Goal: Information Seeking & Learning: Learn about a topic

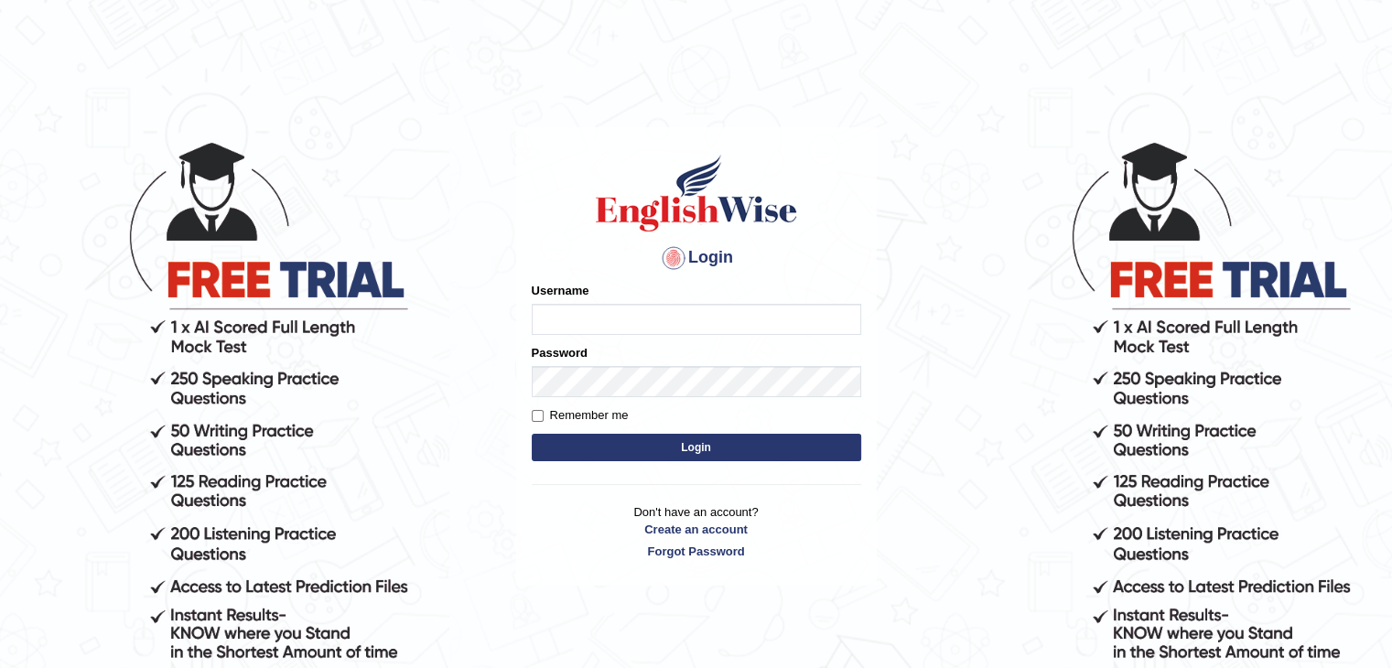
type input "lex_parramatta"
click at [704, 444] on button "Login" at bounding box center [696, 447] width 329 height 27
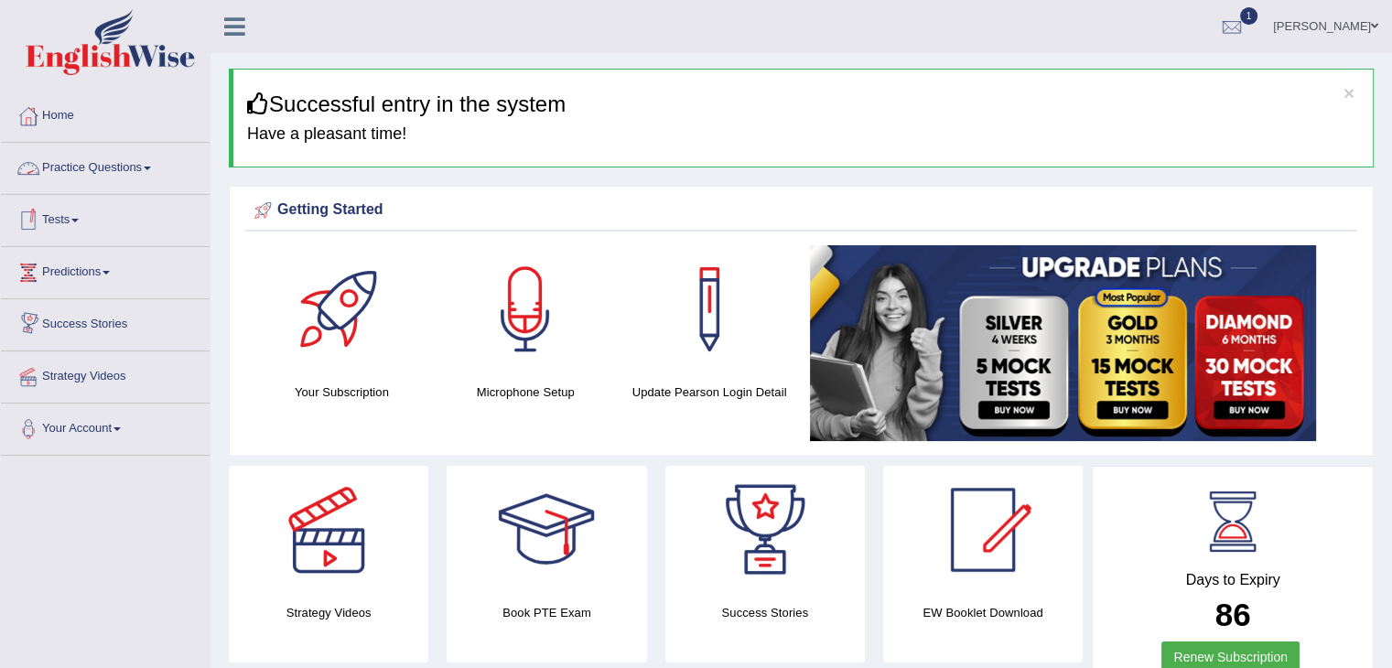
click at [122, 169] on link "Practice Questions" at bounding box center [105, 166] width 209 height 46
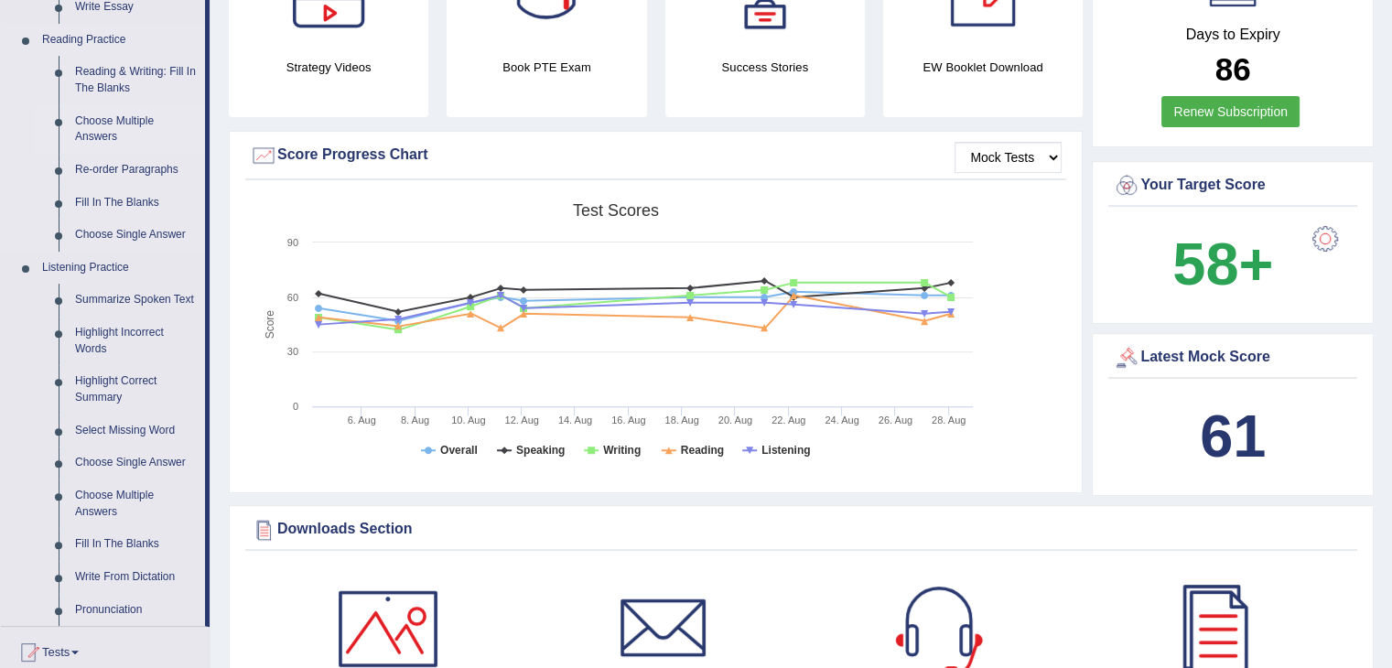
scroll to position [549, 0]
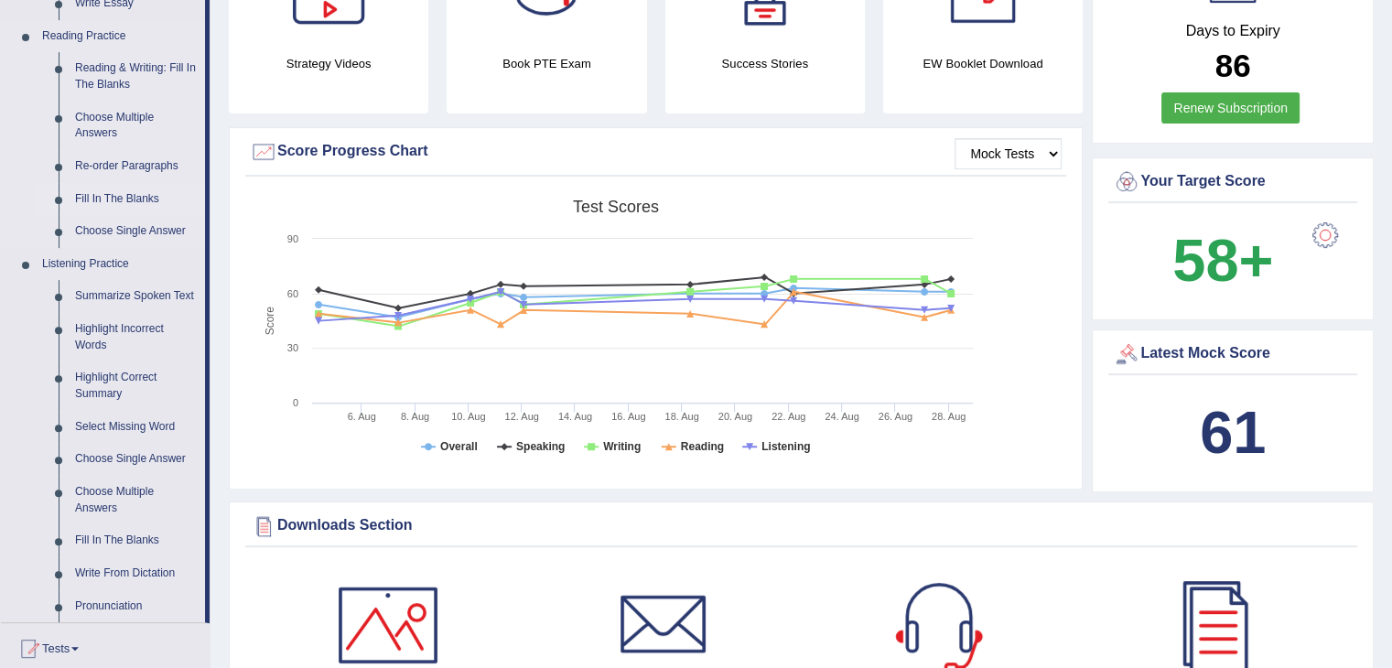
click at [132, 196] on link "Fill In The Blanks" at bounding box center [136, 199] width 138 height 33
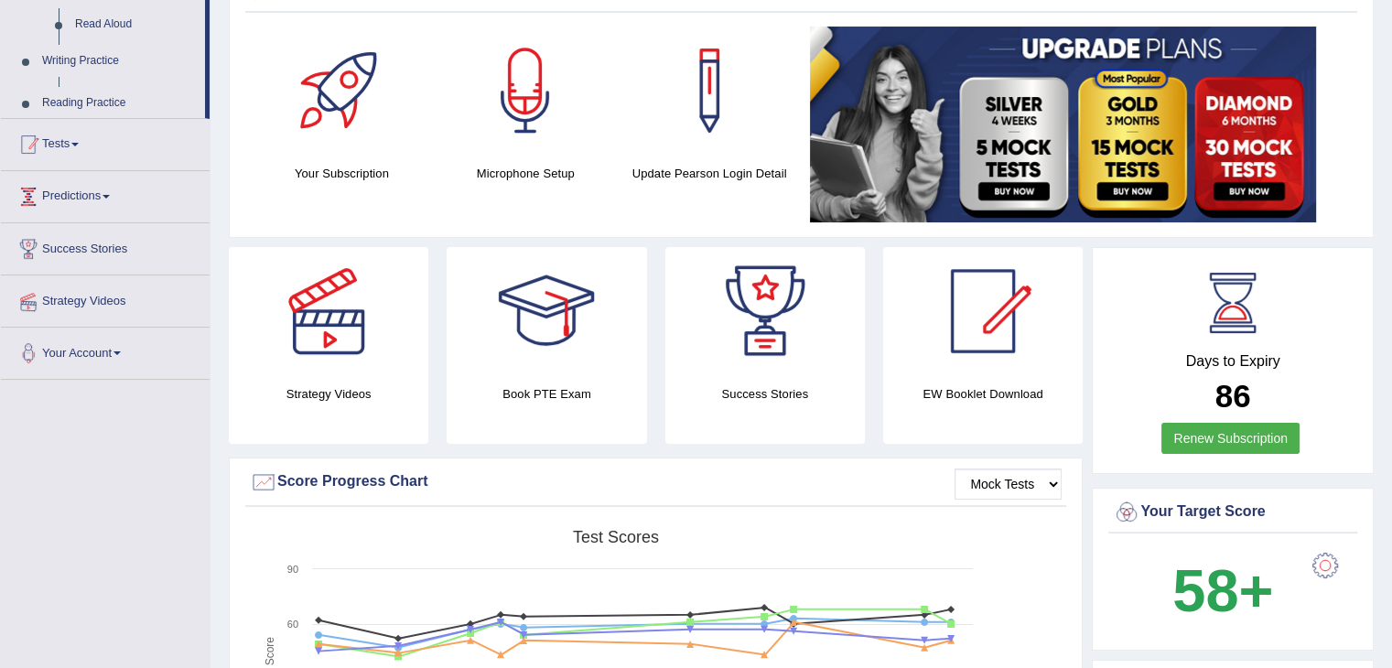
scroll to position [238, 0]
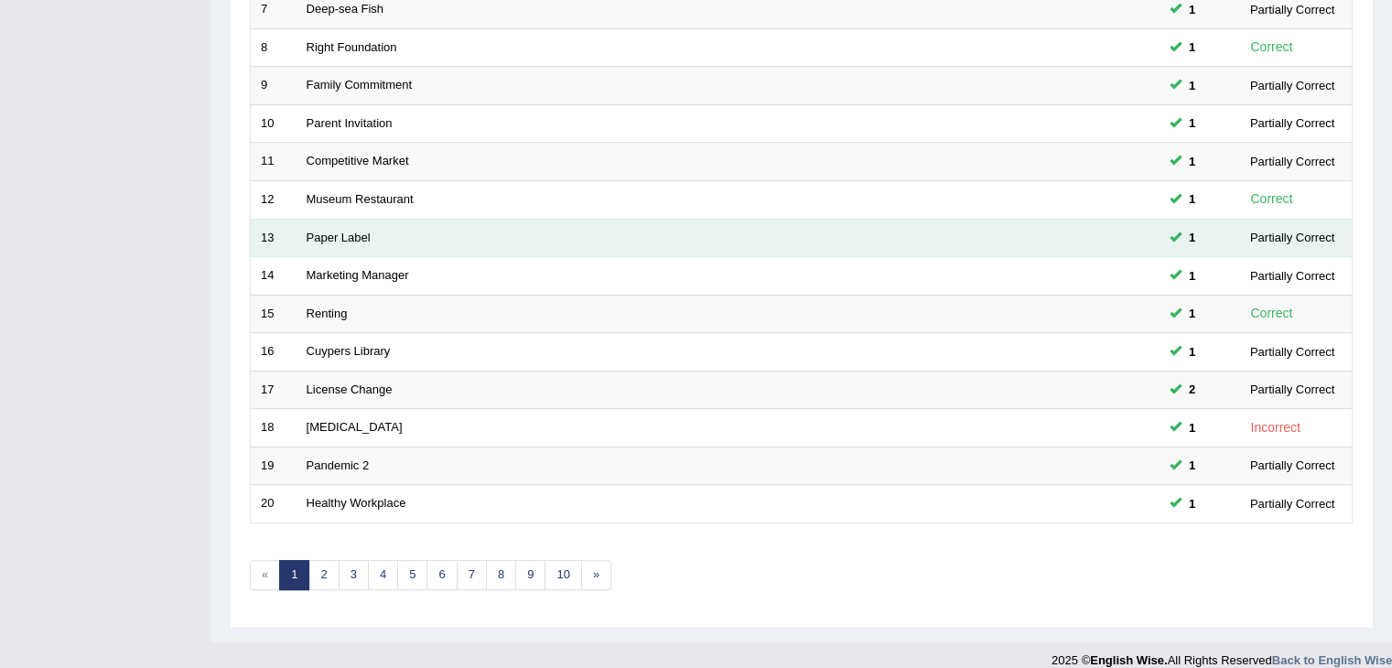
scroll to position [538, 0]
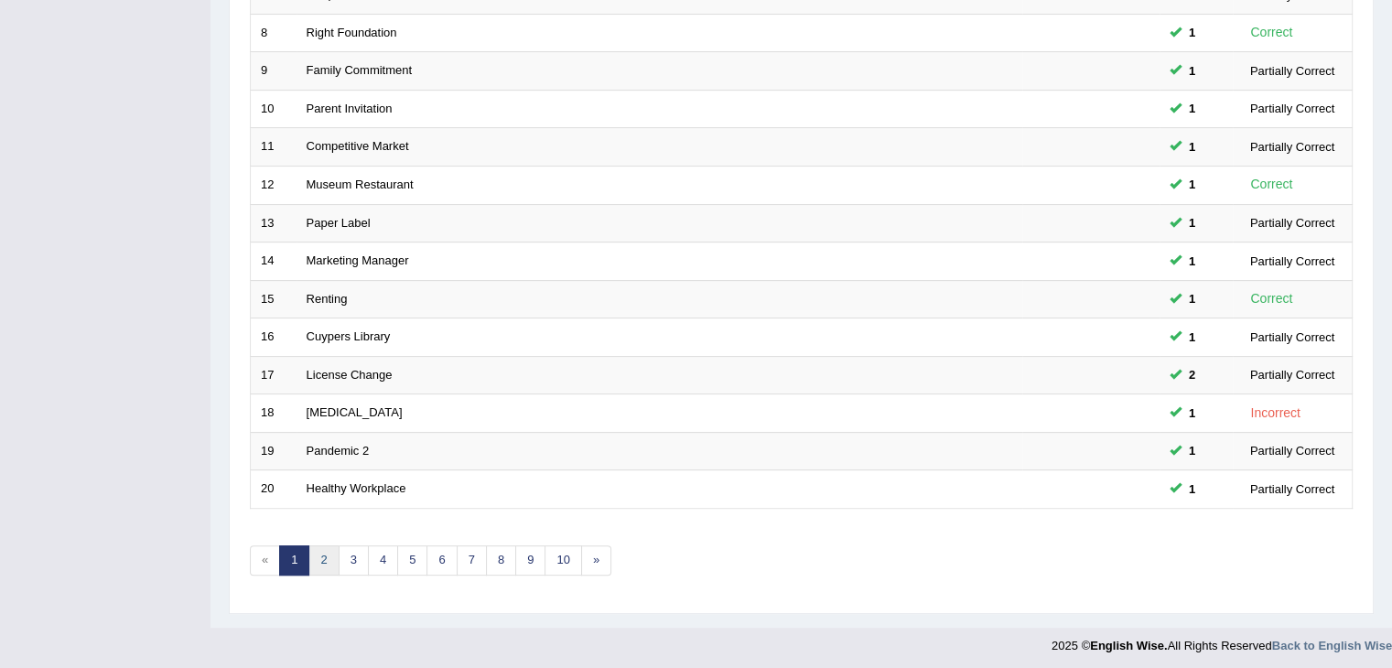
click at [329, 558] on link "2" at bounding box center [323, 560] width 30 height 30
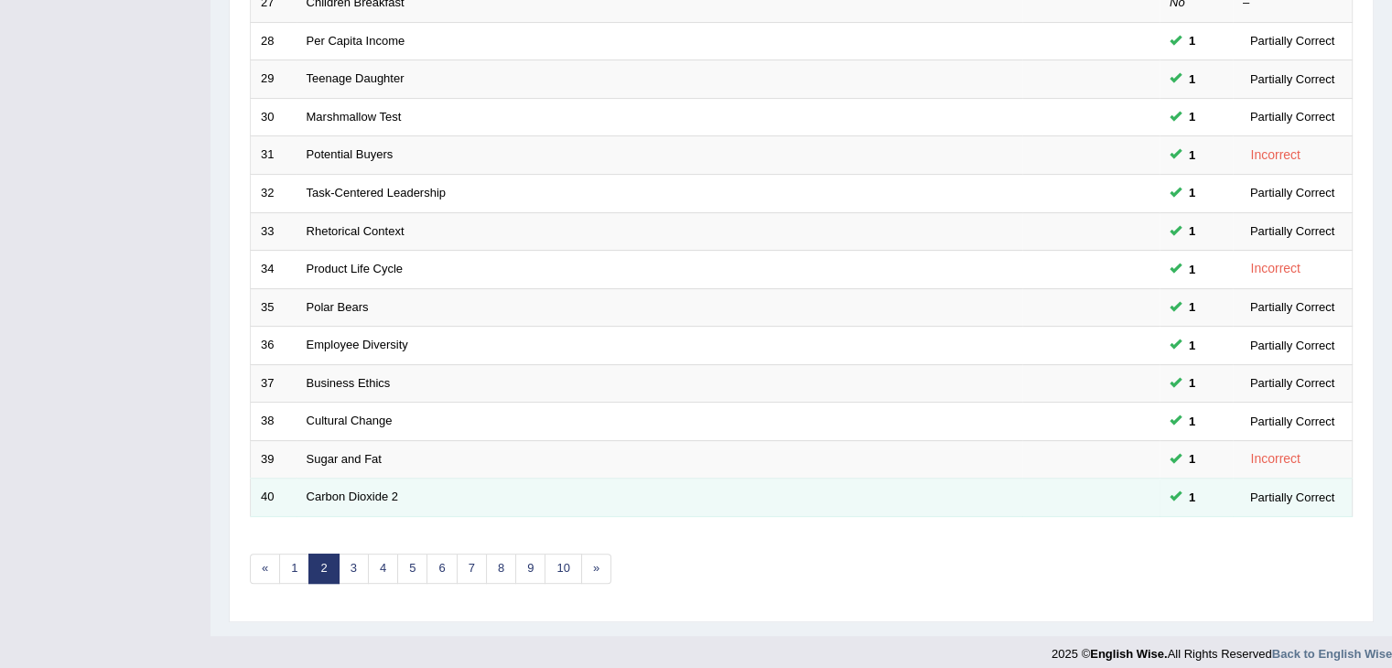
scroll to position [538, 0]
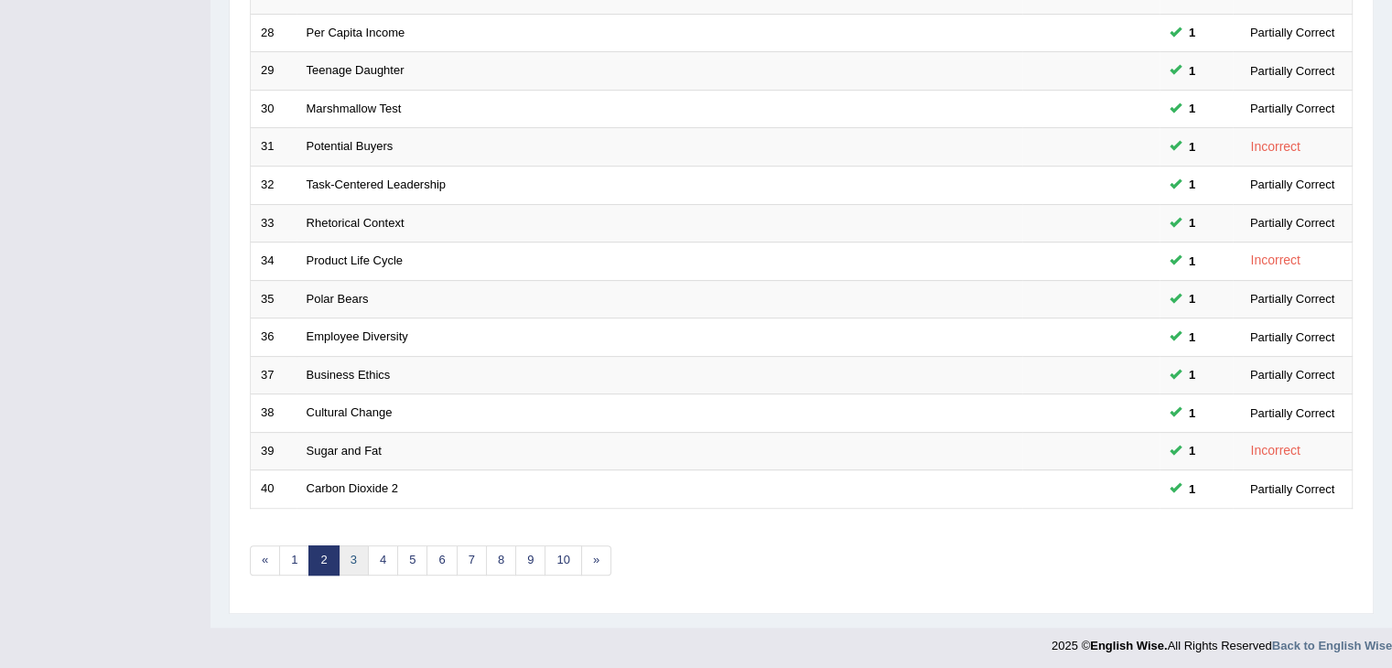
click at [355, 554] on link "3" at bounding box center [354, 560] width 30 height 30
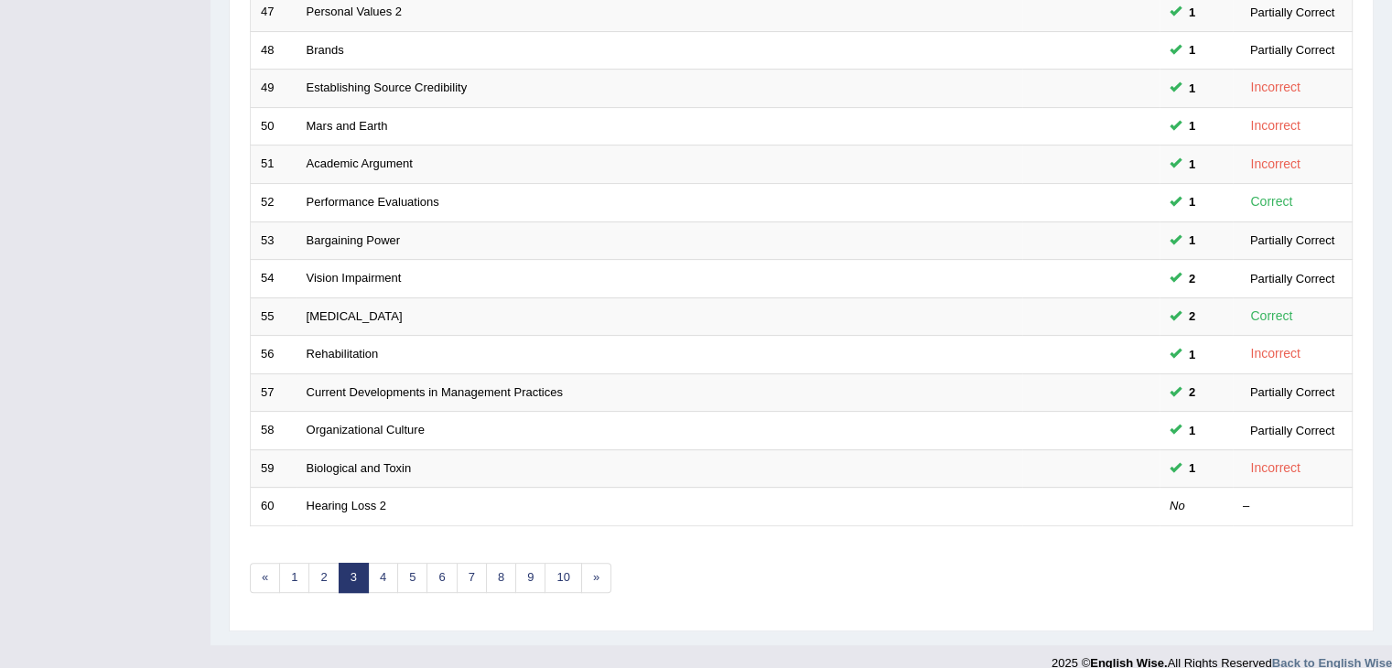
scroll to position [538, 0]
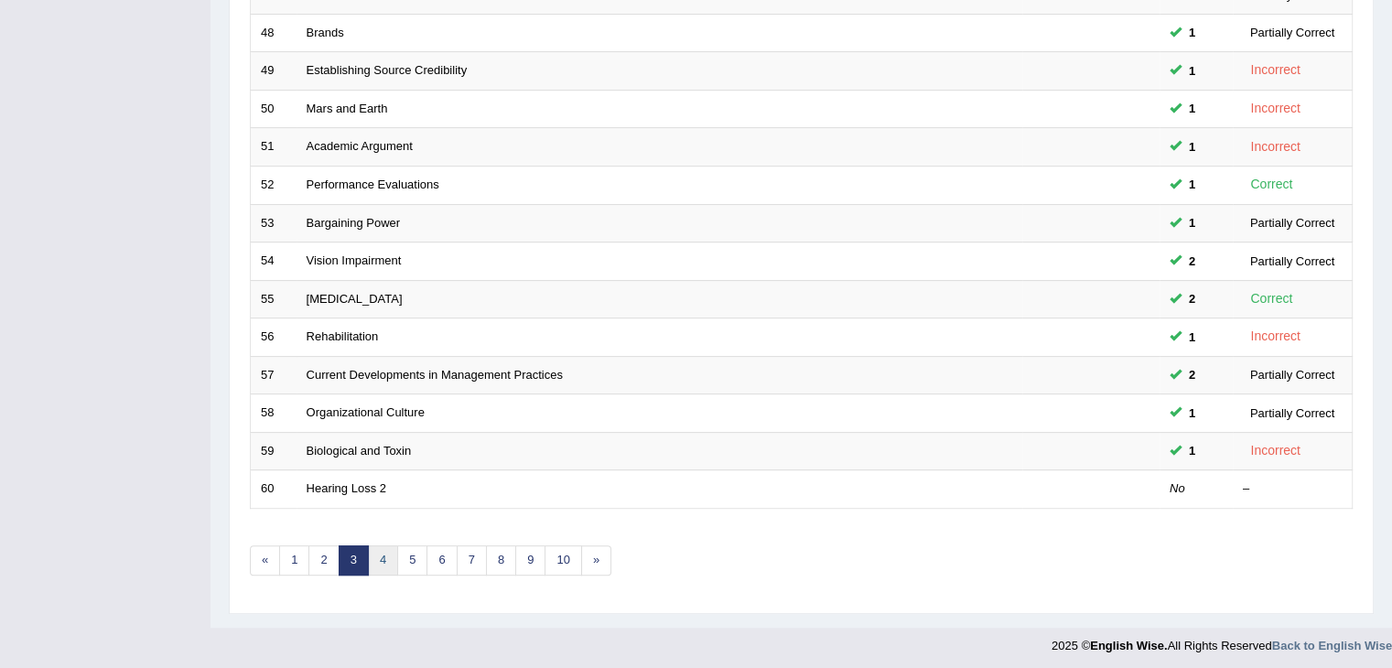
click at [382, 554] on link "4" at bounding box center [383, 560] width 30 height 30
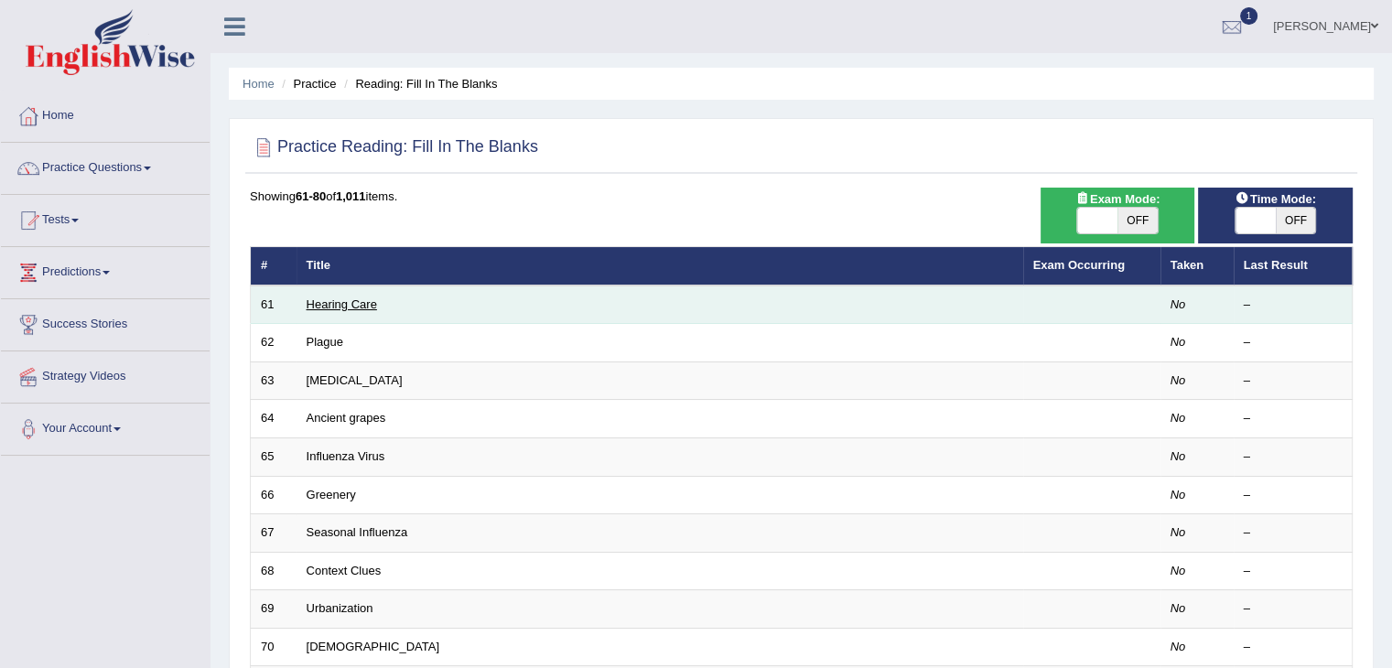
click at [348, 302] on link "Hearing Care" at bounding box center [342, 304] width 70 height 14
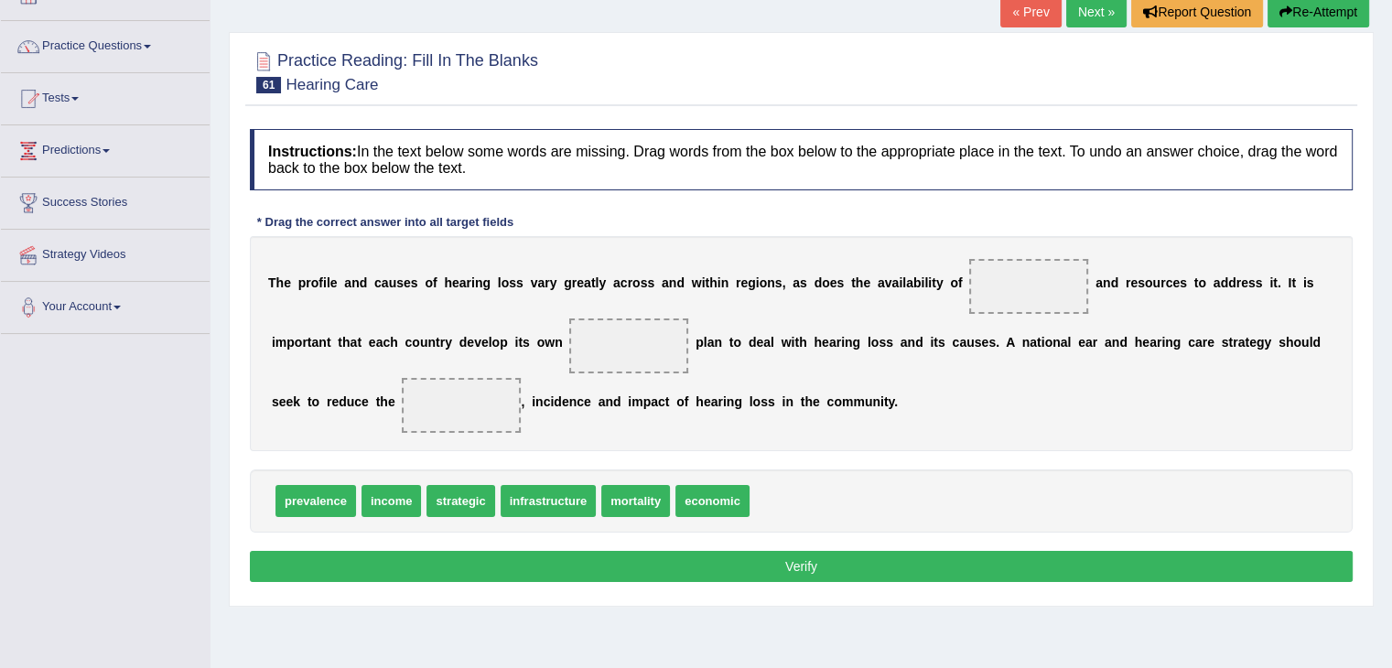
drag, startPoint x: 922, startPoint y: 372, endPoint x: 914, endPoint y: 364, distance: 11.6
drag, startPoint x: 725, startPoint y: 507, endPoint x: 1041, endPoint y: 302, distance: 377.2
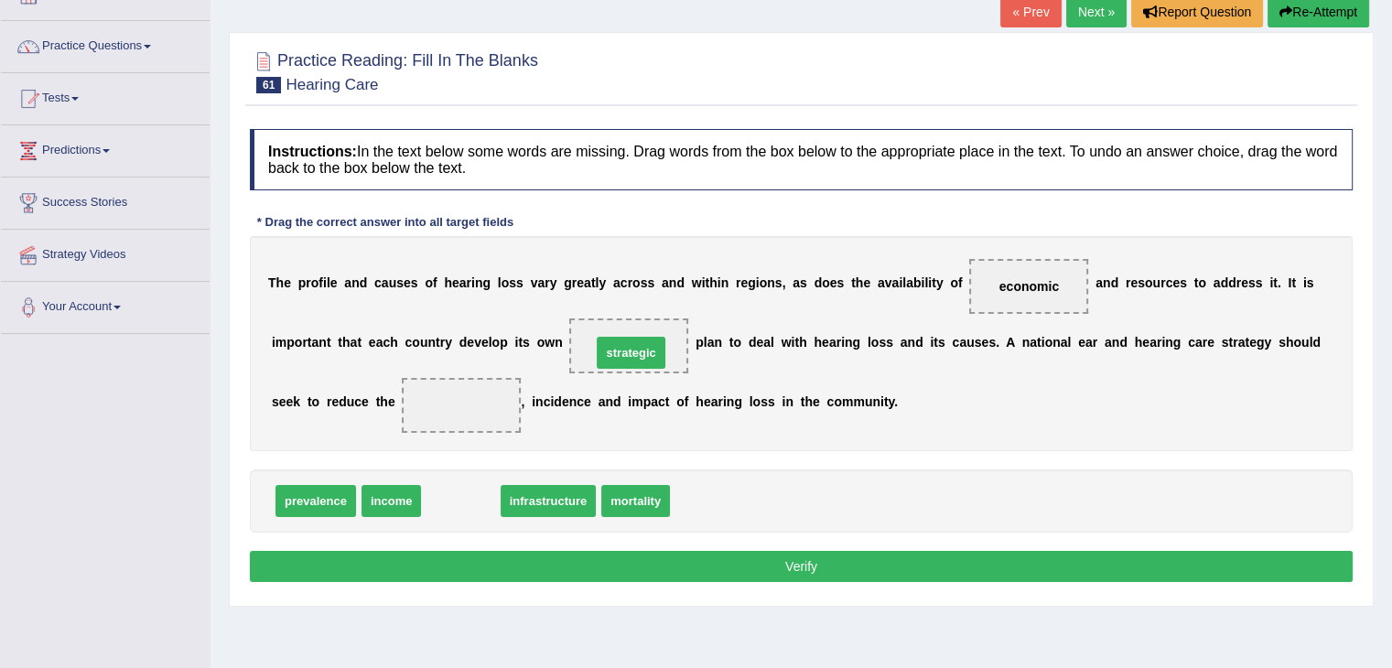
drag, startPoint x: 474, startPoint y: 506, endPoint x: 644, endPoint y: 358, distance: 225.7
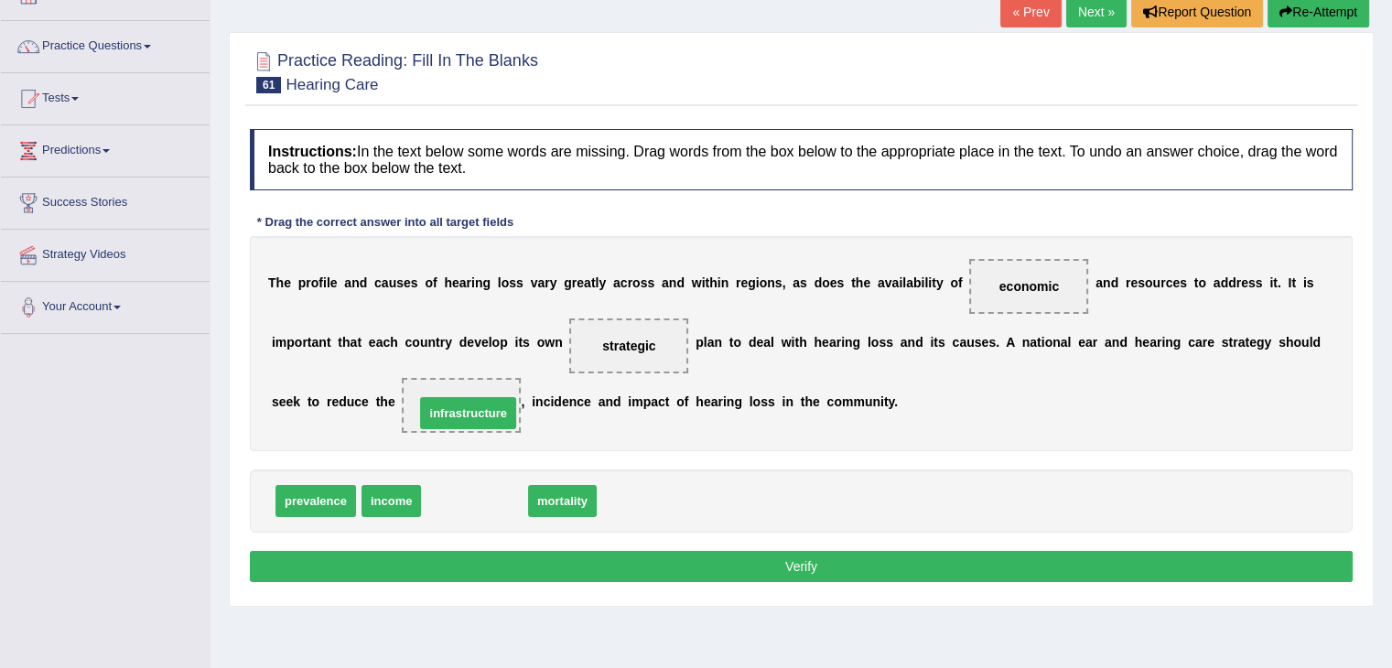
drag, startPoint x: 502, startPoint y: 501, endPoint x: 496, endPoint y: 411, distance: 90.8
click at [706, 560] on button "Verify" at bounding box center [801, 566] width 1103 height 31
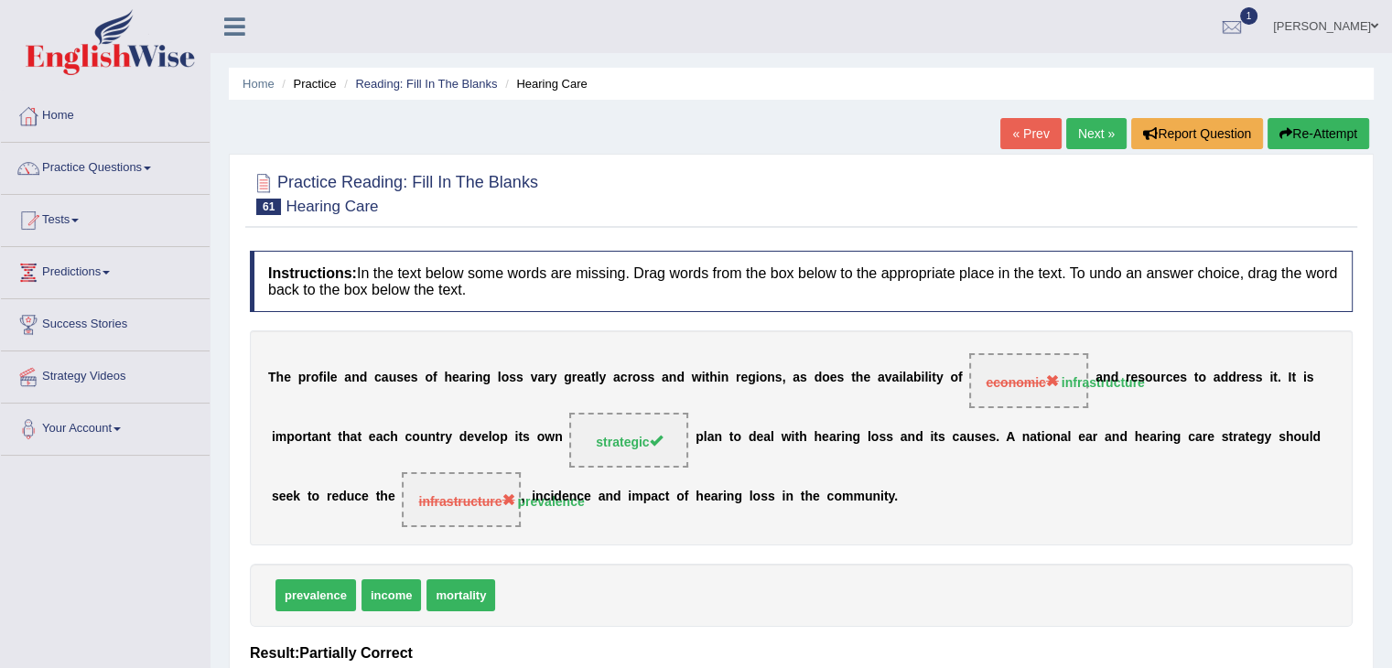
click at [1077, 140] on link "Next »" at bounding box center [1096, 133] width 60 height 31
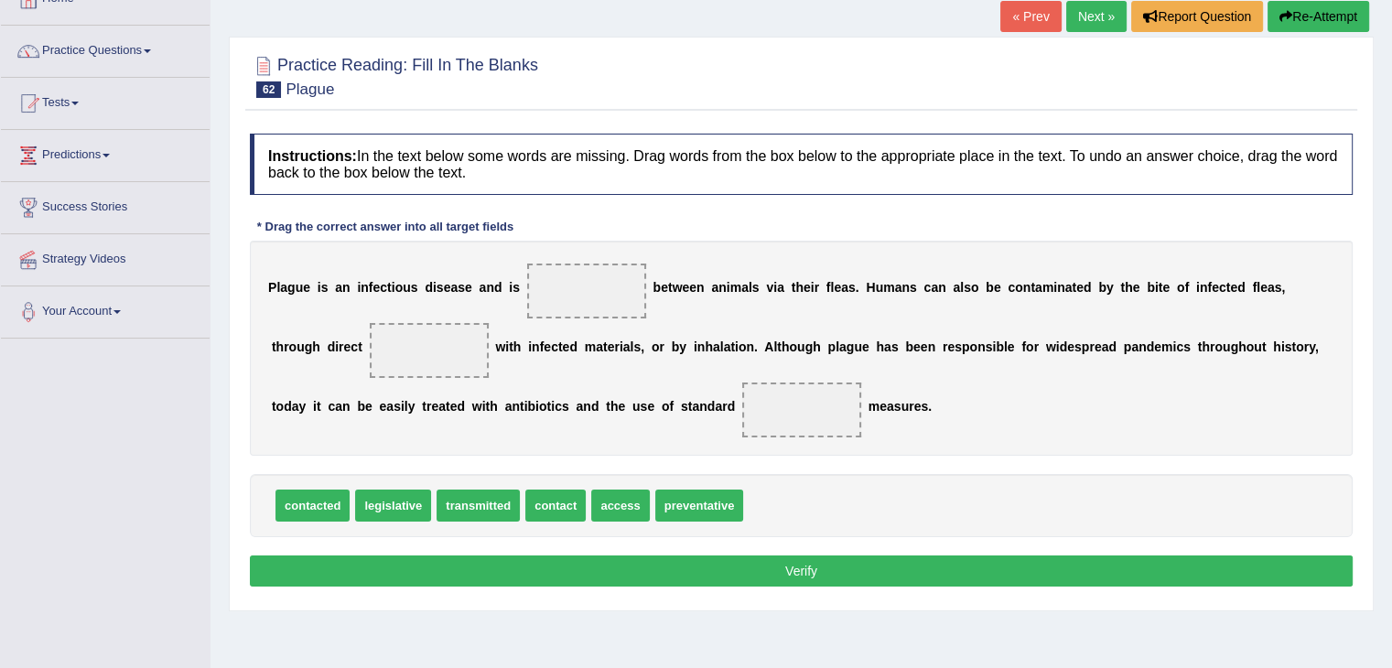
scroll to position [122, 0]
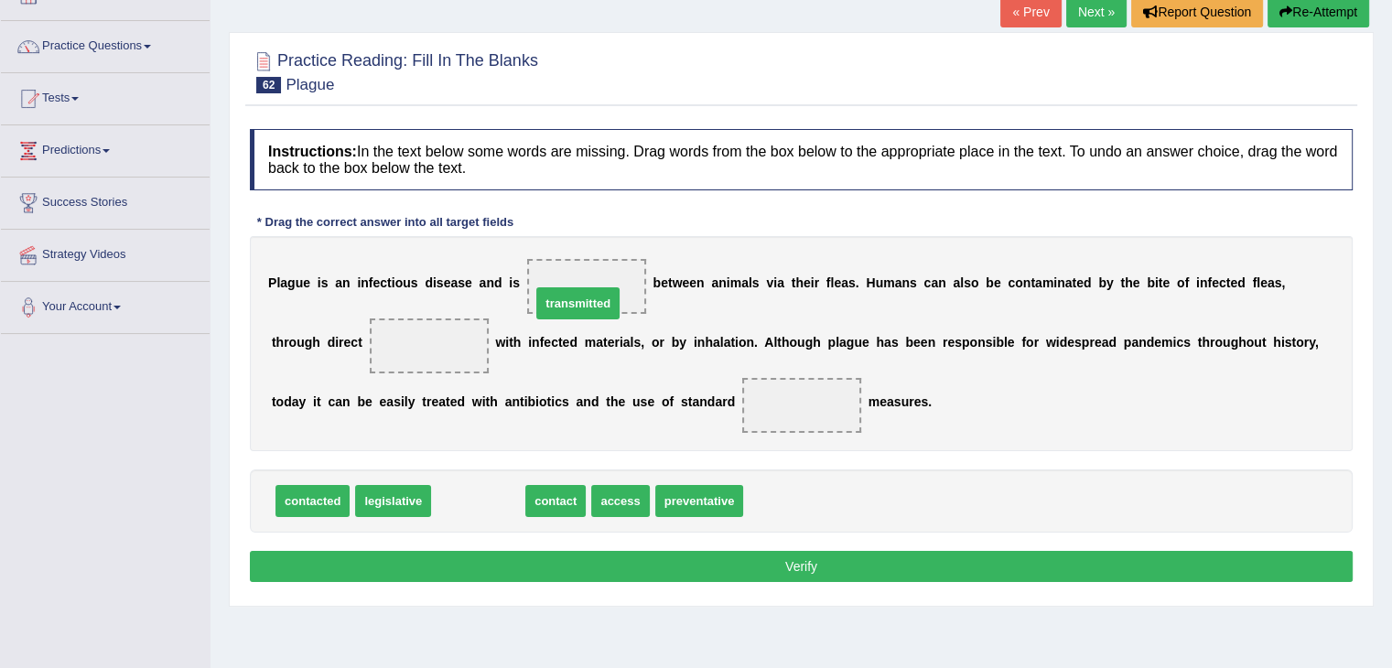
drag, startPoint x: 516, startPoint y: 504, endPoint x: 618, endPoint y: 299, distance: 228.8
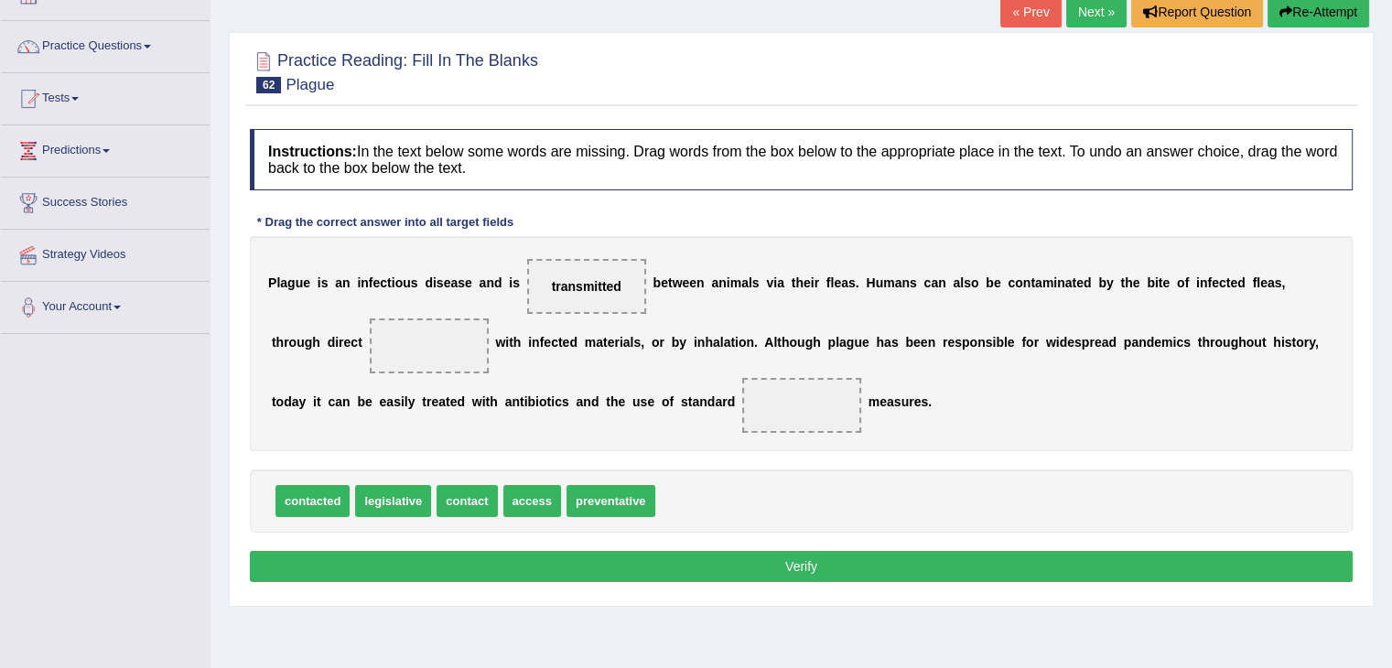
click at [1384, 570] on div "Home Practice Reading: Fill In The Blanks Plague « Prev Next » Report Question …" at bounding box center [800, 335] width 1181 height 915
drag, startPoint x: 480, startPoint y: 500, endPoint x: 450, endPoint y: 338, distance: 164.8
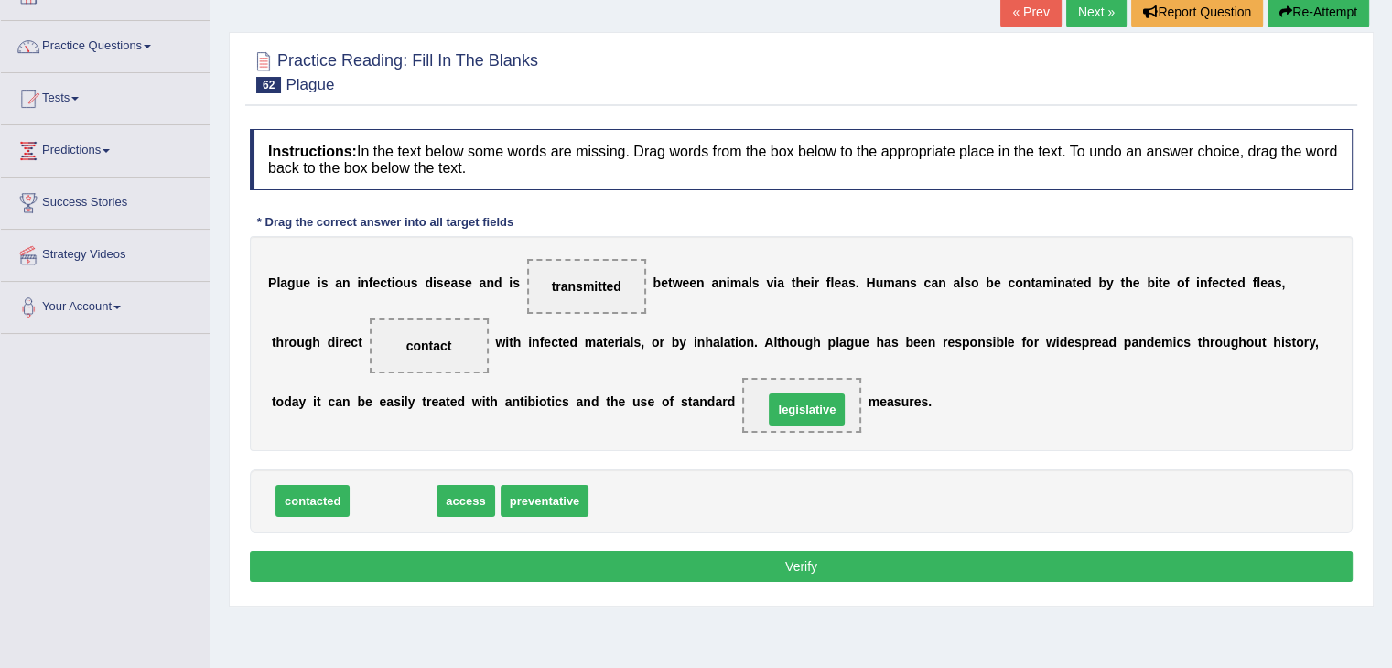
drag, startPoint x: 392, startPoint y: 501, endPoint x: 805, endPoint y: 410, distance: 423.6
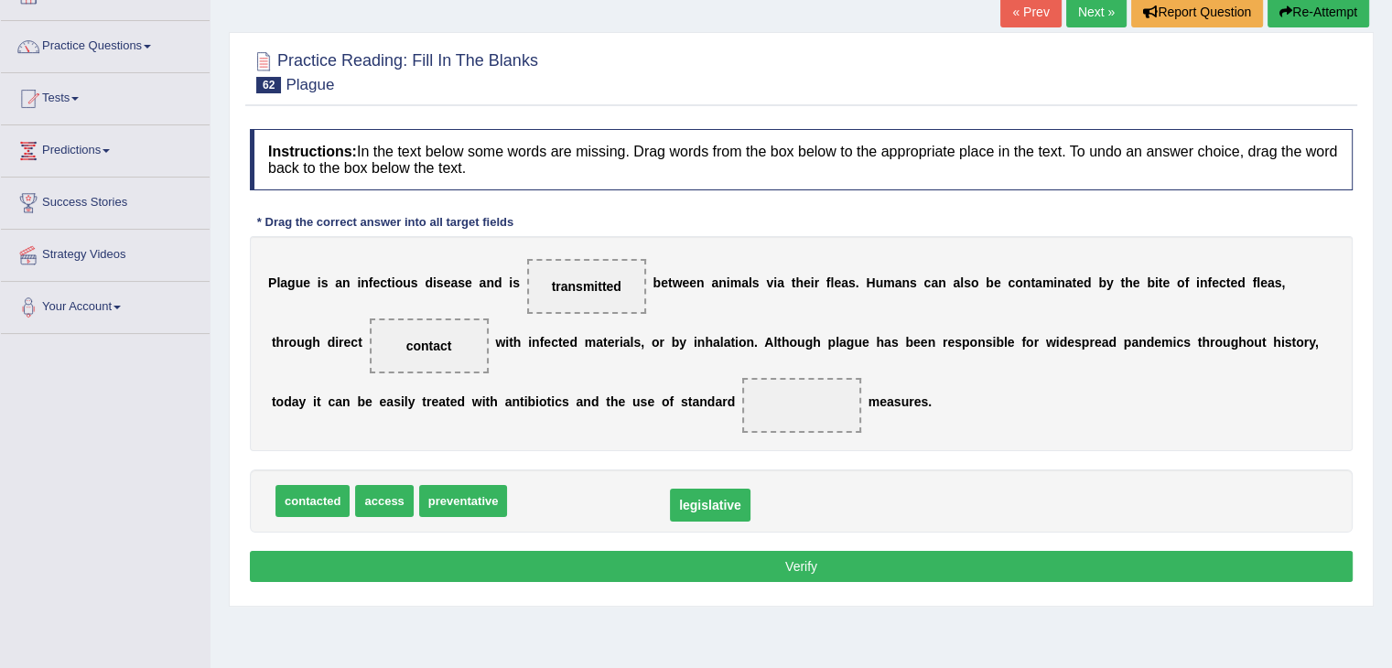
drag, startPoint x: 789, startPoint y: 402, endPoint x: 677, endPoint y: 493, distance: 144.3
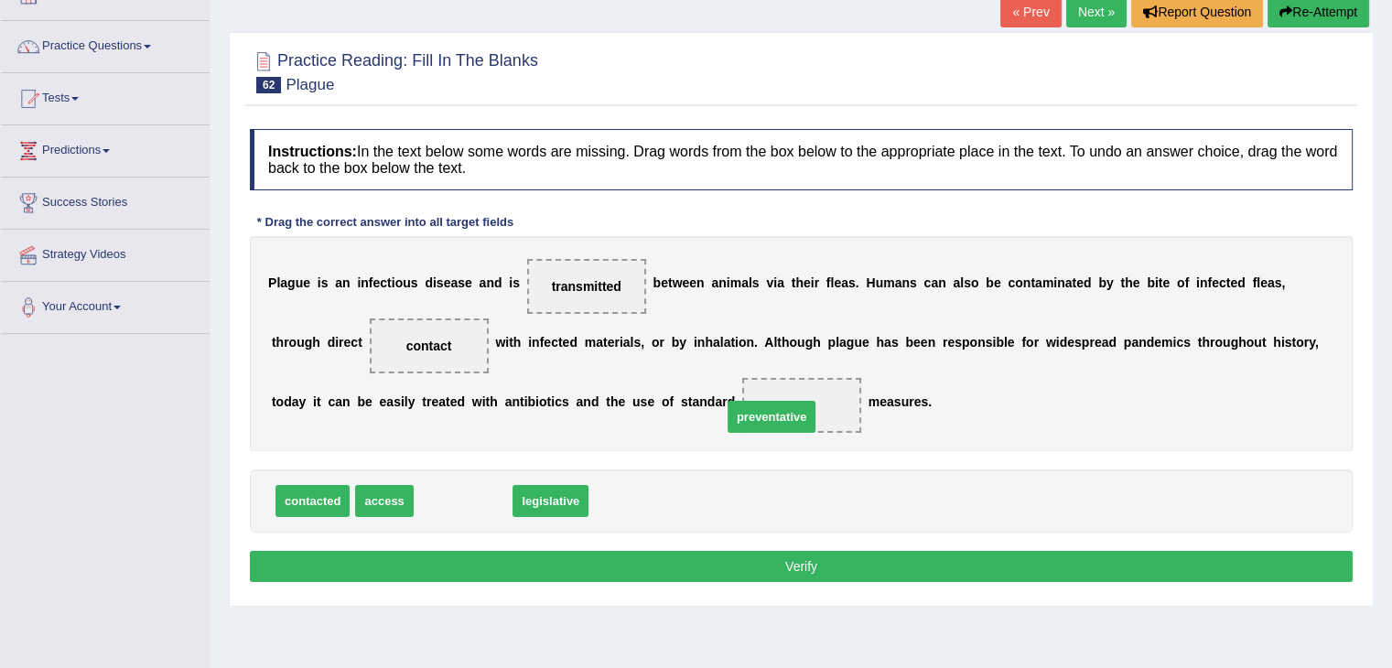
drag, startPoint x: 476, startPoint y: 499, endPoint x: 727, endPoint y: 440, distance: 258.4
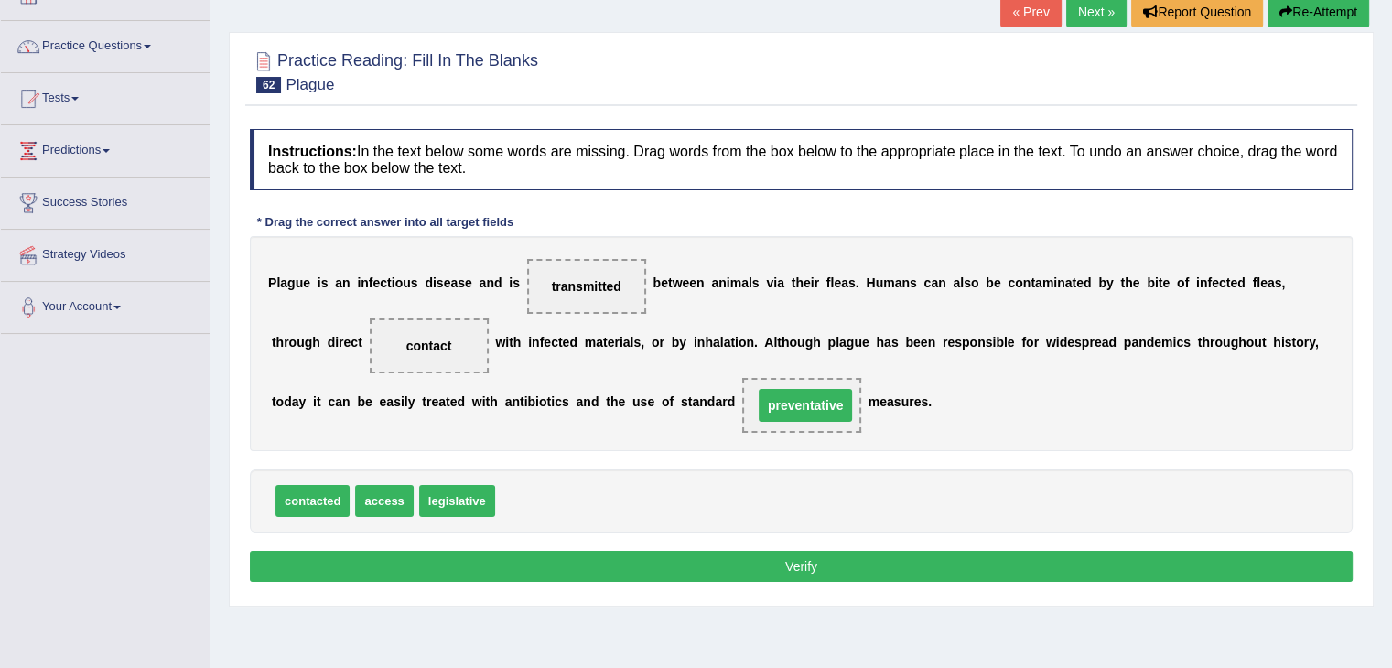
click at [706, 565] on button "Verify" at bounding box center [801, 566] width 1103 height 31
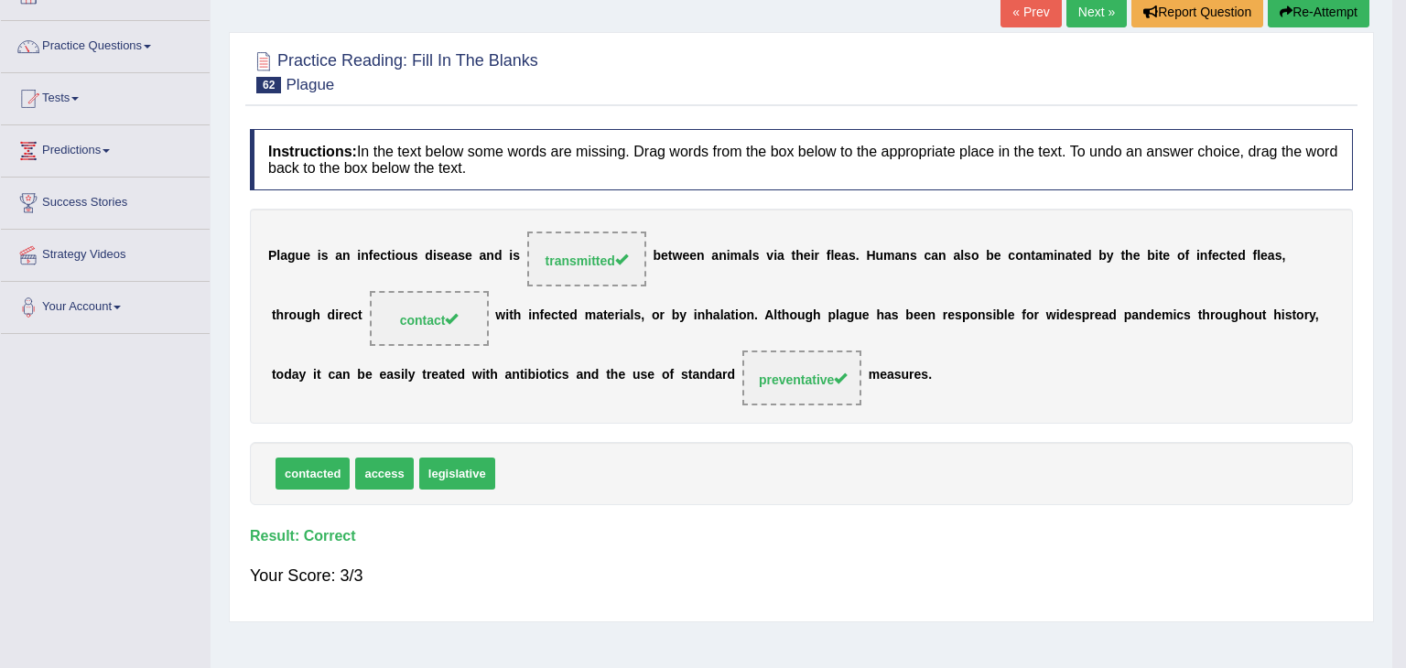
click at [706, 546] on body "Toggle navigation Home Practice Questions Speaking Practice Read Aloud Repeat S…" at bounding box center [703, 212] width 1406 height 668
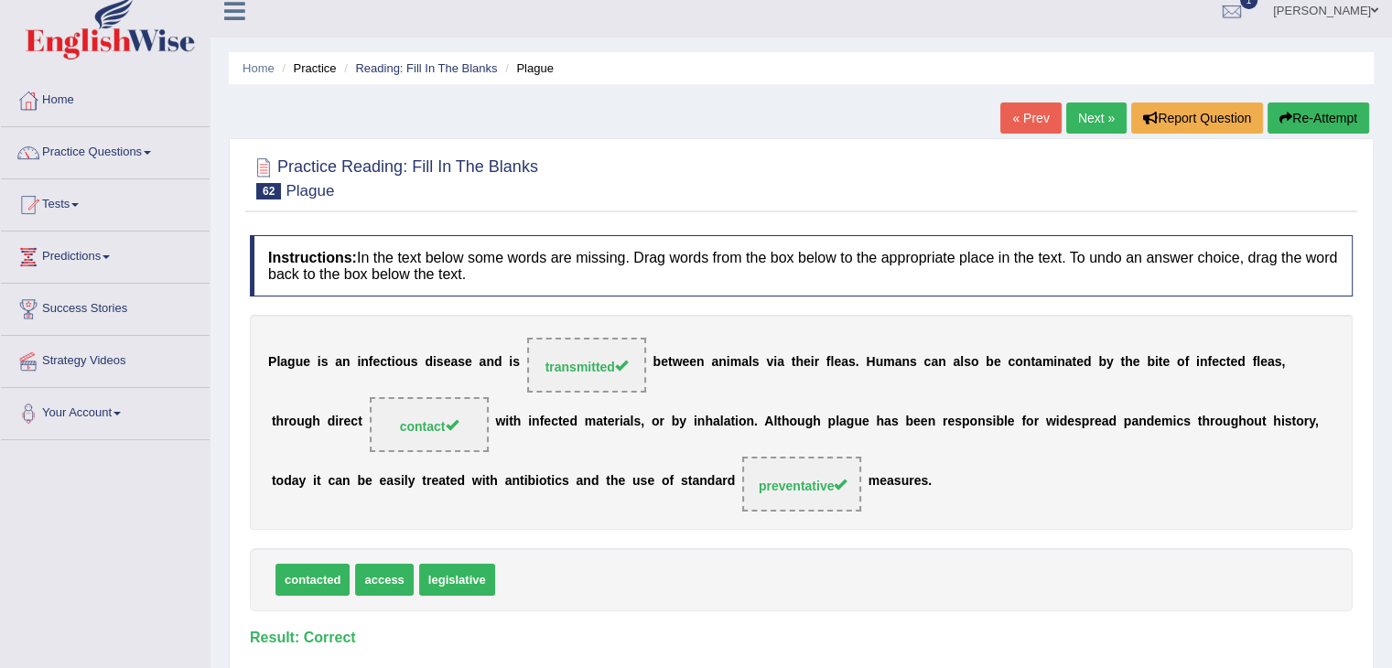
scroll to position [0, 0]
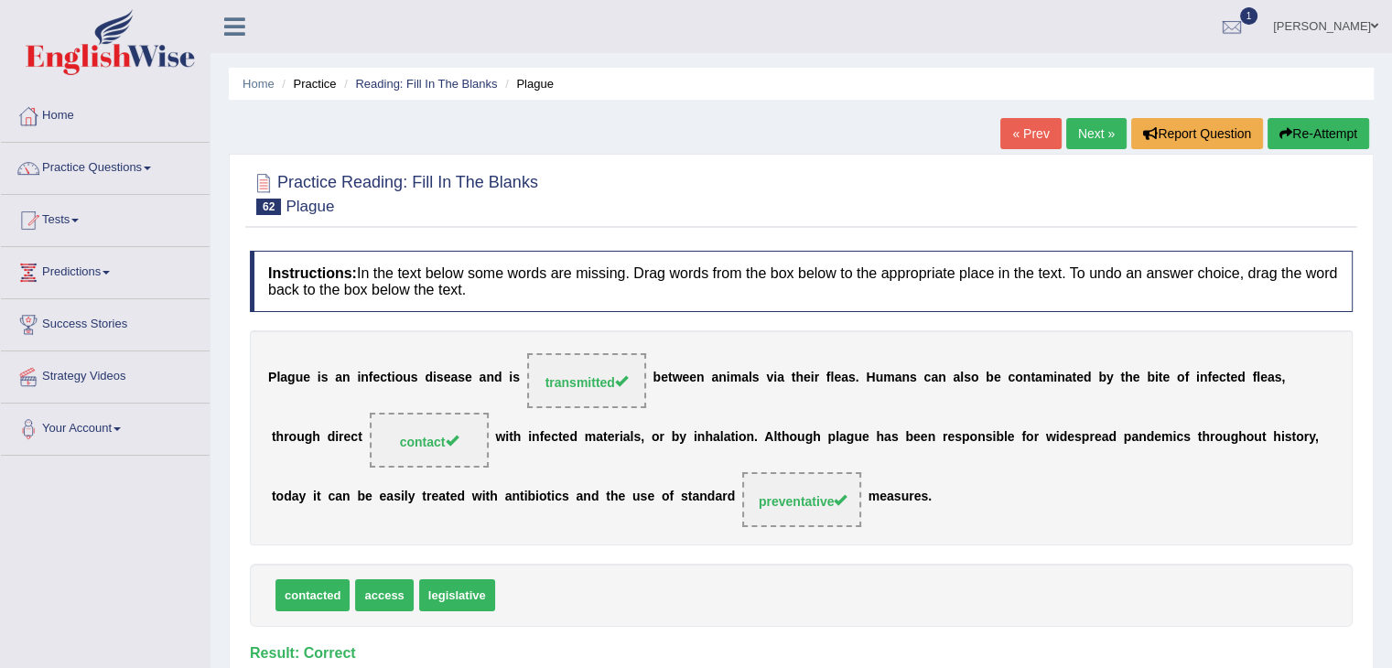
drag, startPoint x: 611, startPoint y: 458, endPoint x: 747, endPoint y: 363, distance: 165.5
click at [1092, 133] on link "Next »" at bounding box center [1096, 133] width 60 height 31
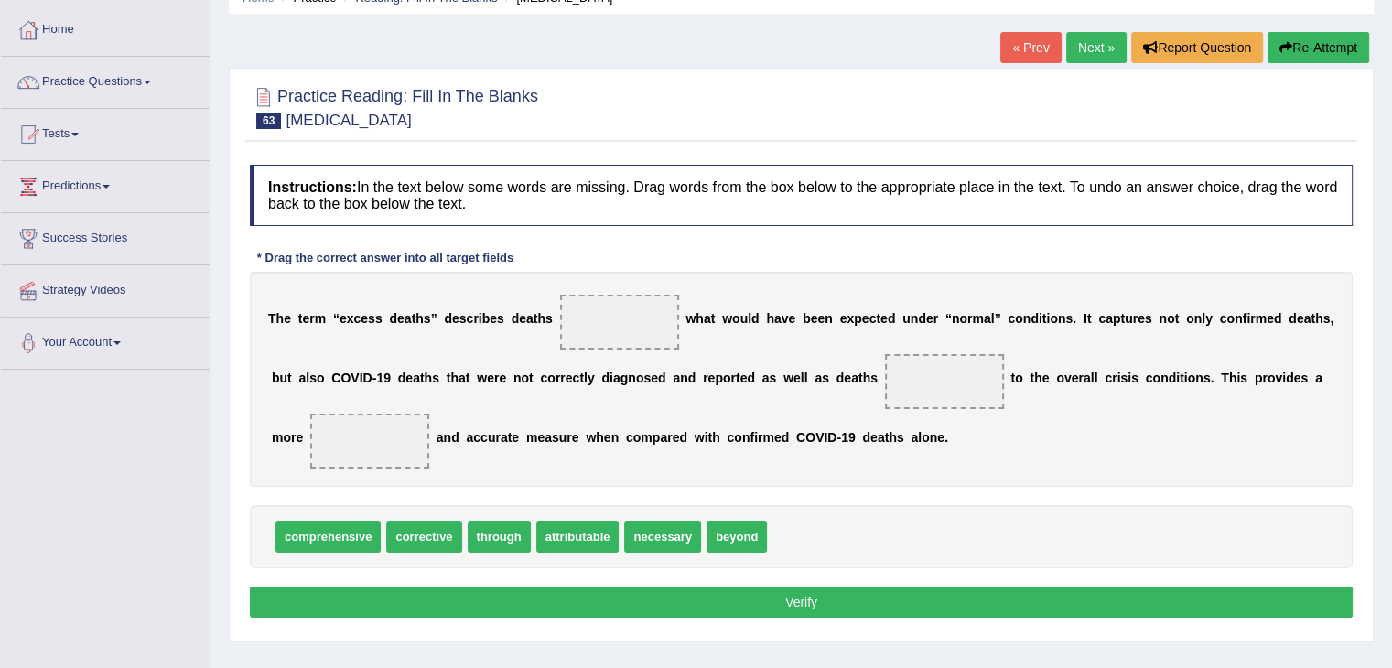
scroll to position [92, 0]
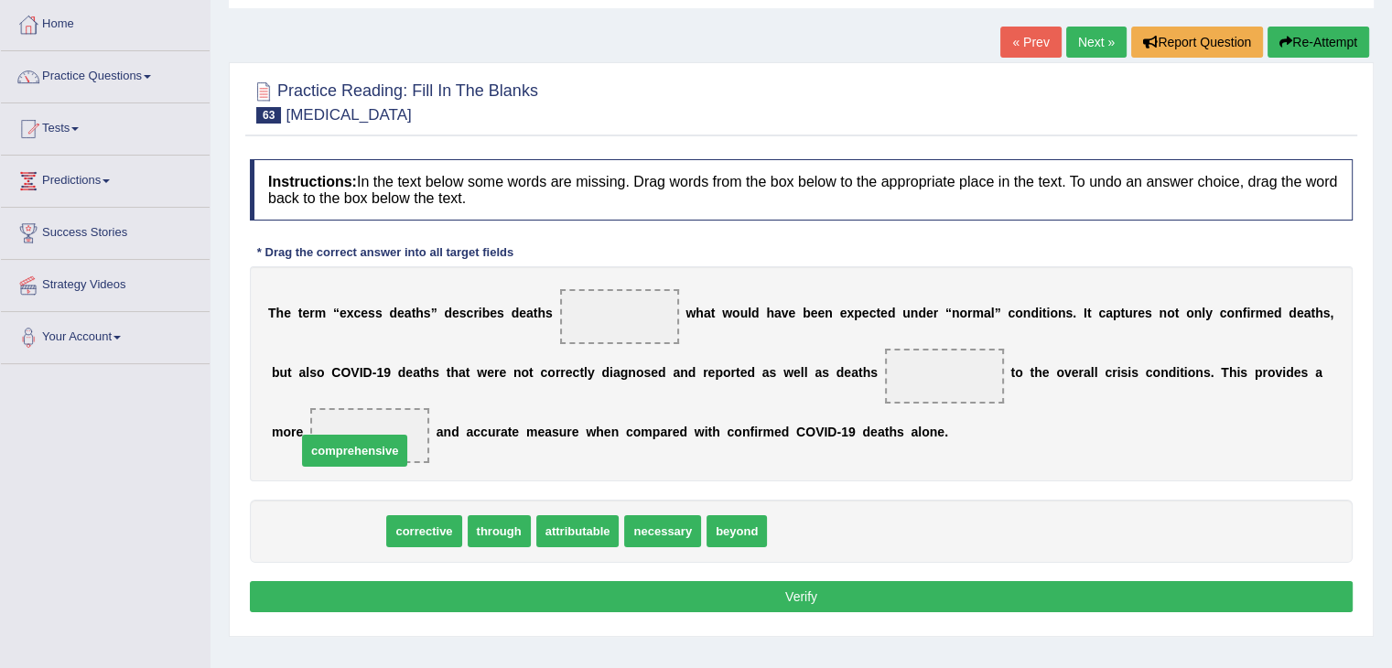
drag, startPoint x: 357, startPoint y: 524, endPoint x: 383, endPoint y: 444, distance: 84.8
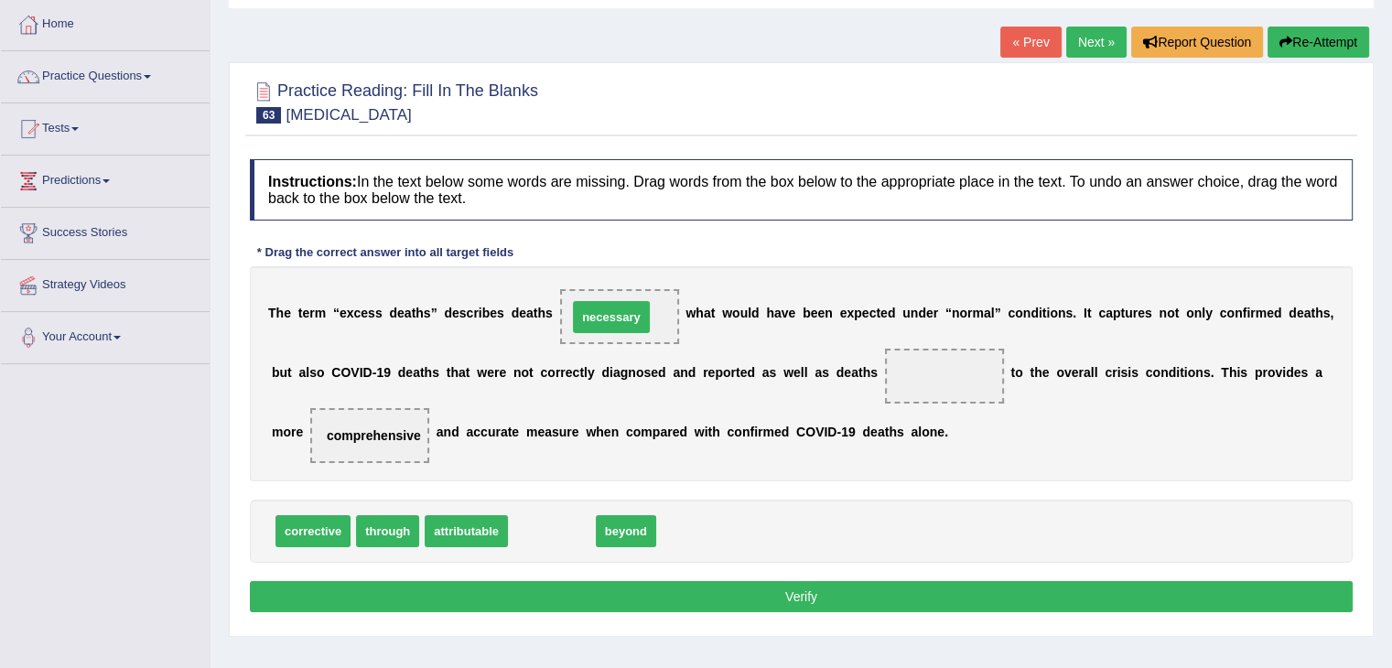
drag, startPoint x: 551, startPoint y: 531, endPoint x: 610, endPoint y: 317, distance: 222.2
drag, startPoint x: 489, startPoint y: 378, endPoint x: 531, endPoint y: 372, distance: 42.4
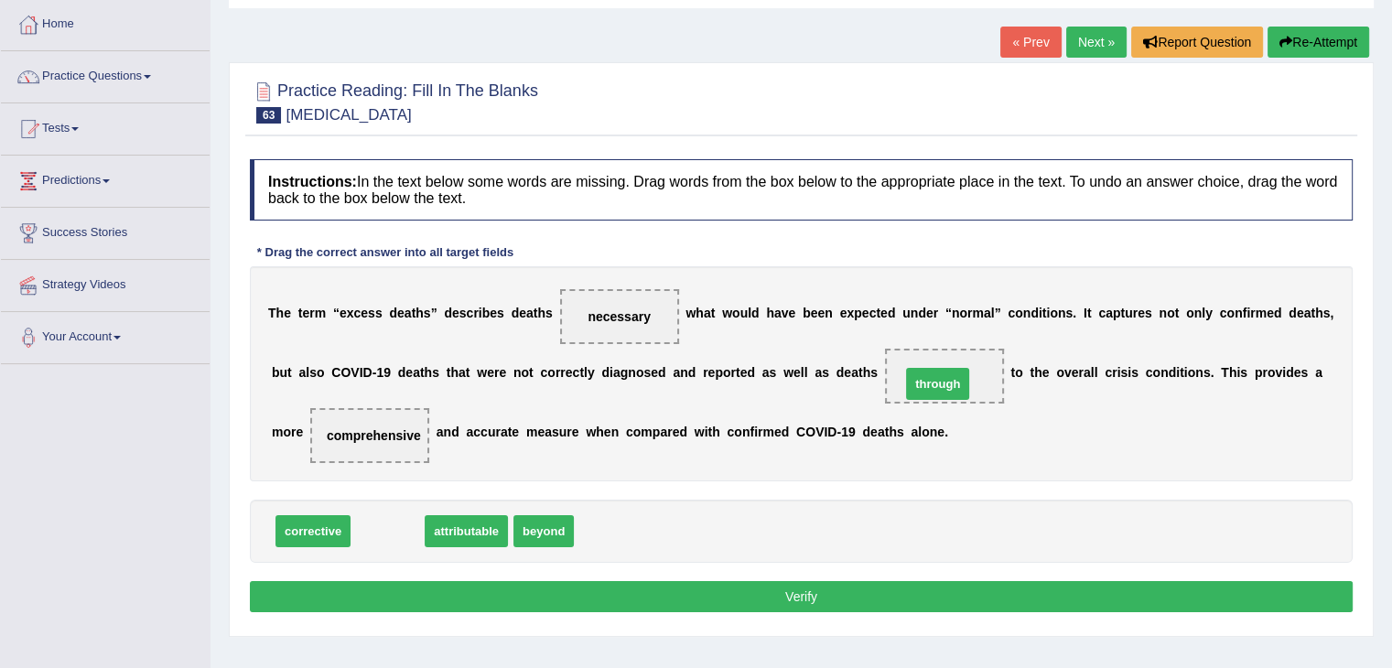
drag, startPoint x: 389, startPoint y: 533, endPoint x: 939, endPoint y: 386, distance: 569.3
click at [846, 590] on button "Verify" at bounding box center [801, 596] width 1103 height 31
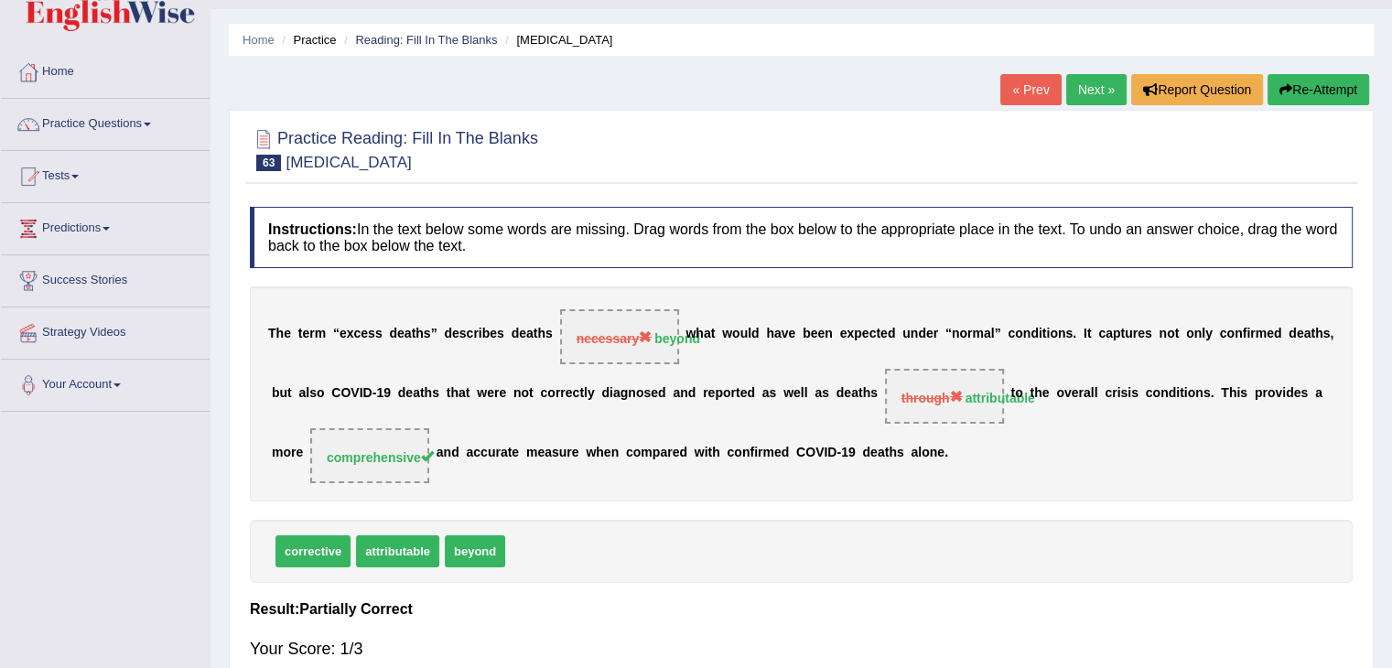
scroll to position [30, 0]
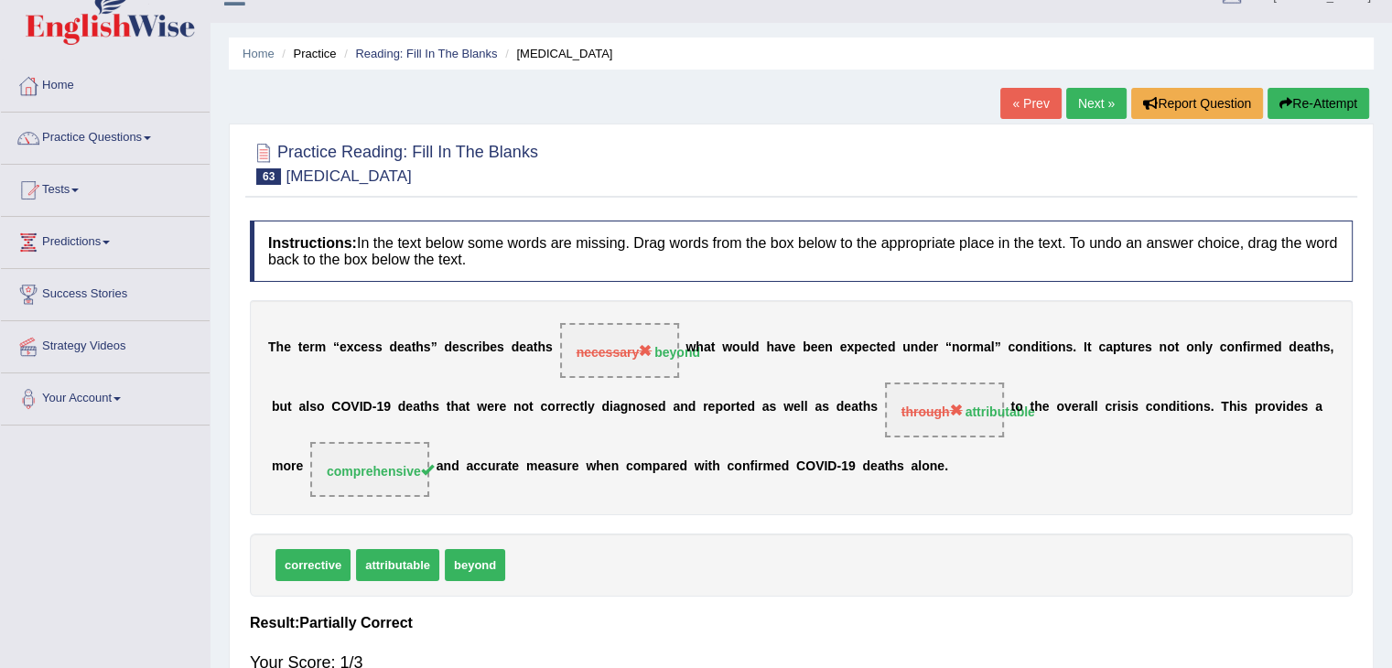
click at [1092, 97] on link "Next »" at bounding box center [1096, 103] width 60 height 31
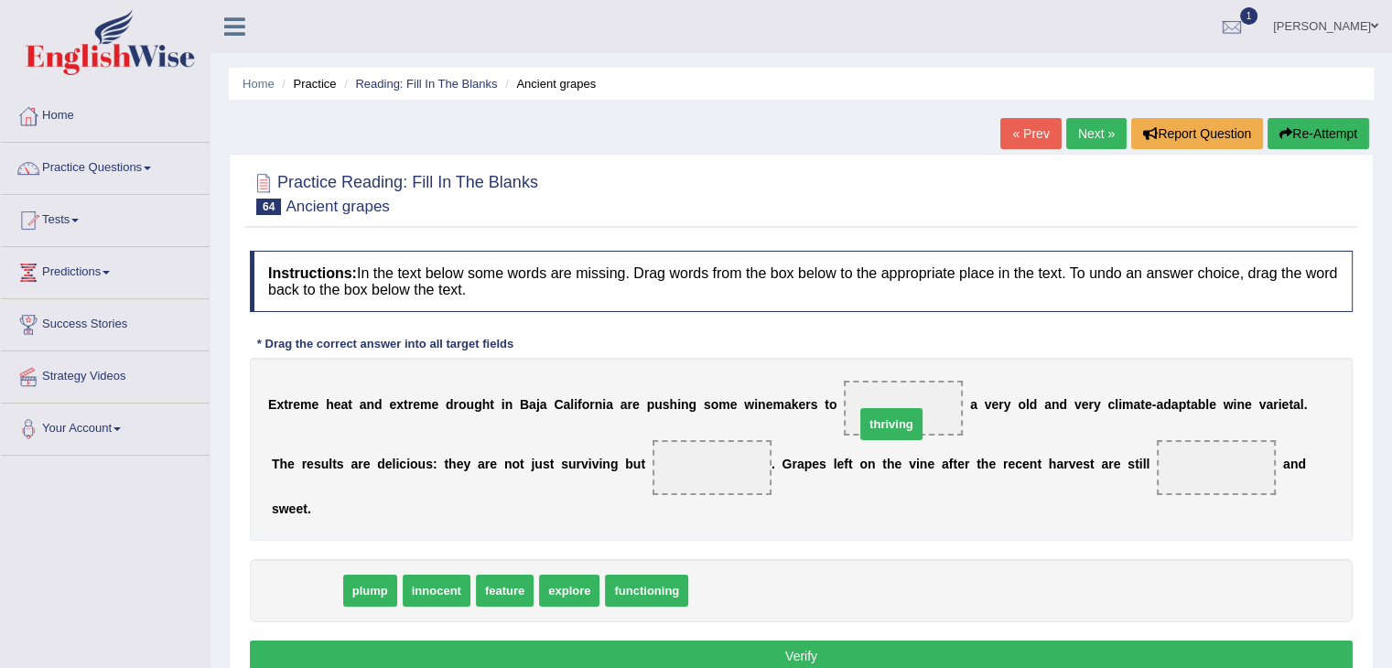
drag, startPoint x: 301, startPoint y: 585, endPoint x: 886, endPoint y: 418, distance: 608.0
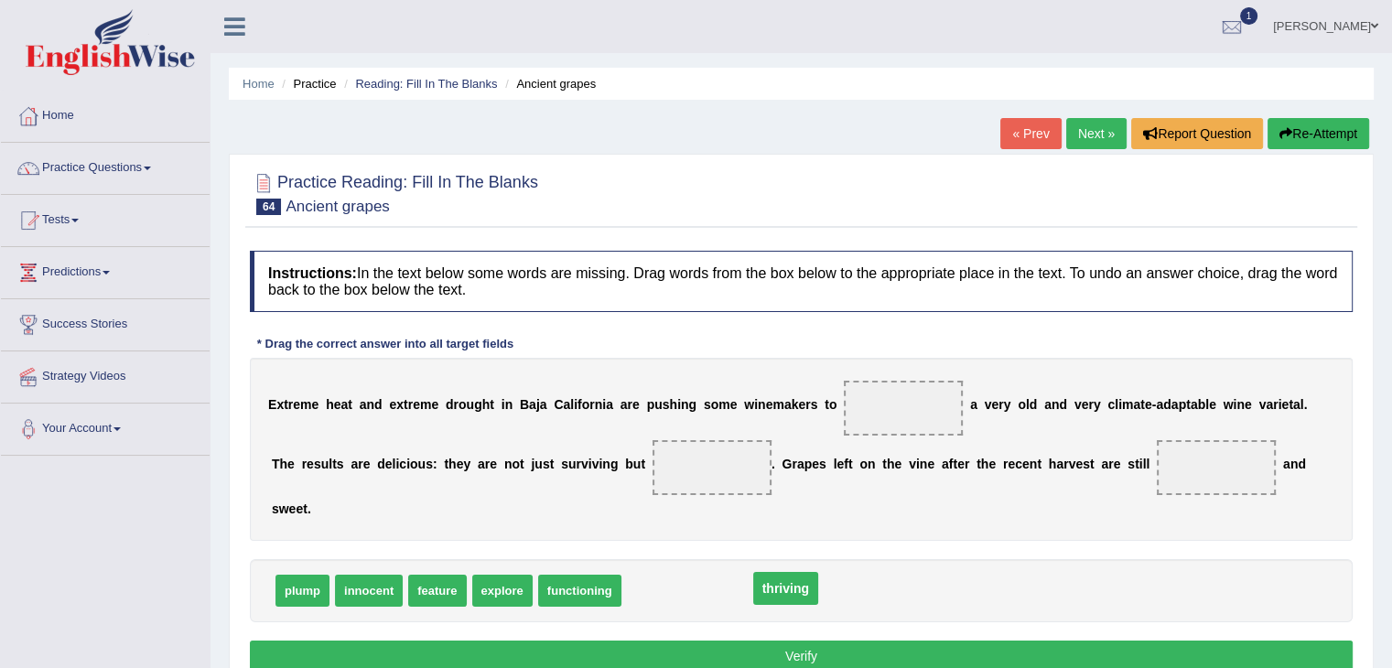
drag, startPoint x: 912, startPoint y: 404, endPoint x: 790, endPoint y: 587, distance: 221.1
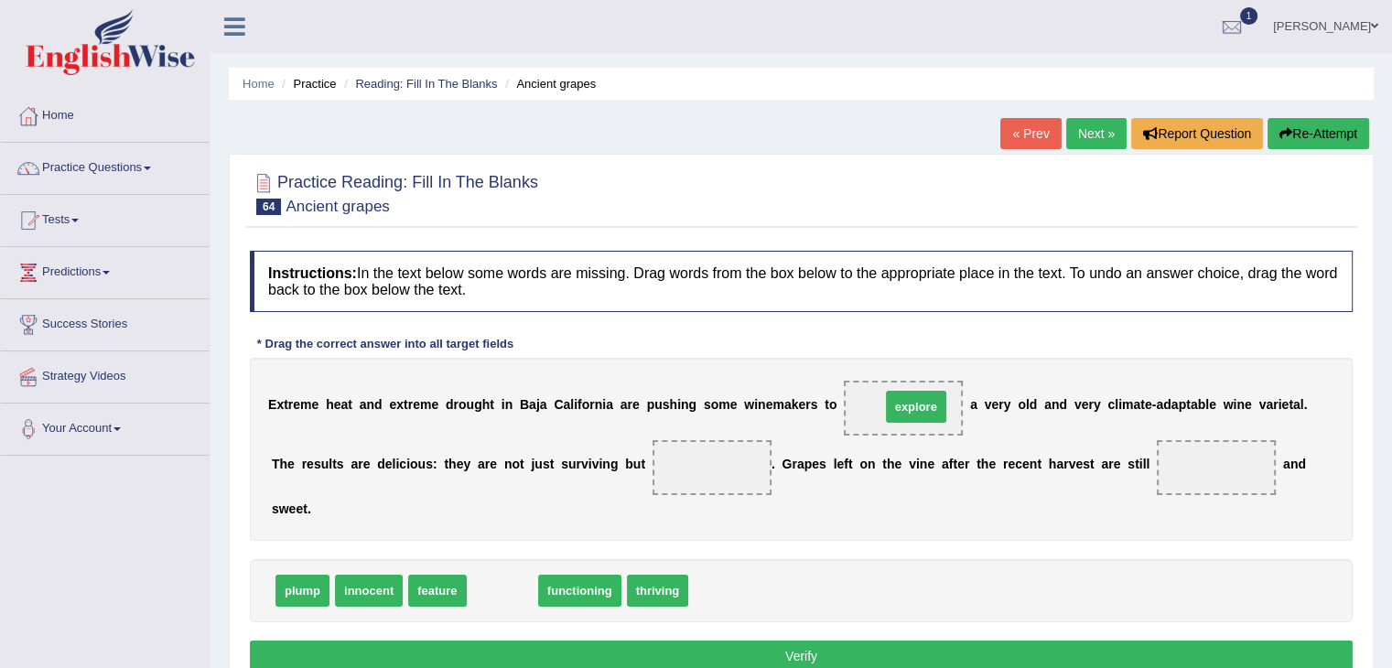
drag, startPoint x: 503, startPoint y: 587, endPoint x: 919, endPoint y: 404, distance: 454.3
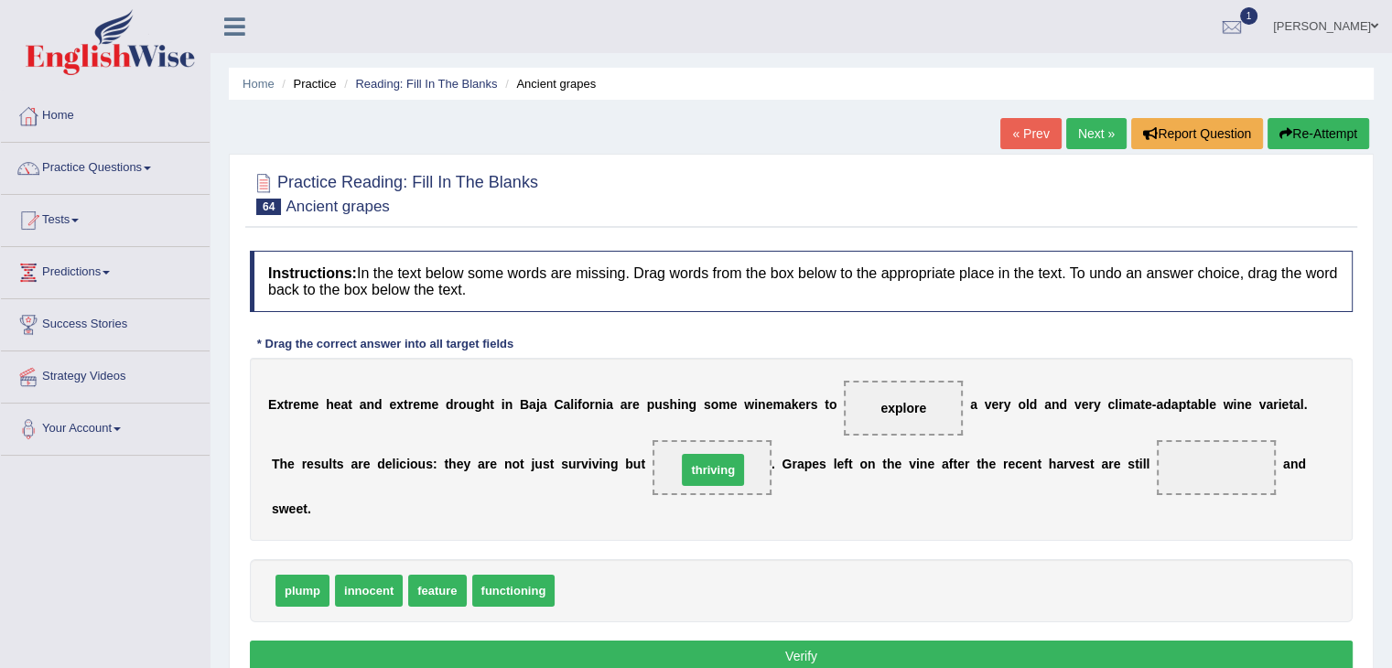
drag, startPoint x: 584, startPoint y: 582, endPoint x: 705, endPoint y: 462, distance: 170.2
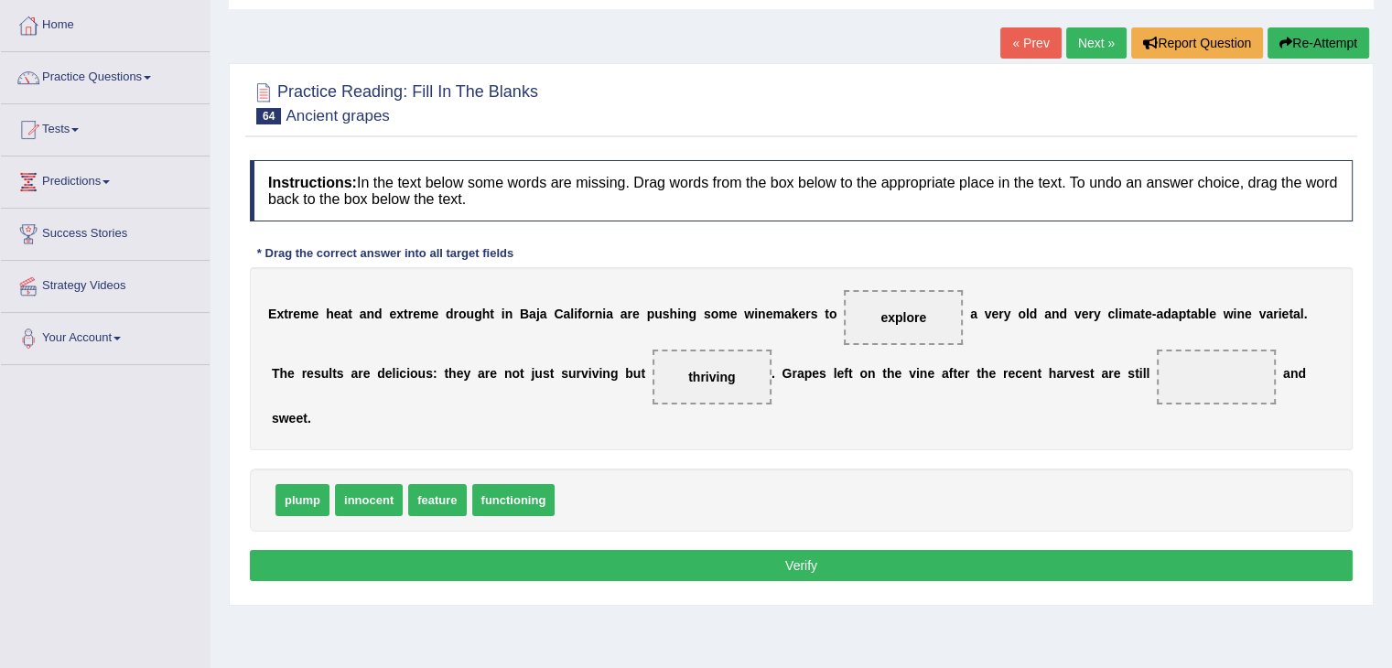
scroll to position [92, 0]
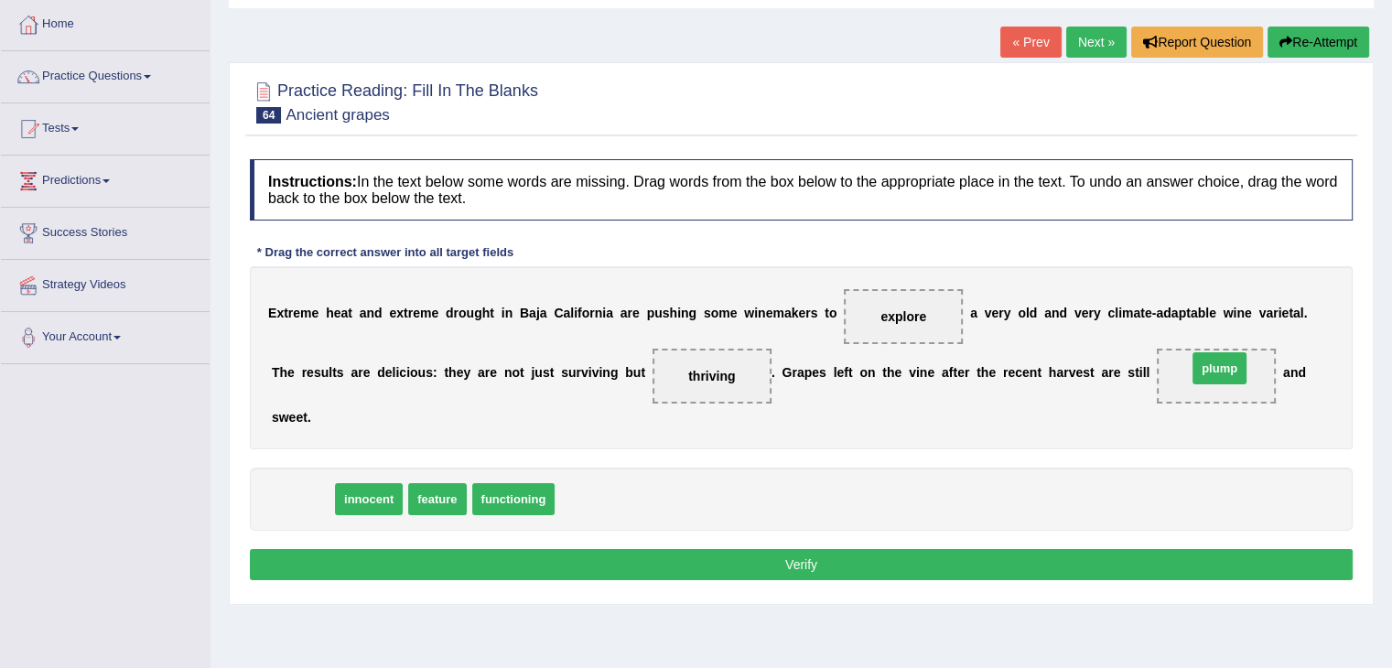
drag, startPoint x: 296, startPoint y: 497, endPoint x: 1212, endPoint y: 366, distance: 926.2
click at [1051, 562] on button "Verify" at bounding box center [801, 564] width 1103 height 31
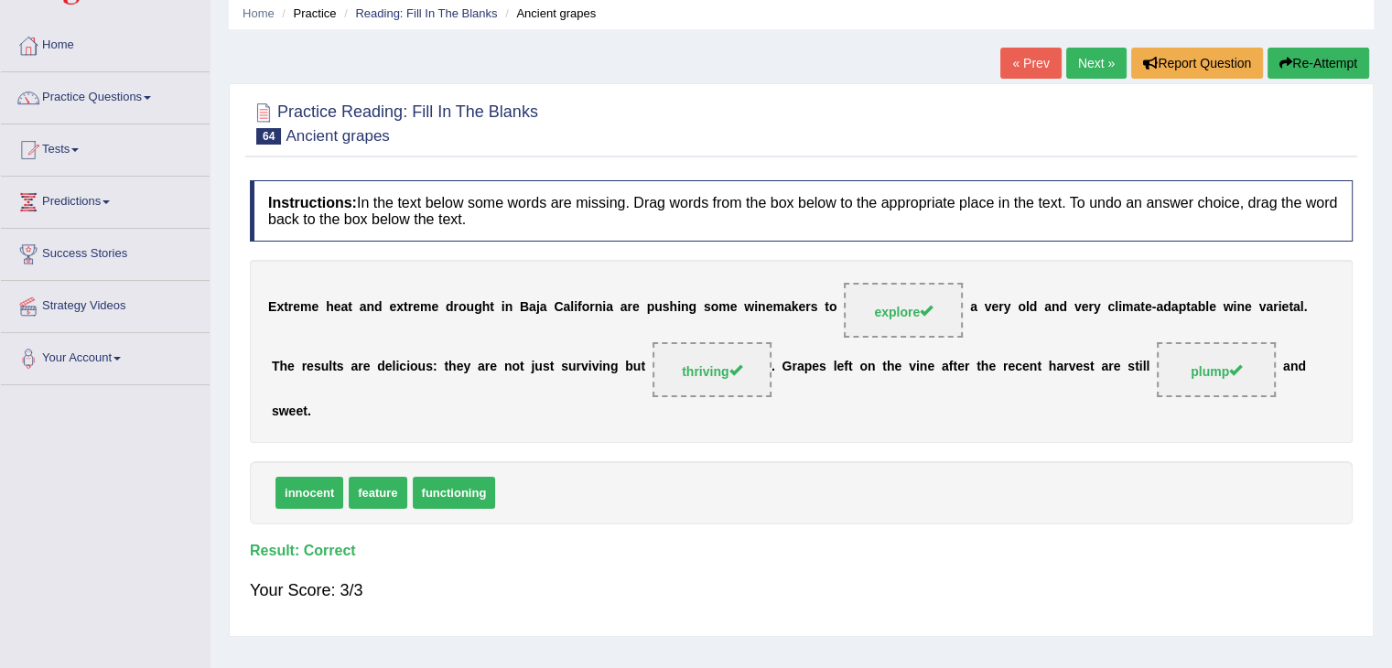
scroll to position [0, 0]
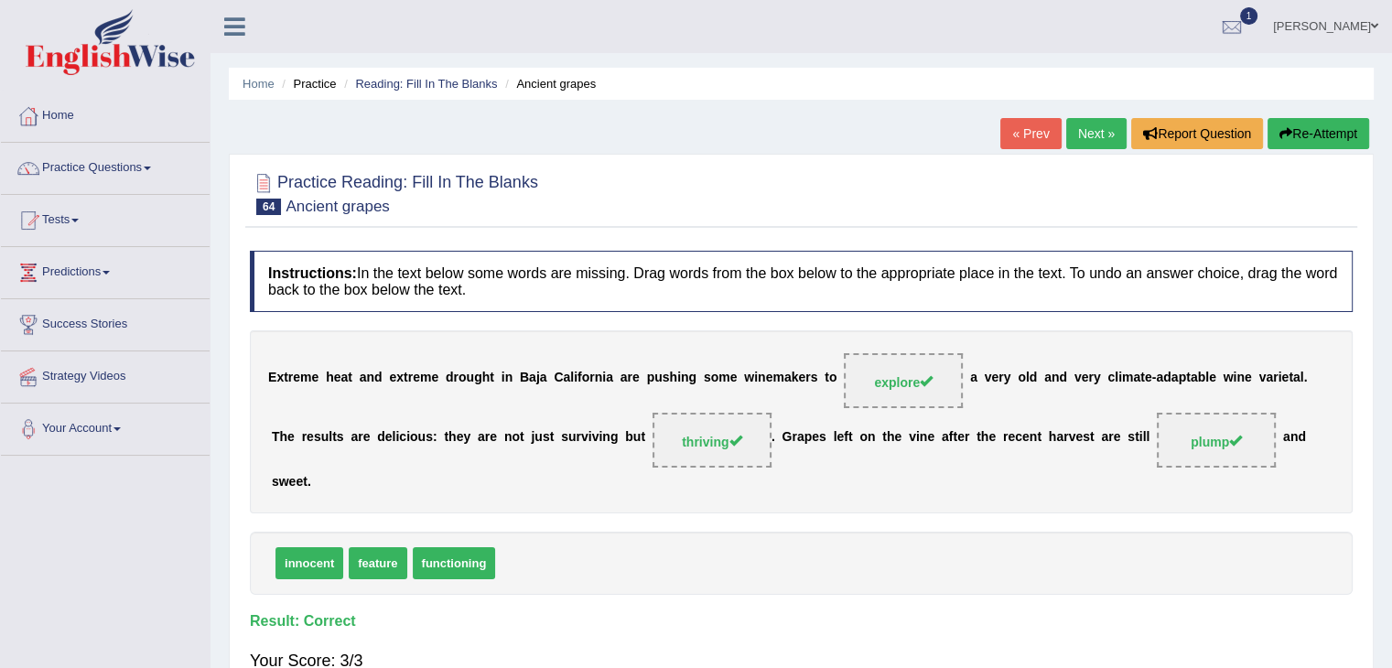
click at [1085, 129] on link "Next »" at bounding box center [1096, 133] width 60 height 31
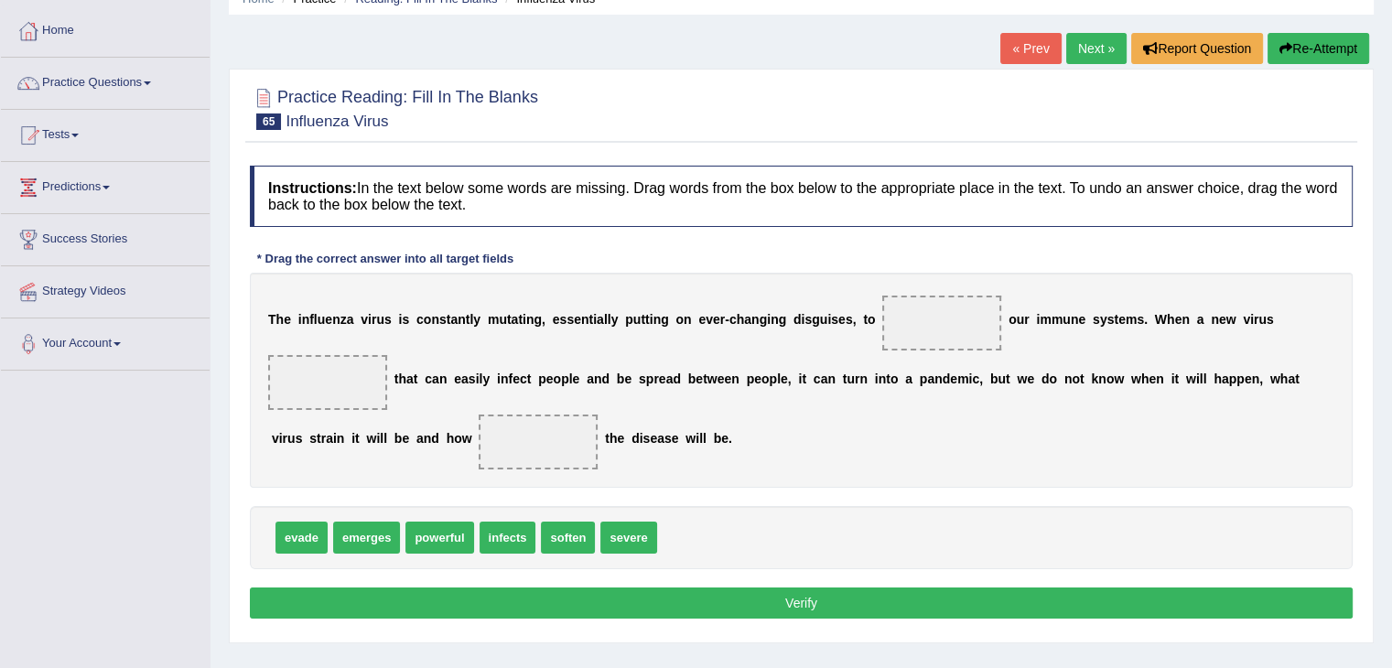
scroll to position [92, 0]
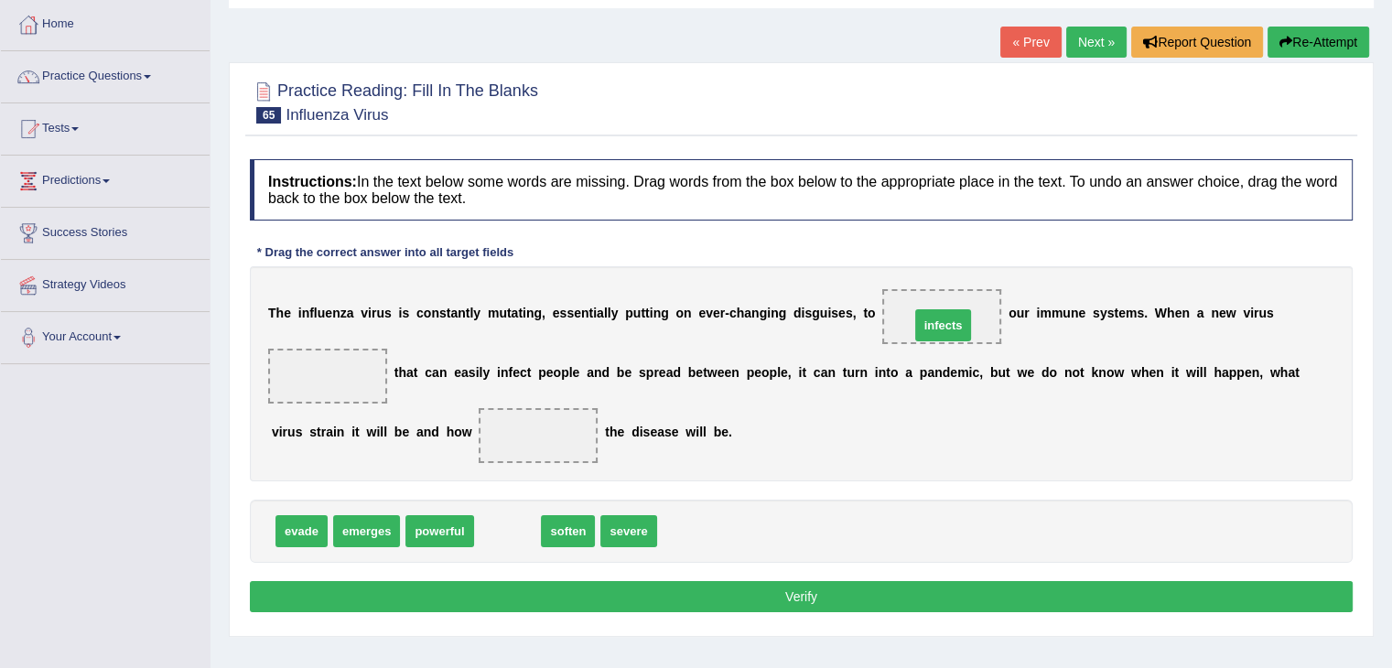
drag, startPoint x: 518, startPoint y: 530, endPoint x: 953, endPoint y: 324, distance: 481.8
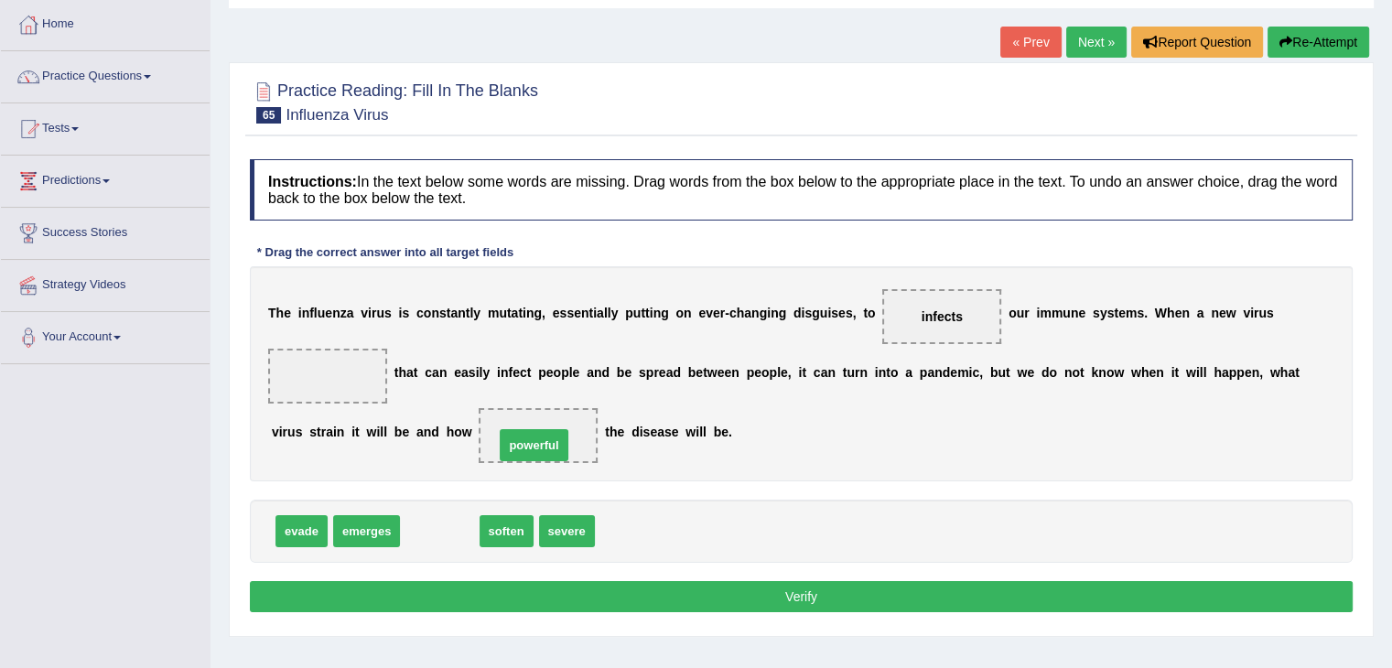
drag, startPoint x: 450, startPoint y: 537, endPoint x: 560, endPoint y: 446, distance: 142.9
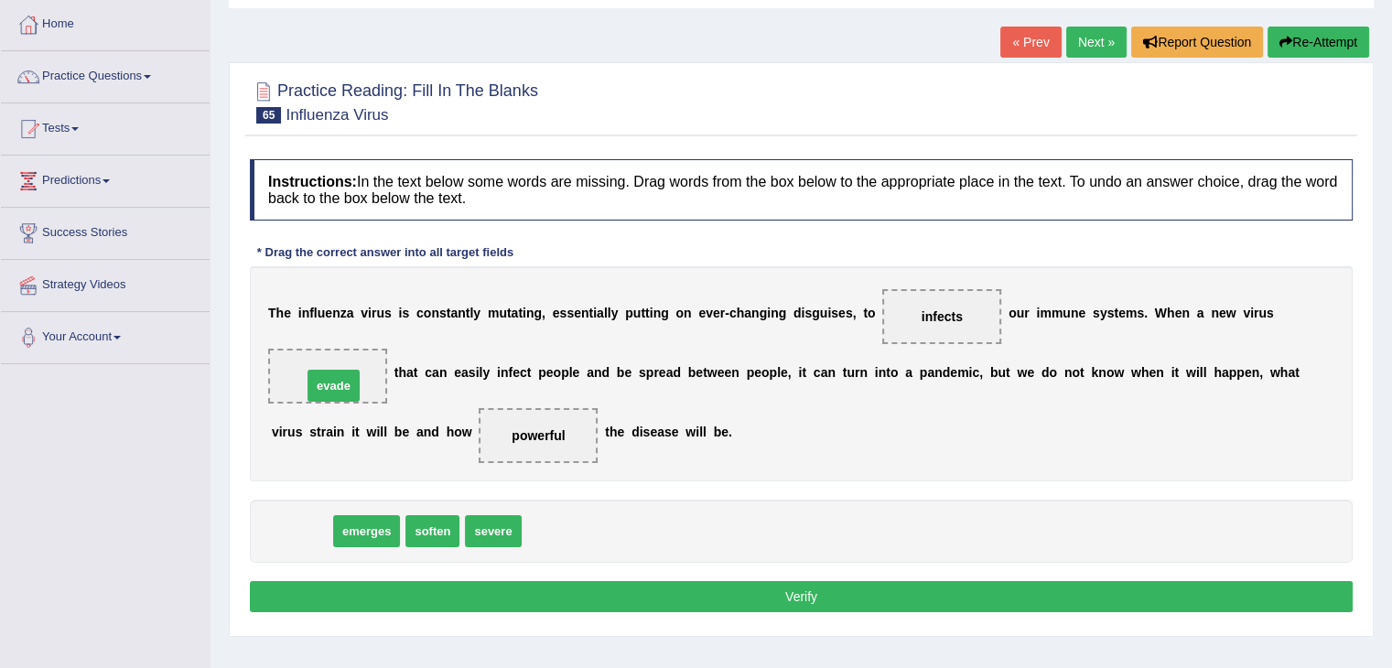
drag, startPoint x: 301, startPoint y: 530, endPoint x: 333, endPoint y: 379, distance: 154.3
drag, startPoint x: 333, startPoint y: 375, endPoint x: 553, endPoint y: 517, distance: 261.4
drag, startPoint x: 326, startPoint y: 532, endPoint x: 355, endPoint y: 407, distance: 127.8
click at [476, 582] on button "Verify" at bounding box center [801, 596] width 1103 height 31
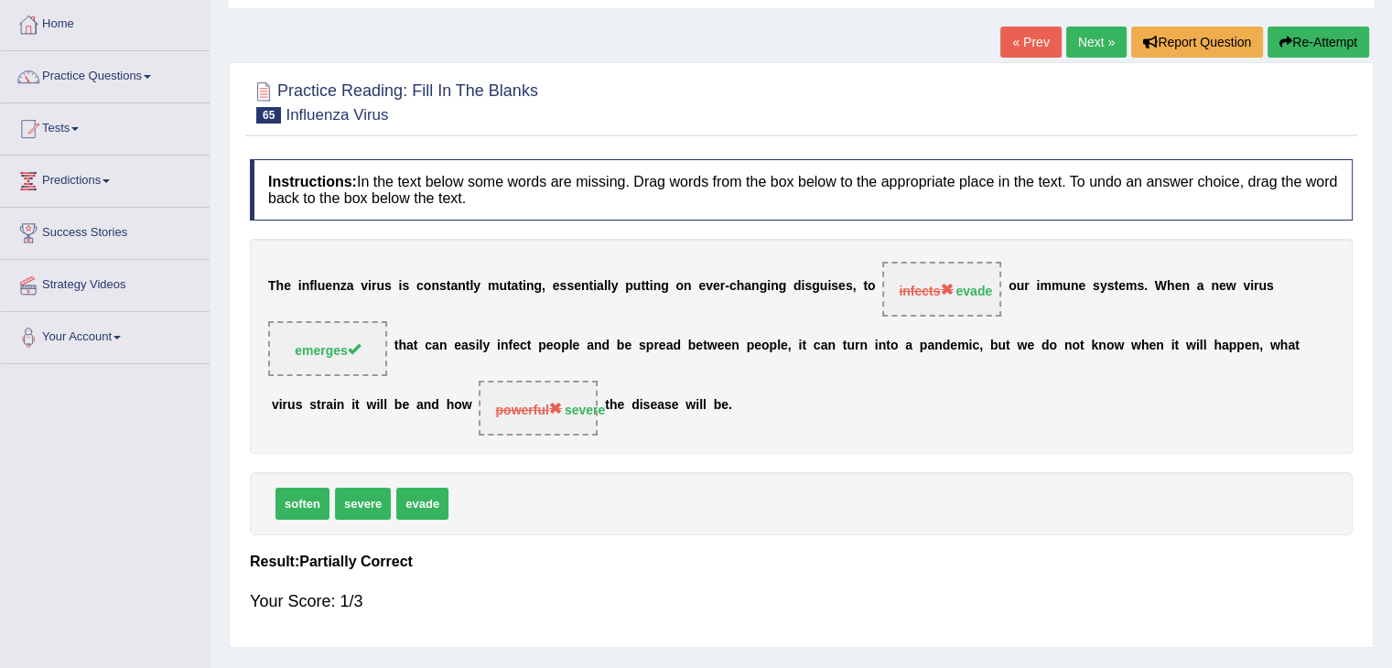
click at [1083, 42] on link "Next »" at bounding box center [1096, 42] width 60 height 31
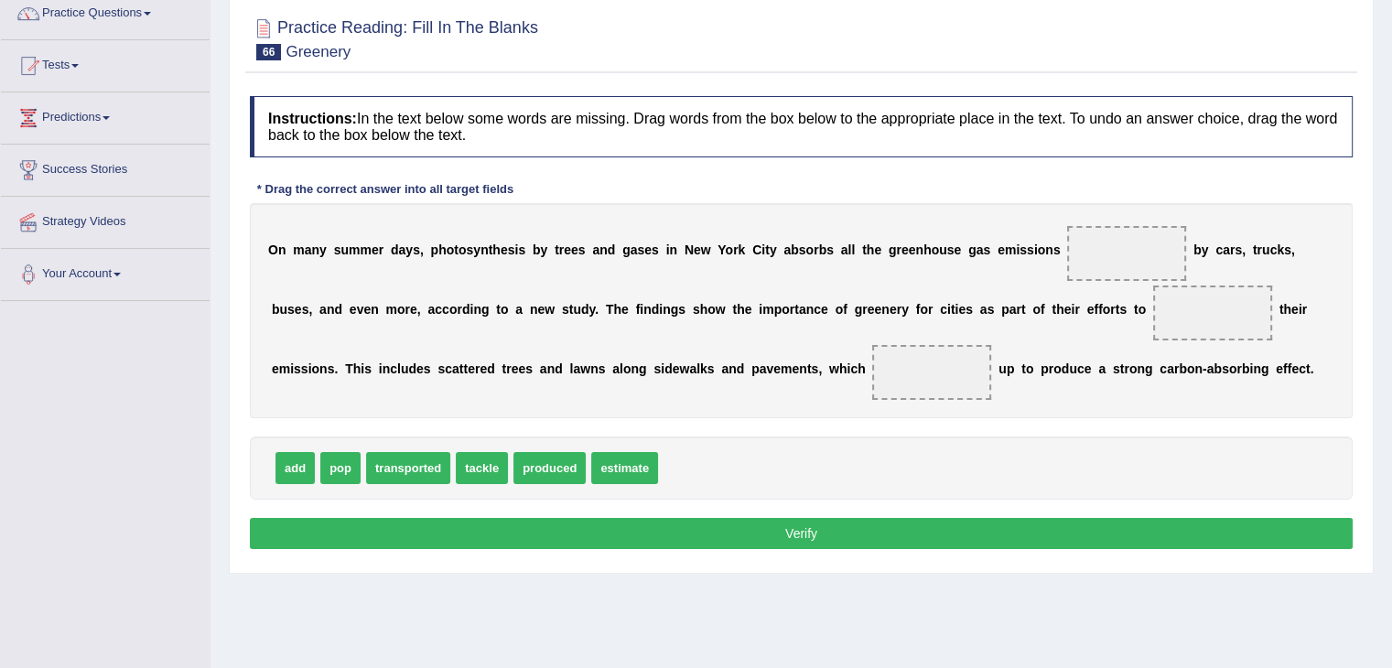
scroll to position [183, 0]
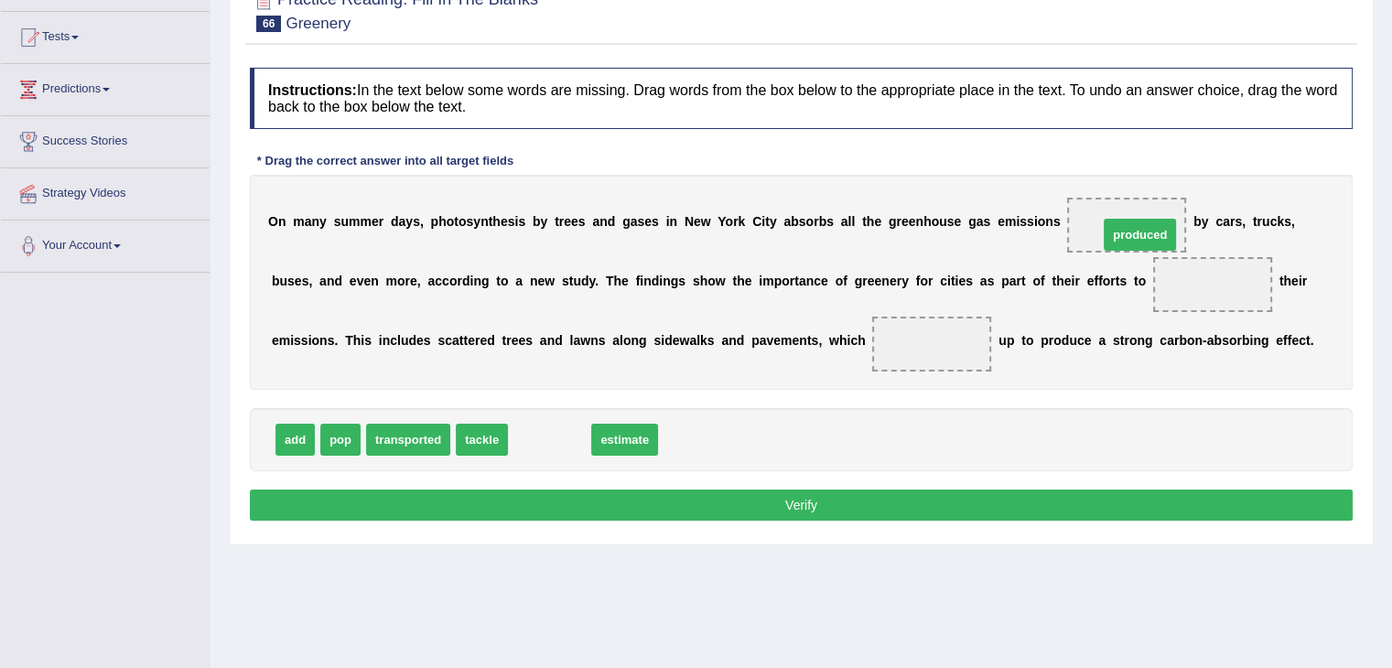
drag, startPoint x: 566, startPoint y: 444, endPoint x: 1154, endPoint y: 239, distance: 623.1
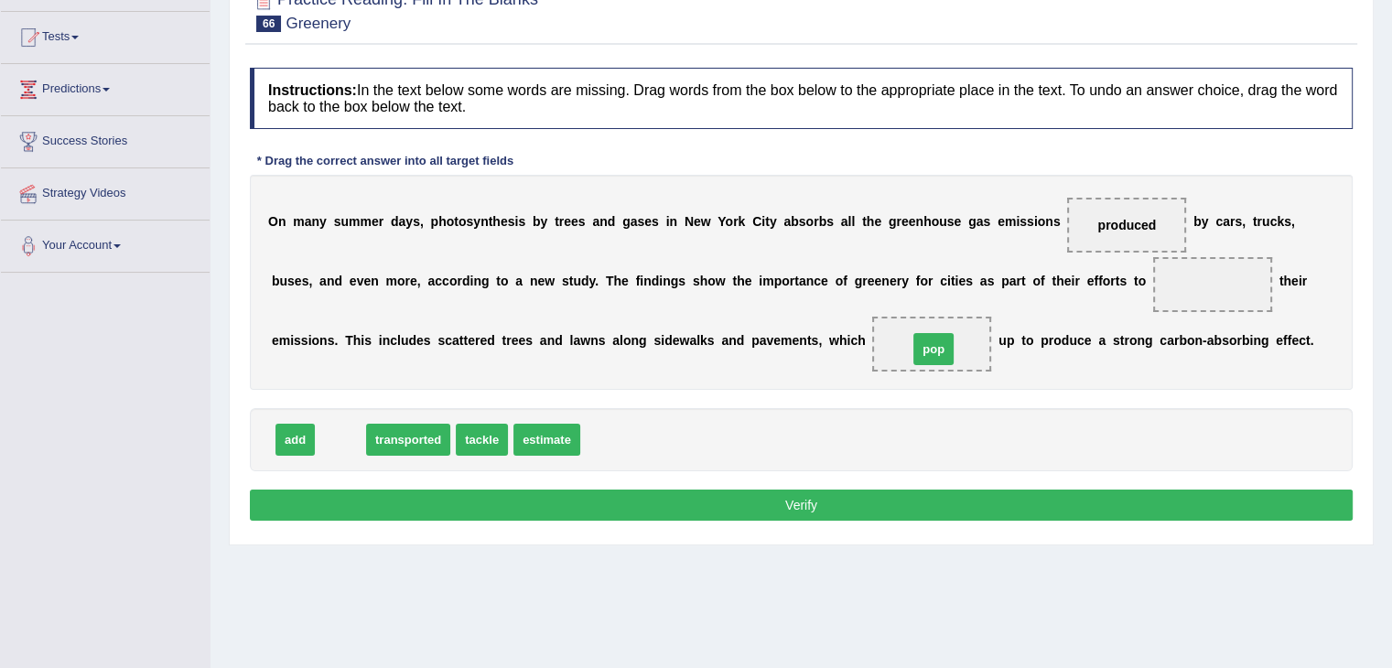
drag, startPoint x: 343, startPoint y: 439, endPoint x: 941, endPoint y: 349, distance: 604.4
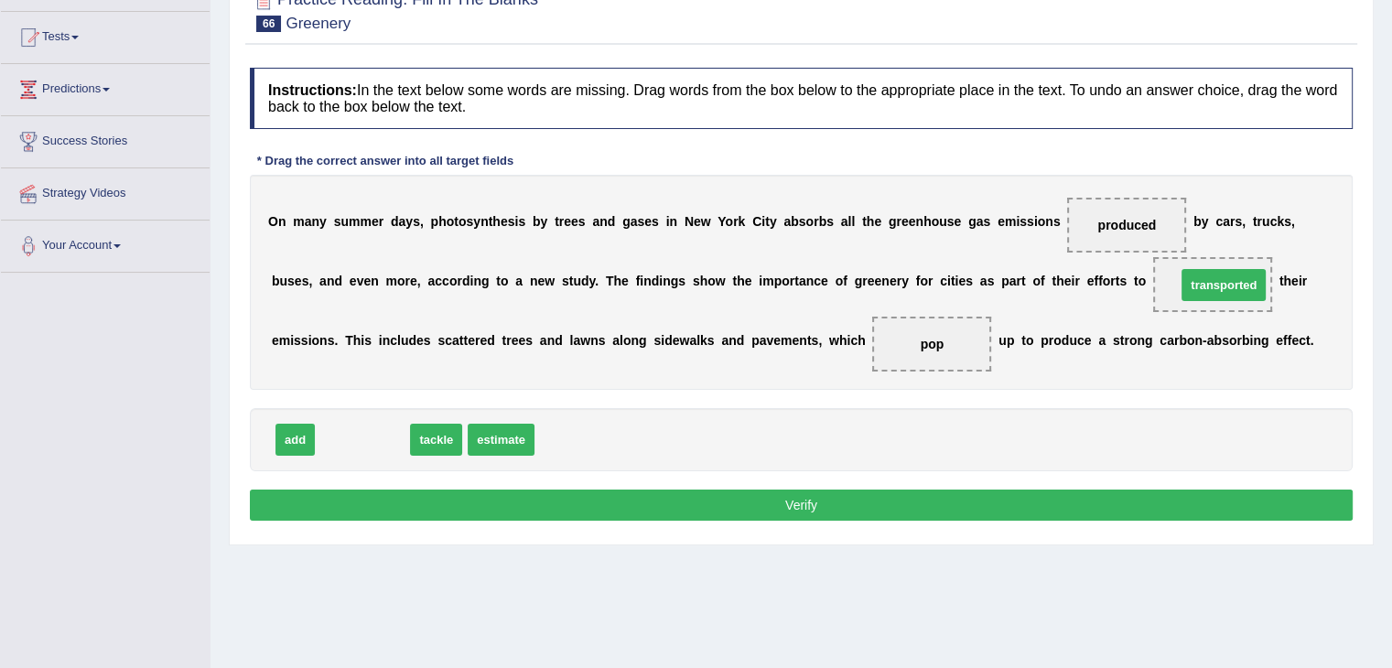
drag, startPoint x: 369, startPoint y: 434, endPoint x: 1230, endPoint y: 279, distance: 874.9
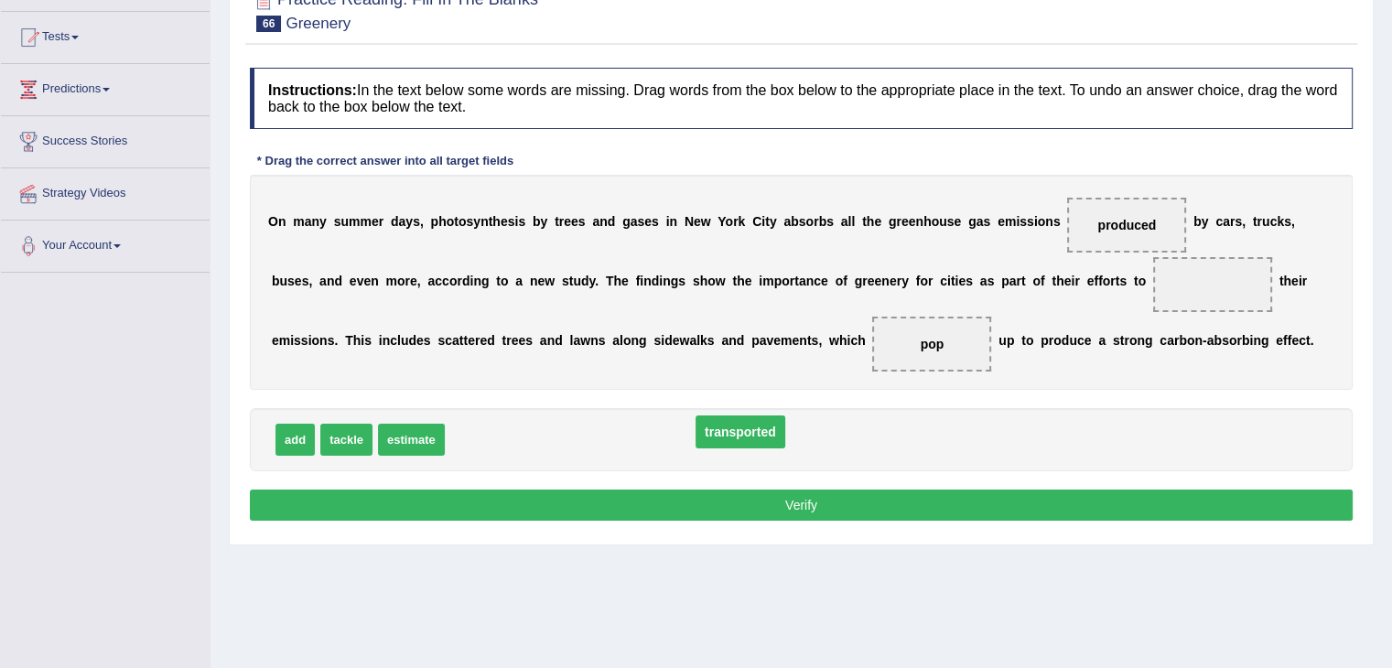
drag, startPoint x: 1232, startPoint y: 283, endPoint x: 753, endPoint y: 431, distance: 501.0
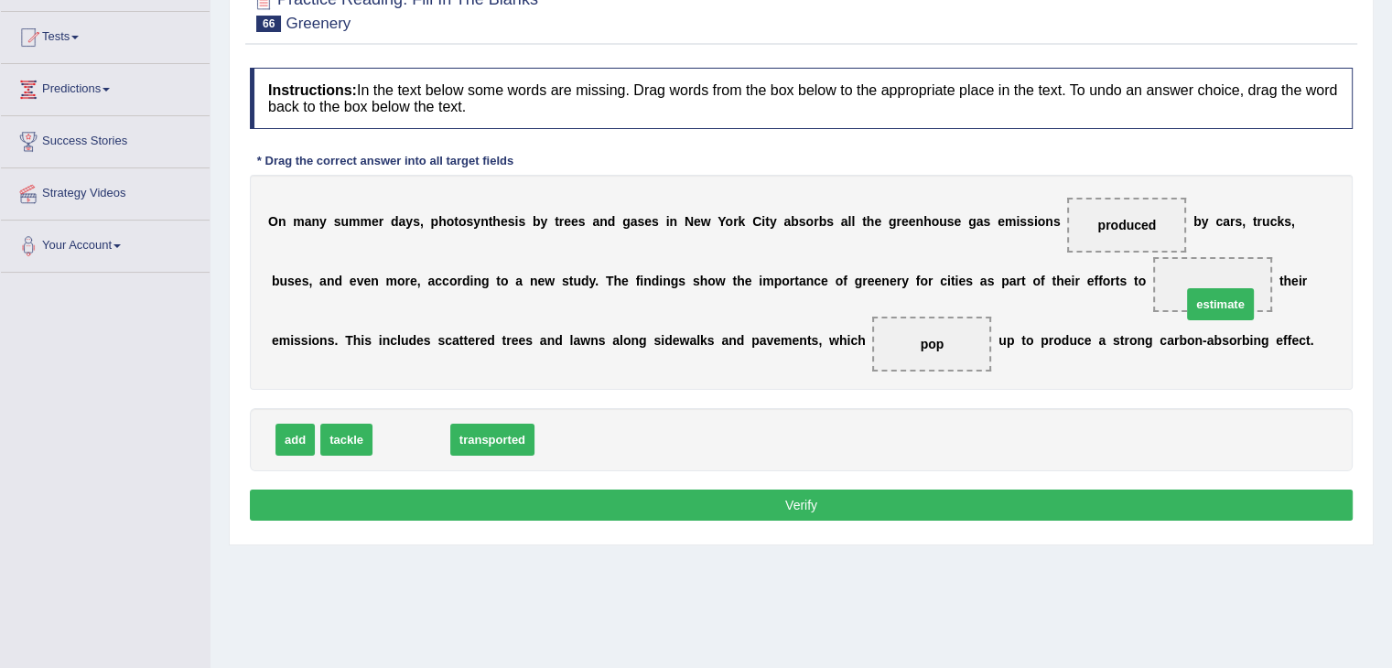
drag, startPoint x: 429, startPoint y: 429, endPoint x: 1237, endPoint y: 290, distance: 819.9
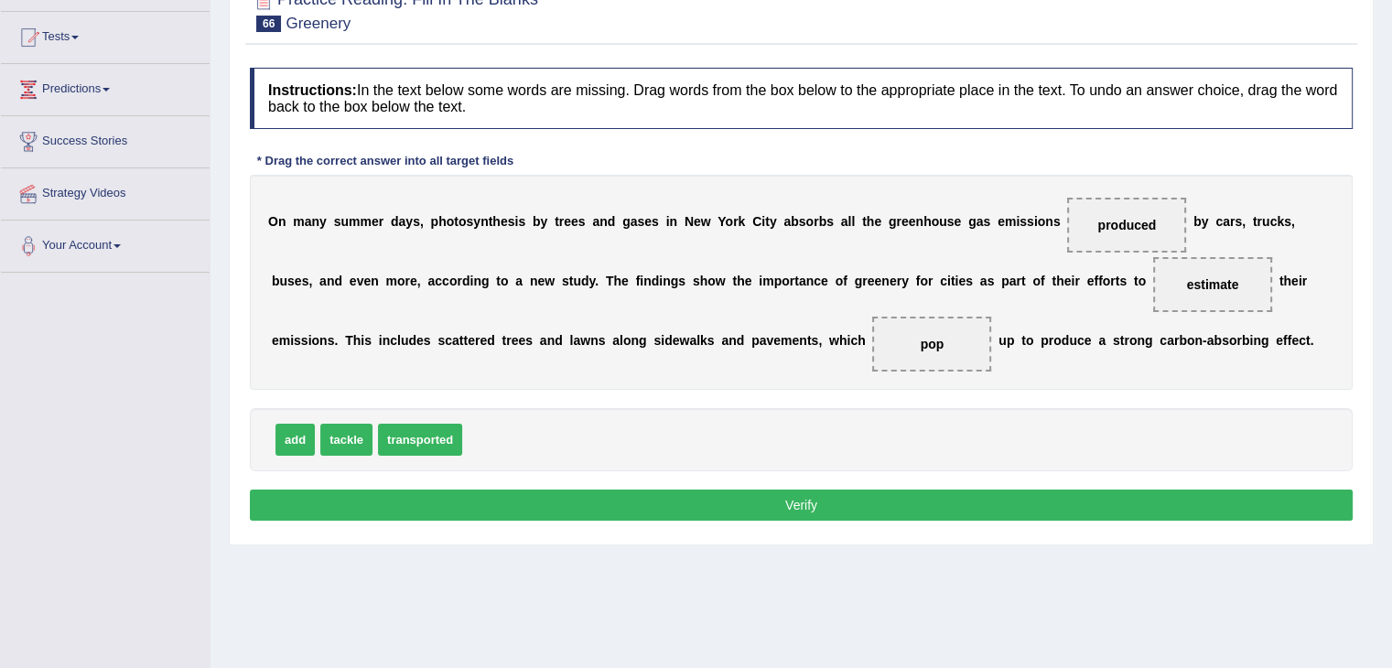
click at [1125, 501] on button "Verify" at bounding box center [801, 505] width 1103 height 31
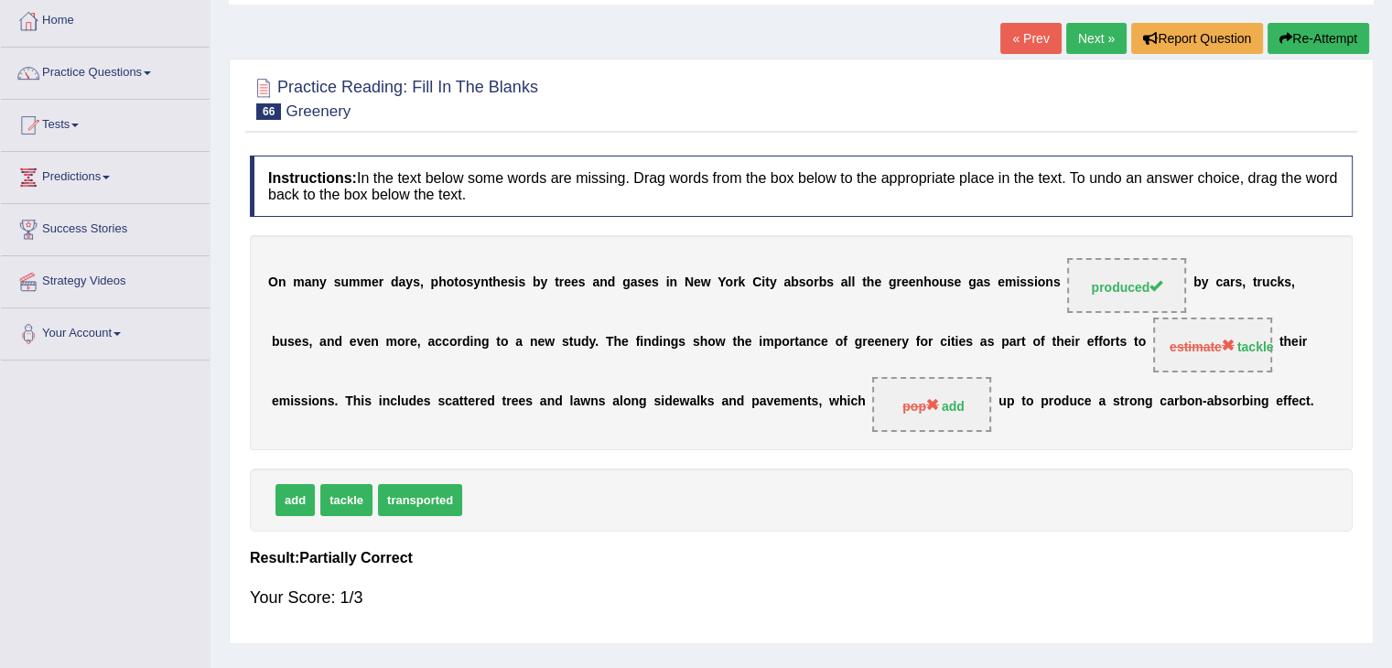
scroll to position [0, 0]
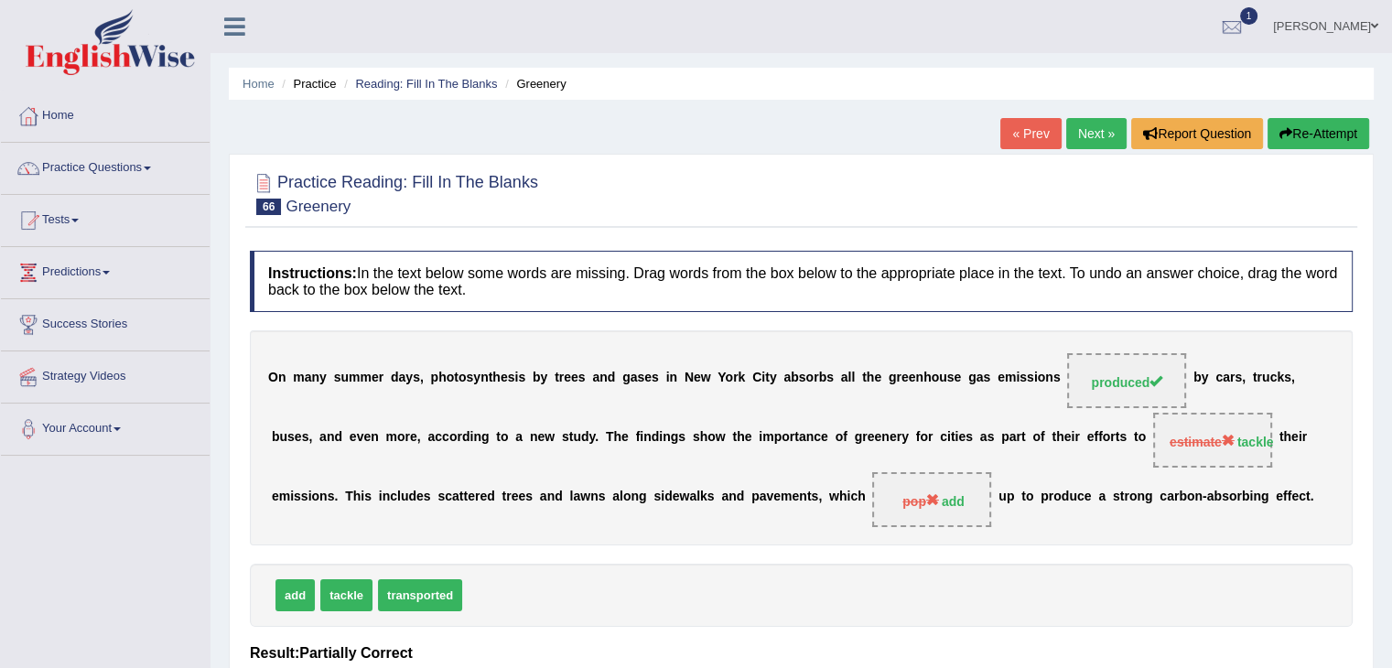
click at [1093, 138] on link "Next »" at bounding box center [1096, 133] width 60 height 31
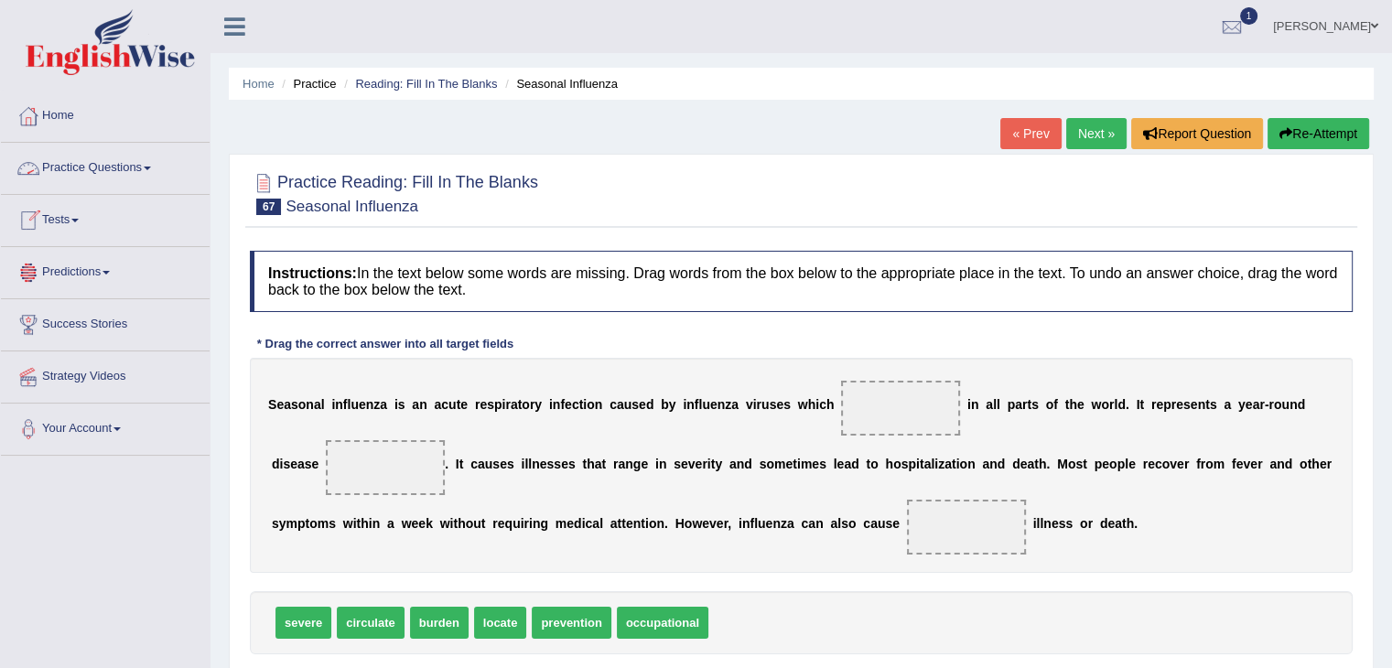
click at [138, 163] on link "Practice Questions" at bounding box center [105, 166] width 209 height 46
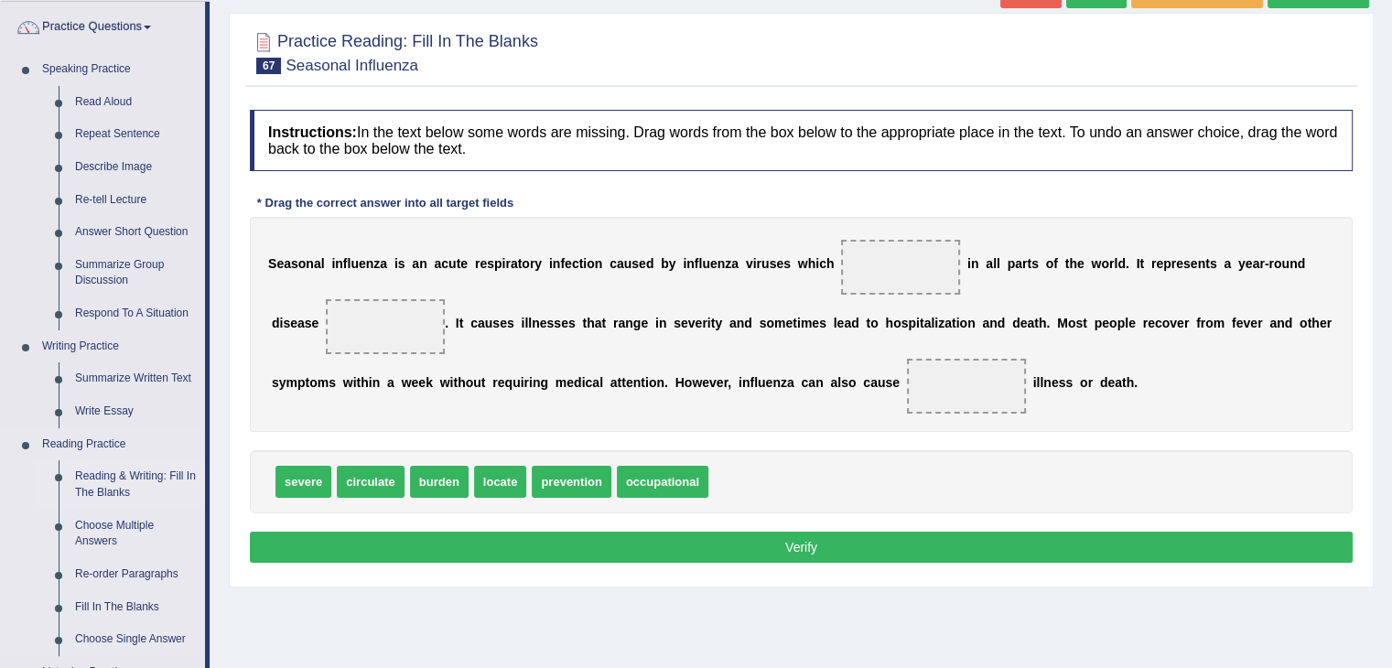
scroll to position [213, 0]
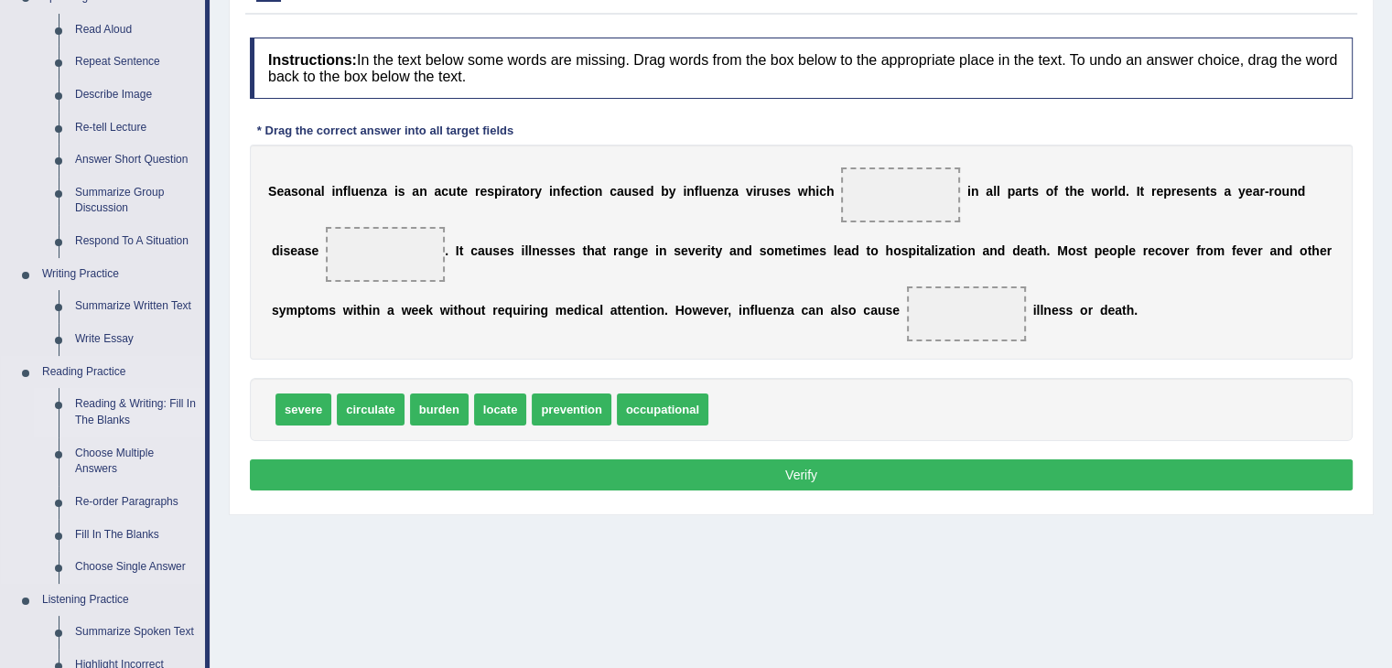
click at [111, 416] on link "Reading & Writing: Fill In The Blanks" at bounding box center [136, 412] width 138 height 48
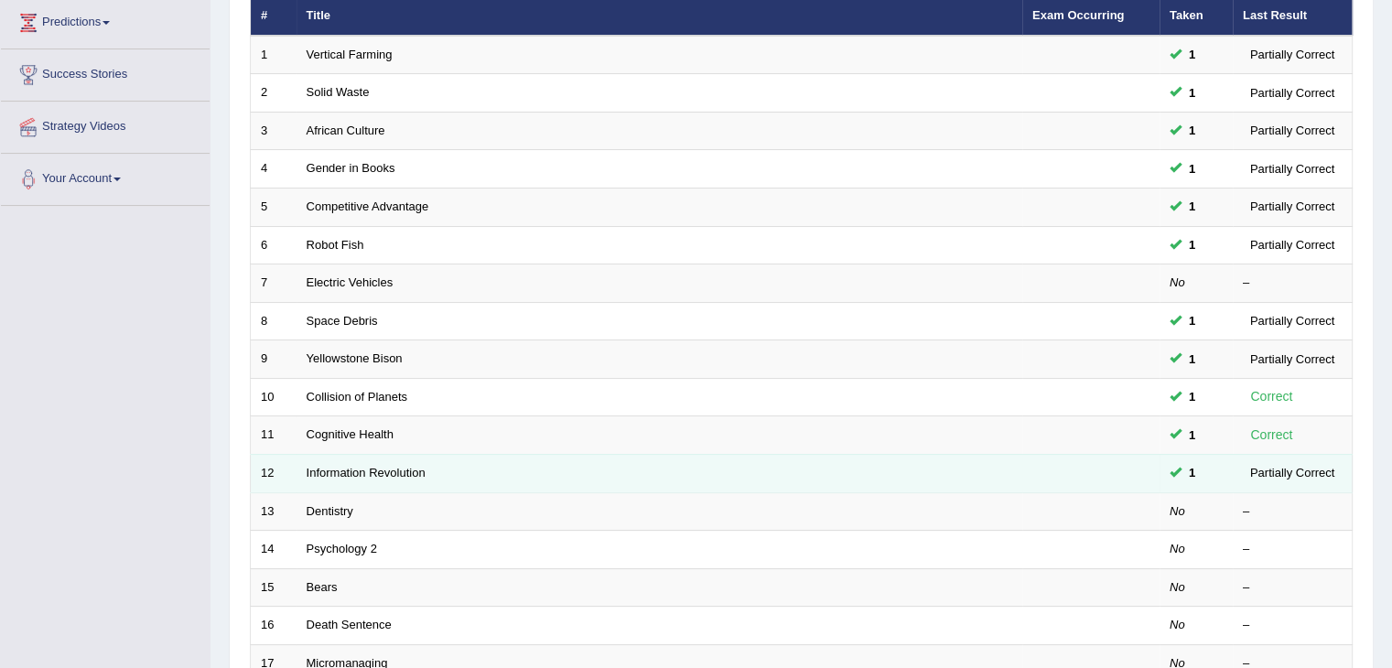
scroll to position [366, 0]
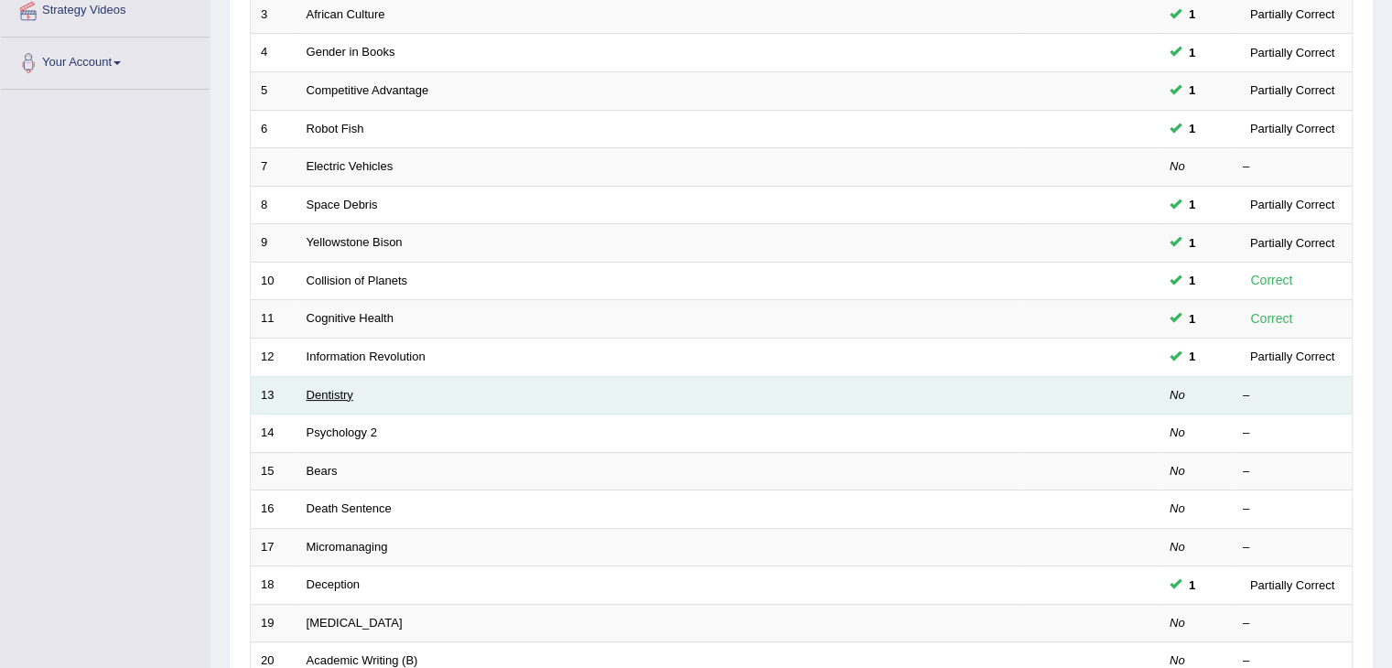
click at [335, 389] on link "Dentistry" at bounding box center [330, 395] width 47 height 14
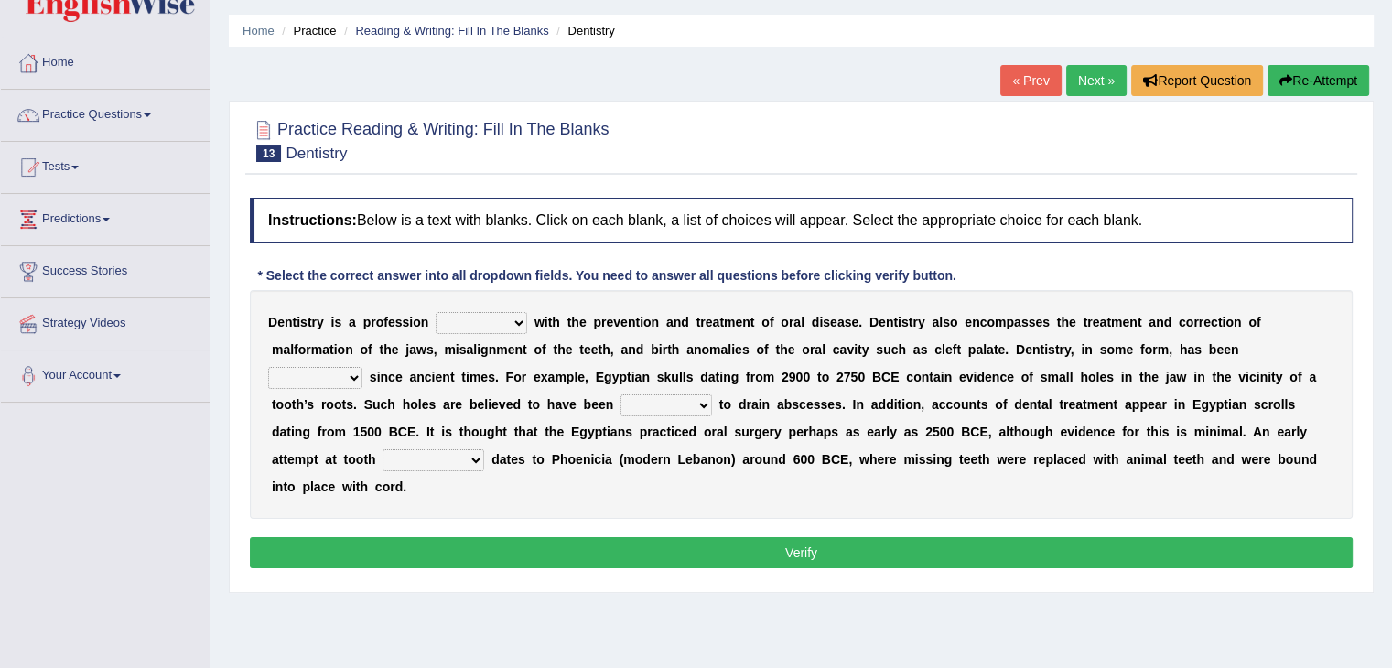
scroll to position [60, 0]
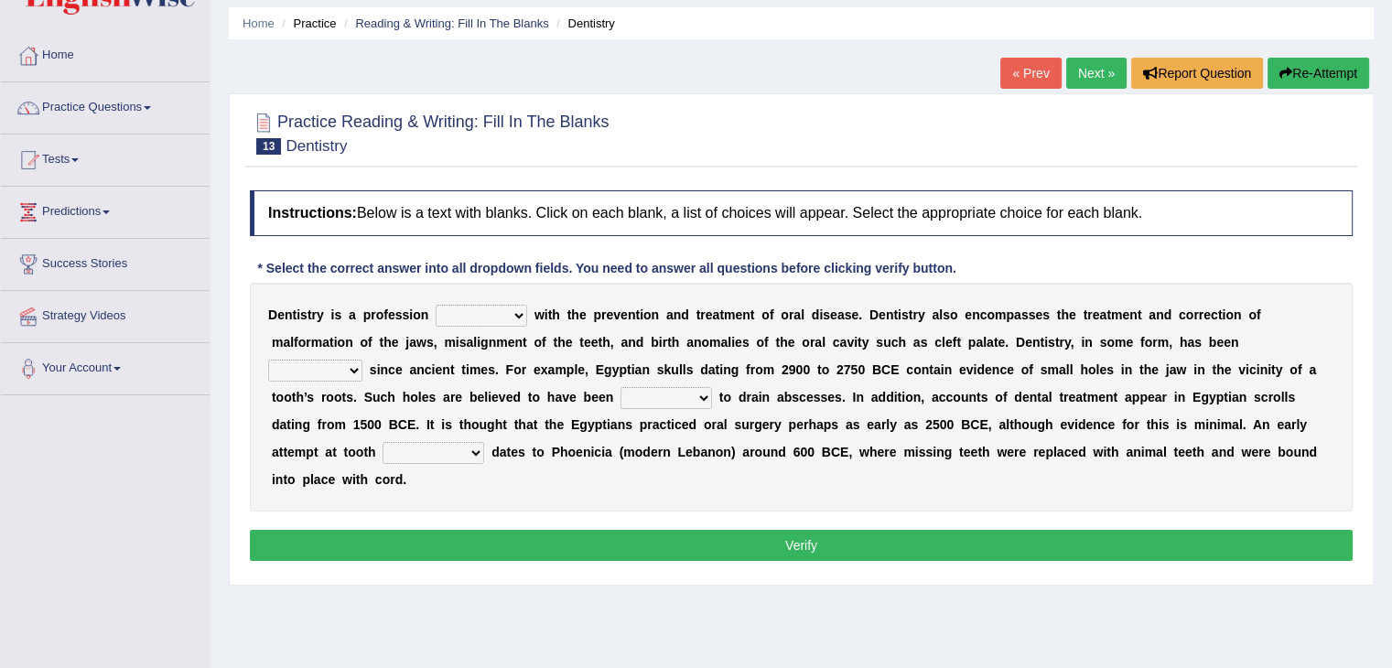
click at [512, 312] on select "agreed dealt concerned taken" at bounding box center [482, 316] width 92 height 22
select select "concerned"
click at [436, 305] on select "agreed dealt concerned taken" at bounding box center [482, 316] width 92 height 22
click at [348, 367] on select "criticized replaced practiced abandoned" at bounding box center [315, 371] width 94 height 22
select select "practiced"
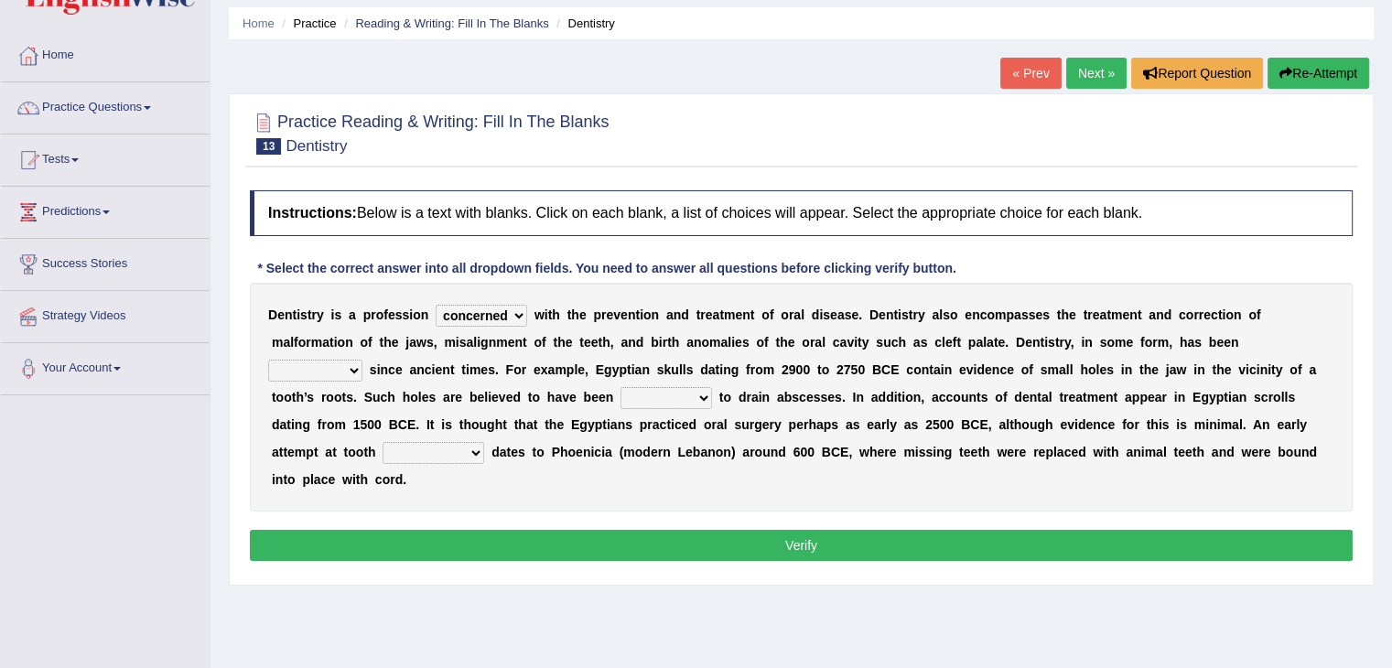
click at [268, 360] on select "criticized replaced practiced abandoned" at bounding box center [315, 371] width 94 height 22
click at [701, 395] on select "fluctuated laminated drilled sealed" at bounding box center [666, 398] width 92 height 22
click at [560, 478] on div "D e n t i s t r y i s a p r o f e s s i o n agreed dealt concerned taken w i t …" at bounding box center [801, 397] width 1103 height 229
click at [472, 456] on select "reparation sacrament restitution replacement" at bounding box center [433, 453] width 102 height 22
click at [555, 530] on button "Verify" at bounding box center [801, 545] width 1103 height 31
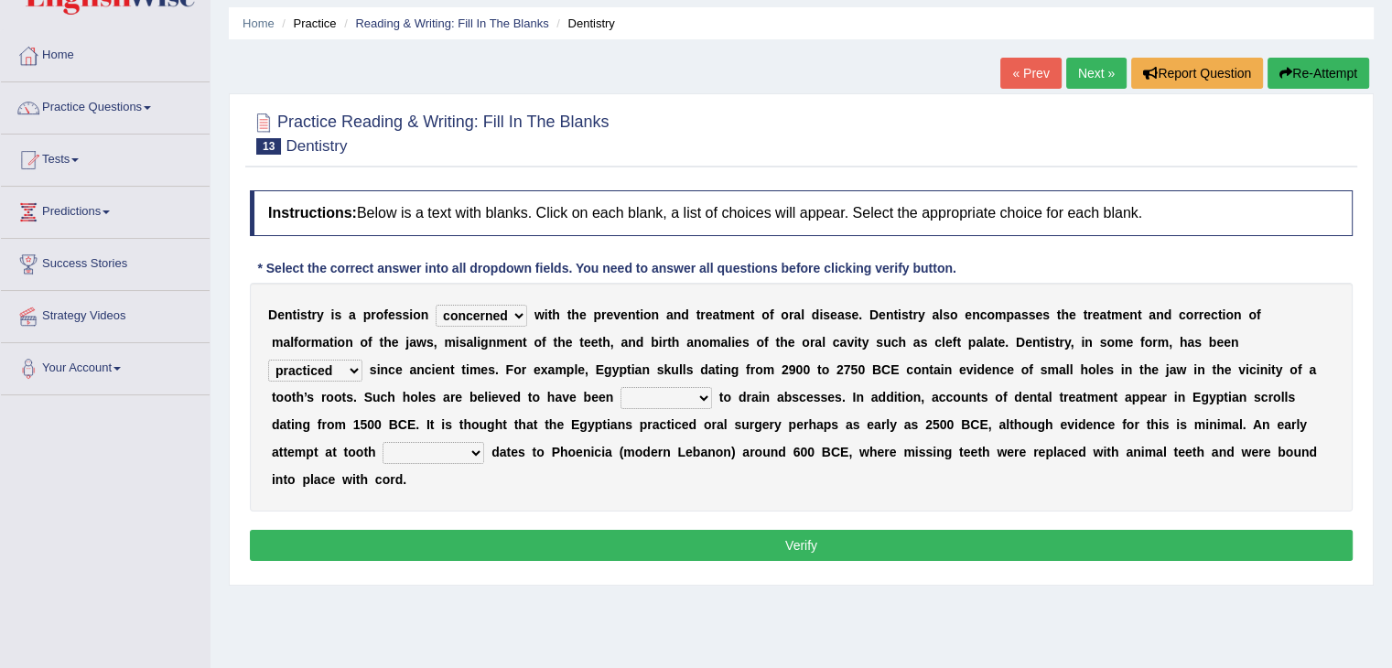
click at [469, 447] on select "reparation sacrament restitution replacement" at bounding box center [433, 453] width 102 height 22
select select "replacement"
click at [382, 442] on select "reparation sacrament restitution replacement" at bounding box center [433, 453] width 102 height 22
click at [678, 400] on select "fluctuated laminated drilled sealed" at bounding box center [666, 398] width 92 height 22
select select "fluctuated"
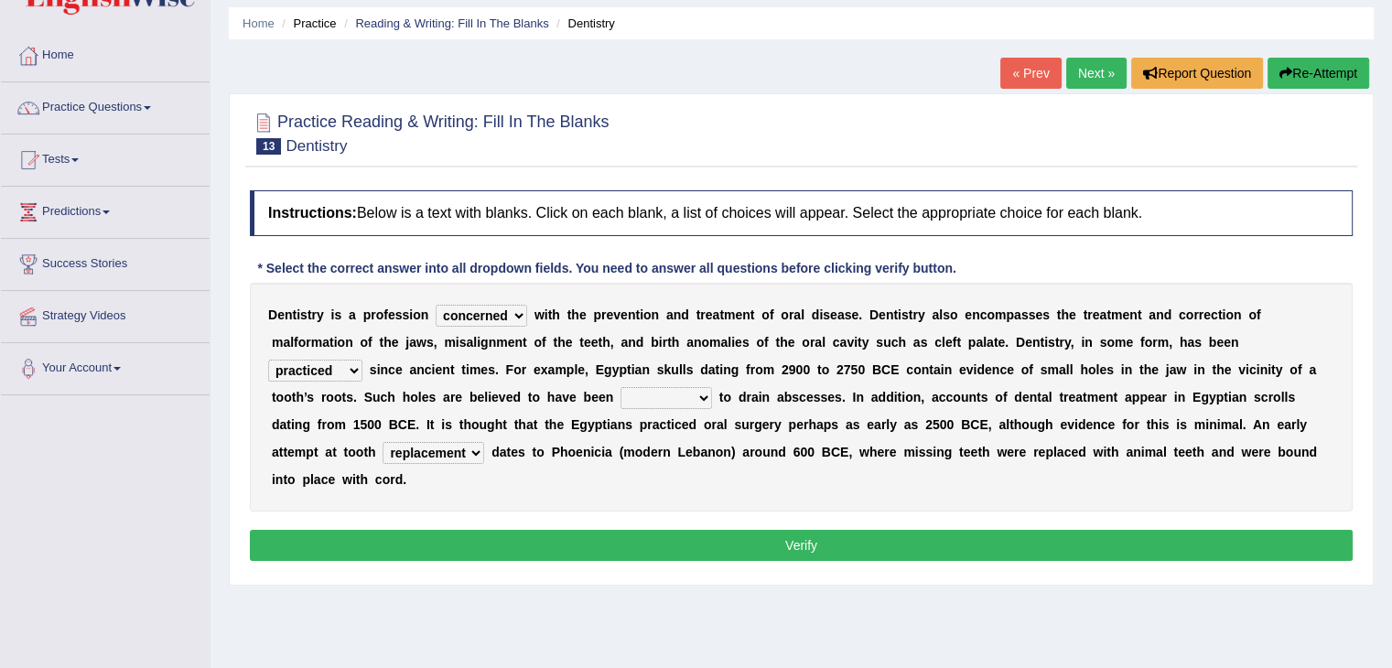
click at [620, 387] on select "fluctuated laminated drilled sealed" at bounding box center [666, 398] width 92 height 22
click at [750, 547] on button "Verify" at bounding box center [801, 545] width 1103 height 31
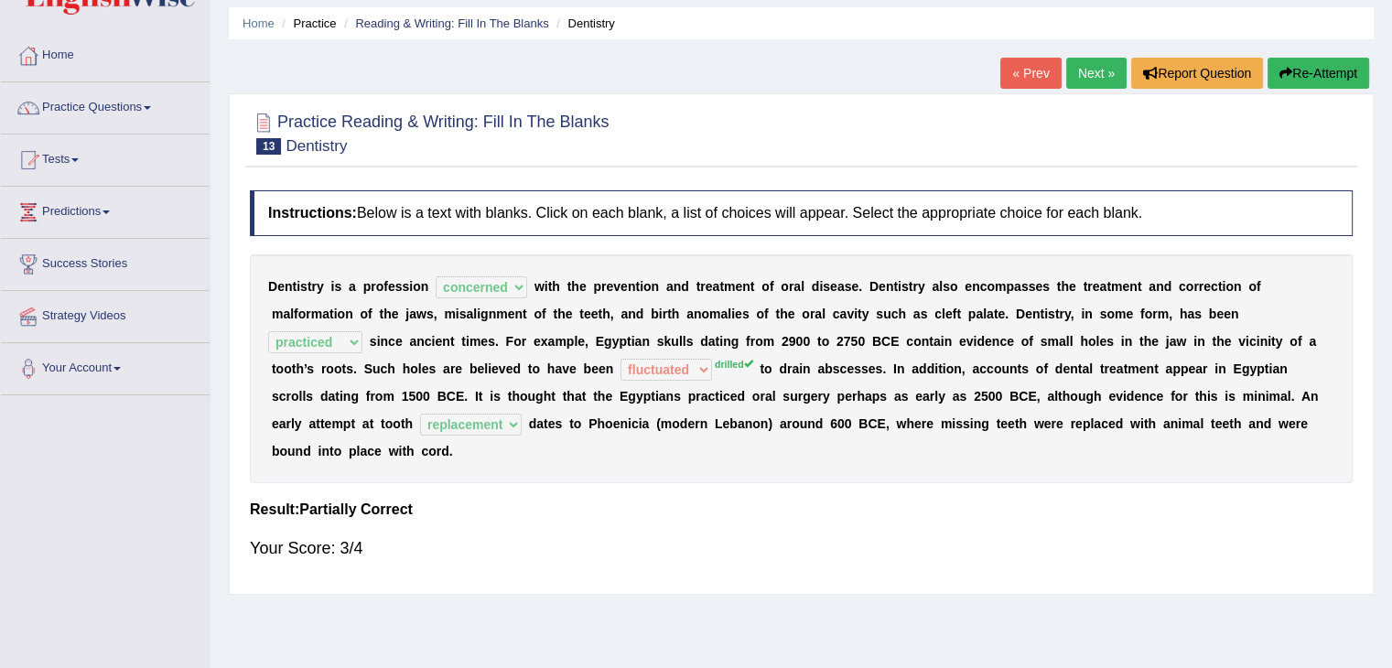
click at [1100, 69] on link "Next »" at bounding box center [1096, 73] width 60 height 31
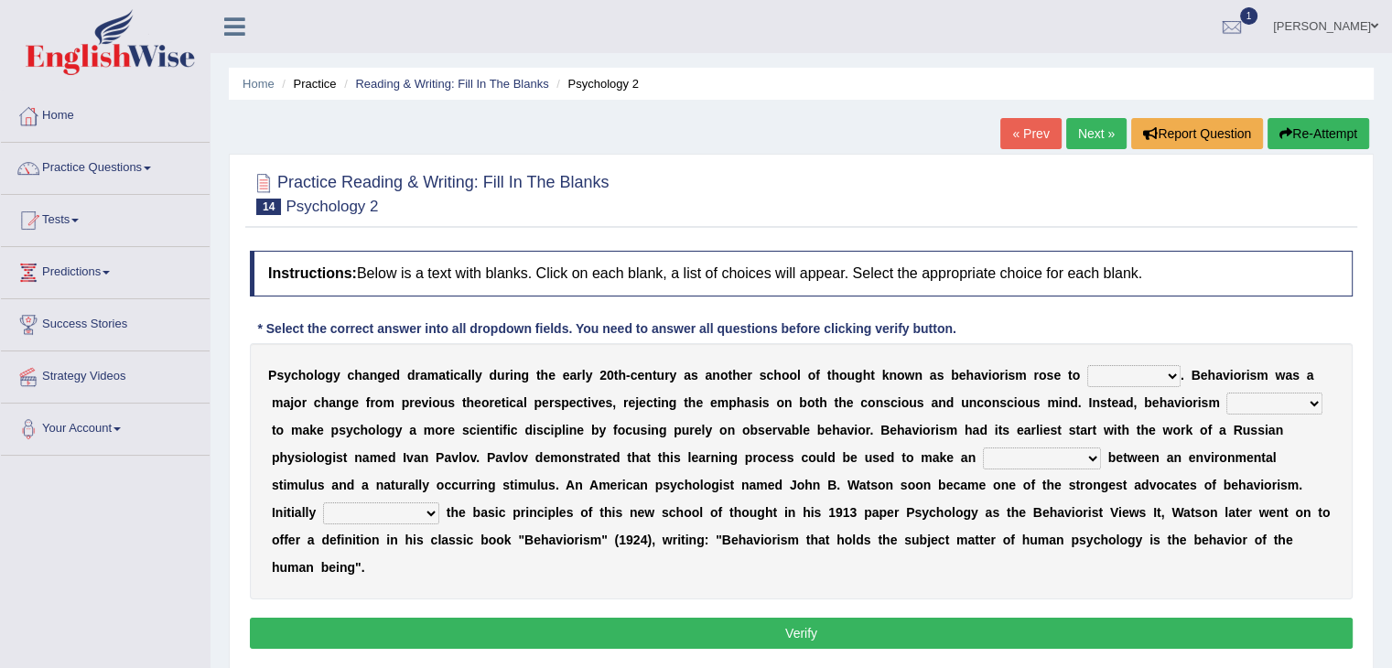
click at [1149, 371] on select "dominance temptation challenge temper" at bounding box center [1133, 376] width 93 height 22
click at [1087, 365] on select "dominance temptation challenge temper" at bounding box center [1133, 376] width 93 height 22
click at [1159, 376] on select "dominance temptation challenge temper" at bounding box center [1133, 376] width 93 height 22
click at [1087, 365] on select "dominance temptation challenge temper" at bounding box center [1133, 376] width 93 height 22
click at [1151, 376] on select "dominance temptation challenge temper" at bounding box center [1133, 376] width 93 height 22
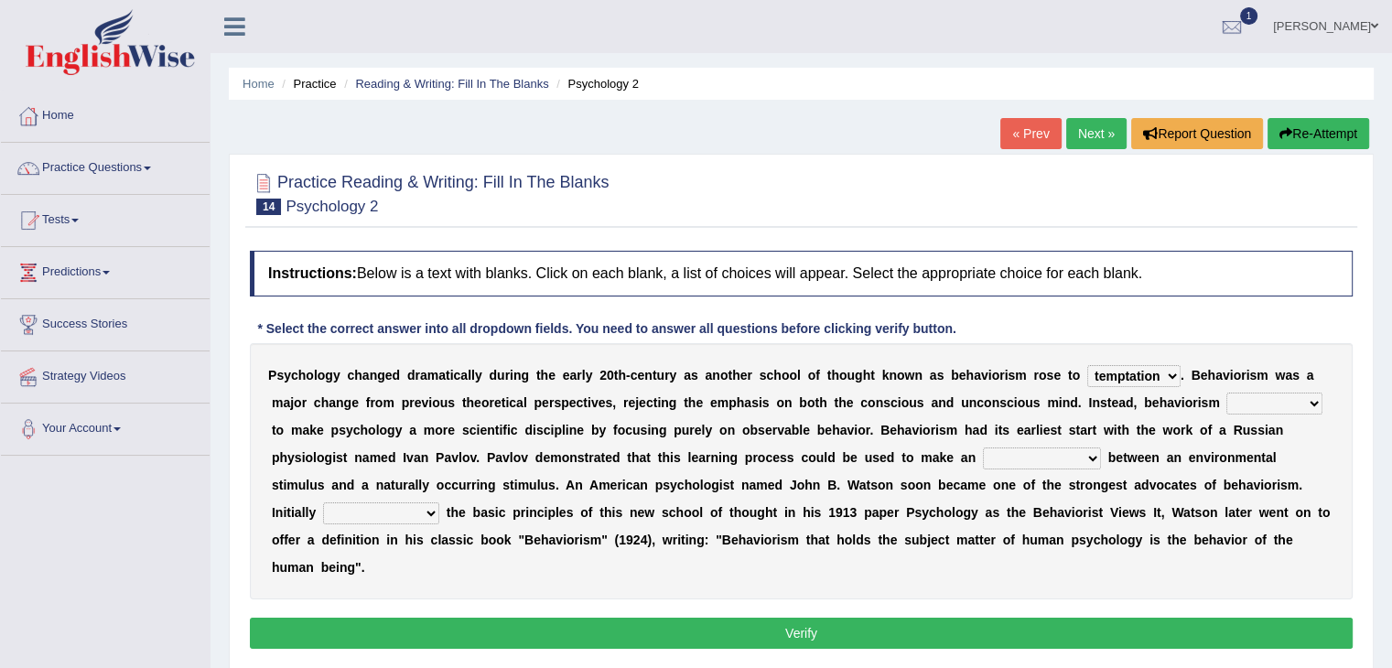
select select "temper"
click at [1087, 365] on select "dominance temptation challenge temper" at bounding box center [1133, 376] width 93 height 22
click at [1266, 400] on select "reproached reproved strove rewove" at bounding box center [1274, 404] width 96 height 22
select select "reproached"
click at [1226, 393] on select "reproached reproved strove rewove" at bounding box center [1274, 404] width 96 height 22
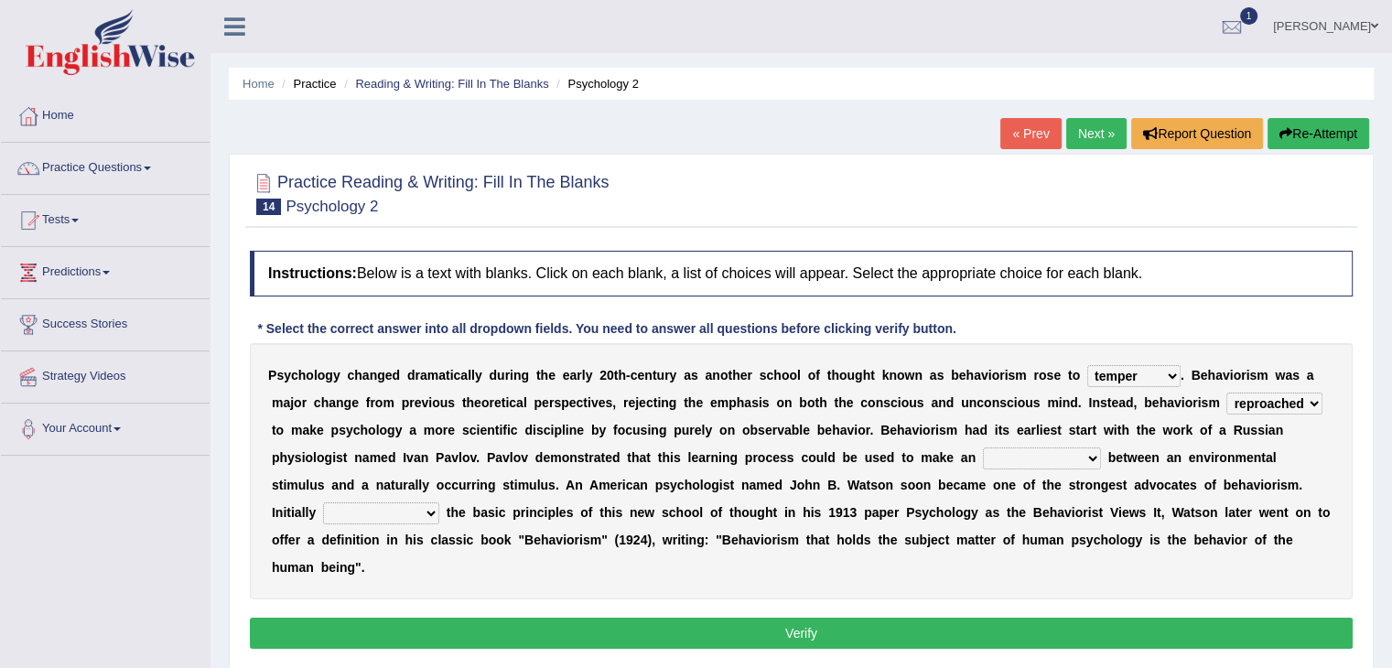
click at [1131, 372] on select "dominance temptation challenge temper" at bounding box center [1133, 376] width 93 height 22
click at [1087, 365] on select "dominance temptation challenge temper" at bounding box center [1133, 376] width 93 height 22
click at [996, 455] on select "acclimatization association union combination" at bounding box center [1042, 458] width 118 height 22
select select "combination"
click at [983, 447] on select "acclimatization association union combination" at bounding box center [1042, 458] width 118 height 22
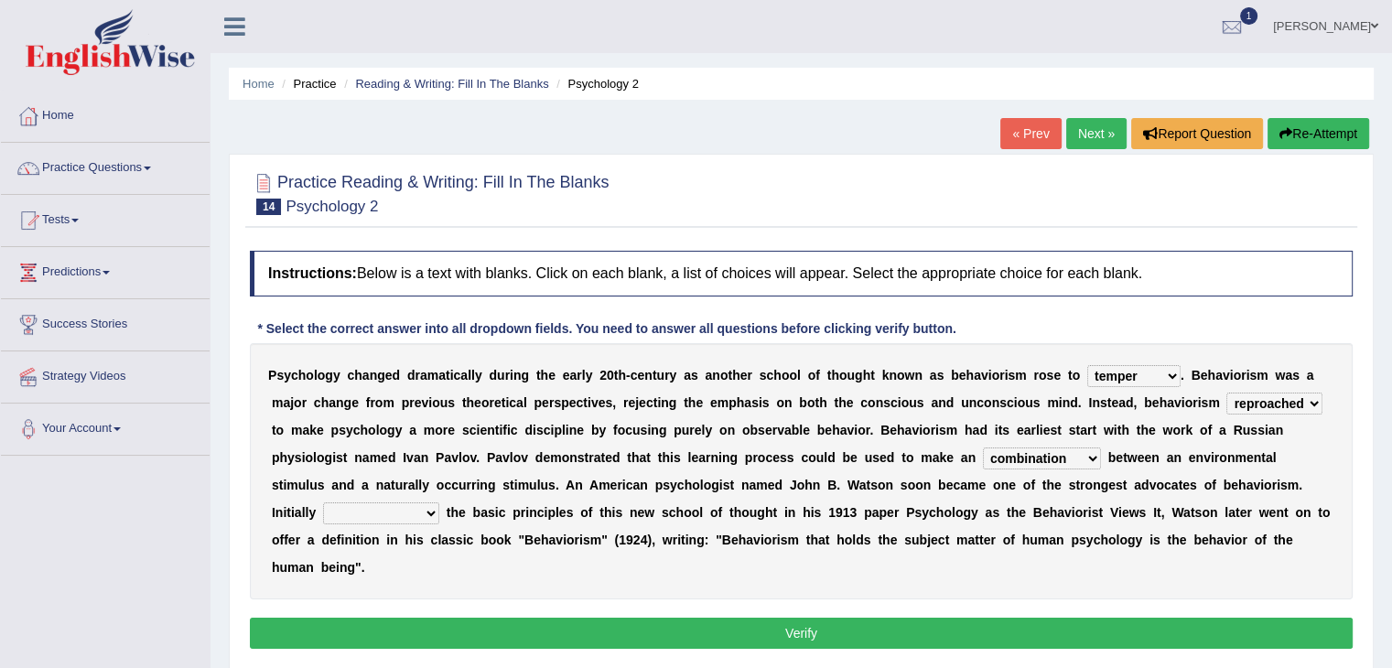
click at [1070, 461] on select "acclimatization association union combination" at bounding box center [1042, 458] width 118 height 22
click at [983, 447] on select "acclimatization association union combination" at bounding box center [1042, 458] width 118 height 22
click at [426, 506] on select "questioning foreshortening unburdening outlining" at bounding box center [381, 513] width 116 height 22
select select "questioning"
click at [323, 502] on select "questioning foreshortening unburdening outlining" at bounding box center [381, 513] width 116 height 22
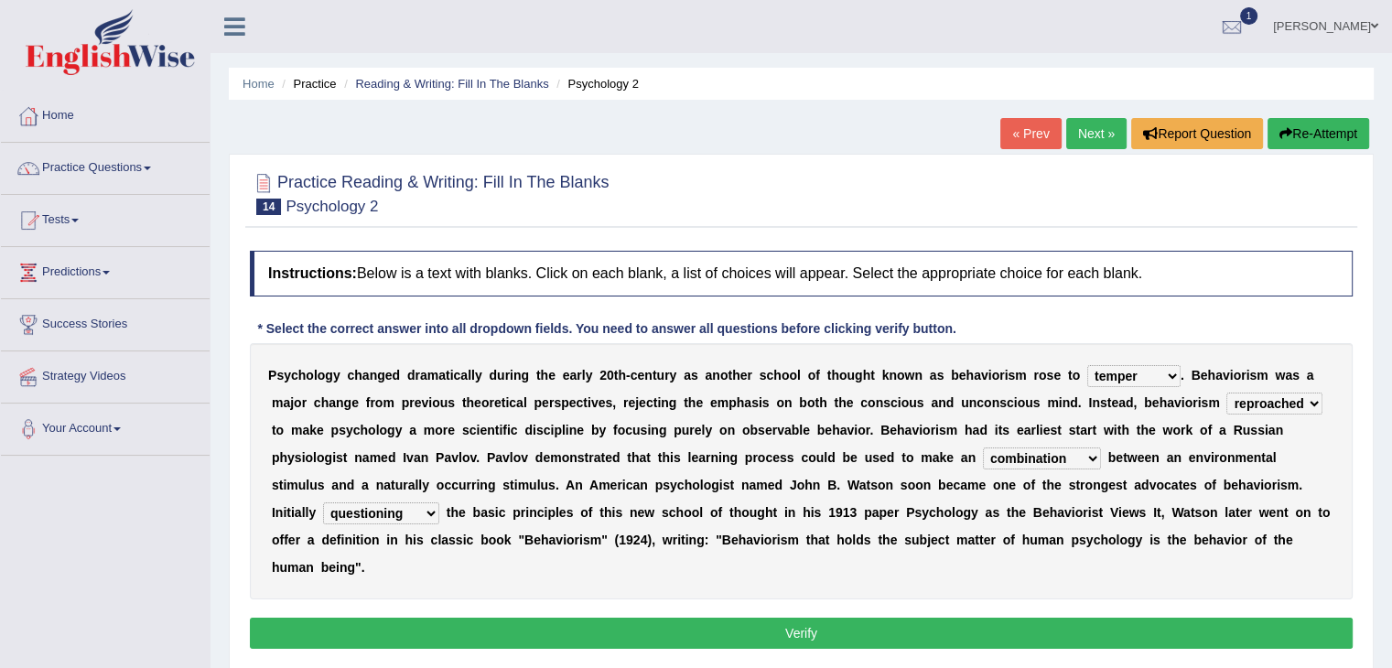
click at [418, 513] on select "questioning foreshortening unburdening outlining" at bounding box center [381, 513] width 116 height 22
click at [323, 502] on select "questioning foreshortening unburdening outlining" at bounding box center [381, 513] width 116 height 22
click at [610, 634] on button "Verify" at bounding box center [801, 633] width 1103 height 31
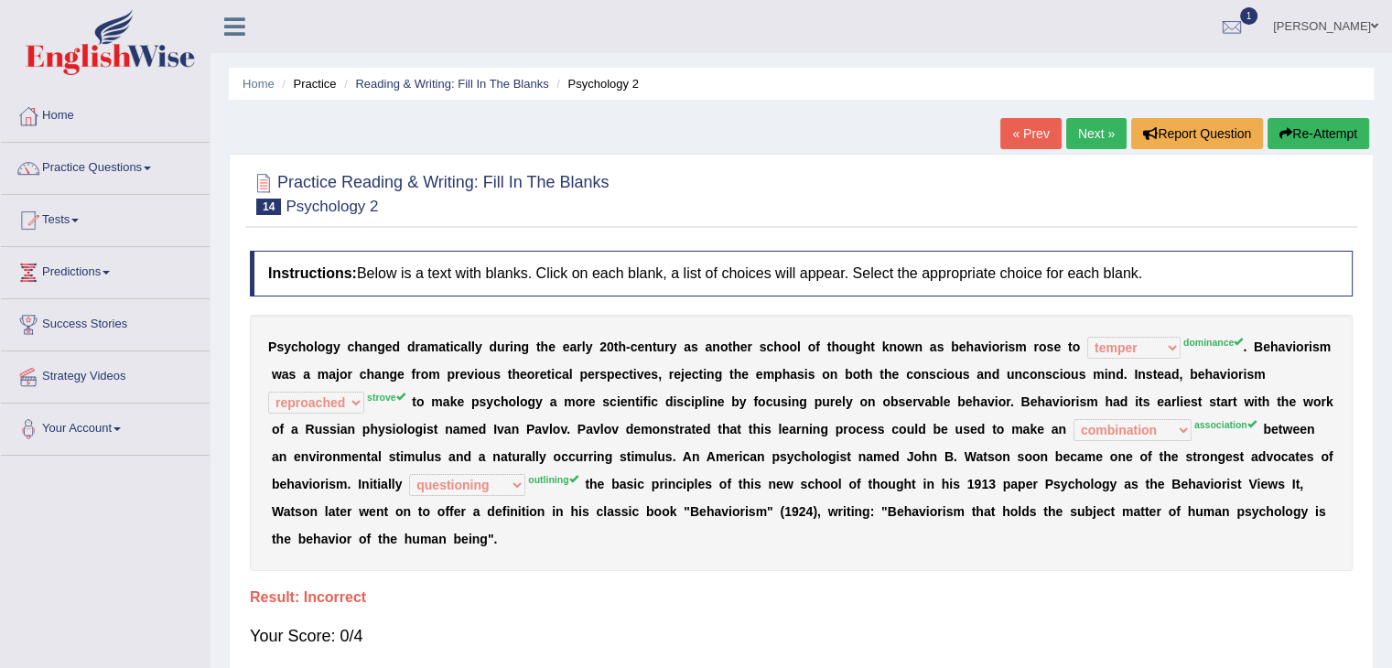
click at [1081, 126] on link "Next »" at bounding box center [1096, 133] width 60 height 31
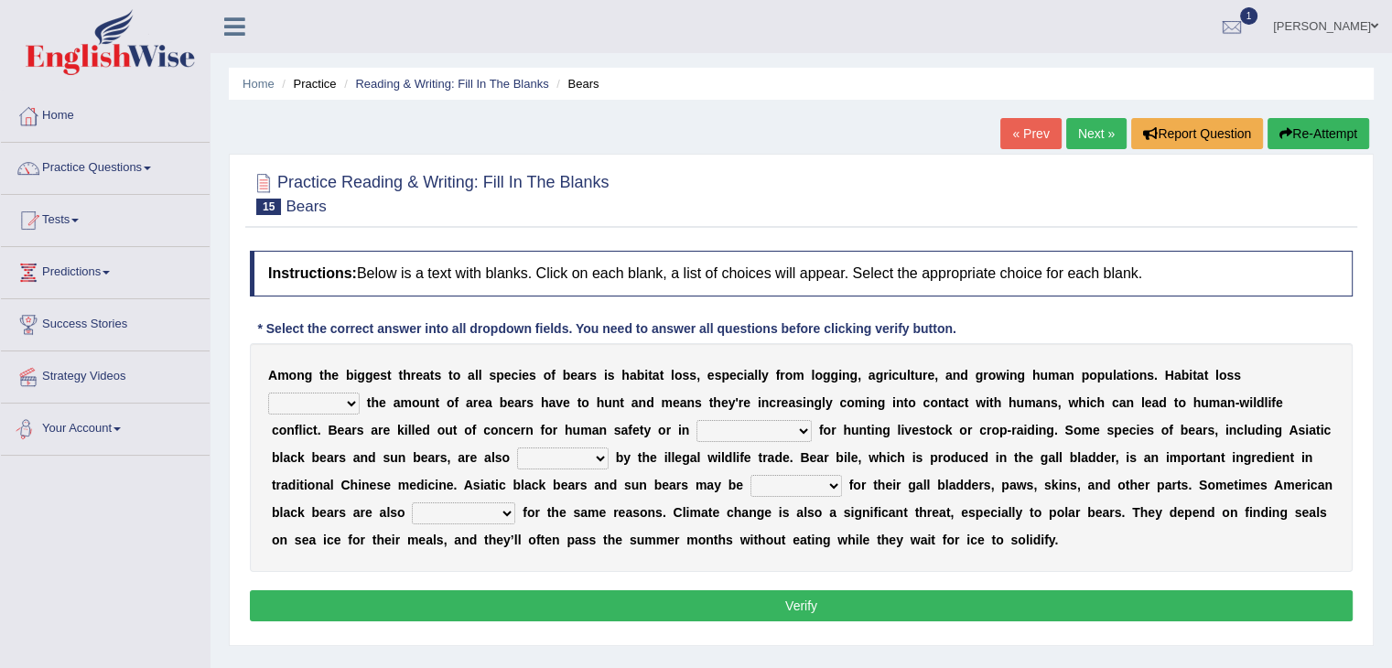
click at [315, 396] on select "increases reduces complies interacts" at bounding box center [314, 404] width 92 height 22
select select "complies"
click at [268, 393] on select "increases reduces complies interacts" at bounding box center [314, 404] width 92 height 22
click at [326, 406] on select "increases reduces complies interacts" at bounding box center [314, 404] width 92 height 22
click at [268, 393] on select "increases reduces complies interacts" at bounding box center [314, 404] width 92 height 22
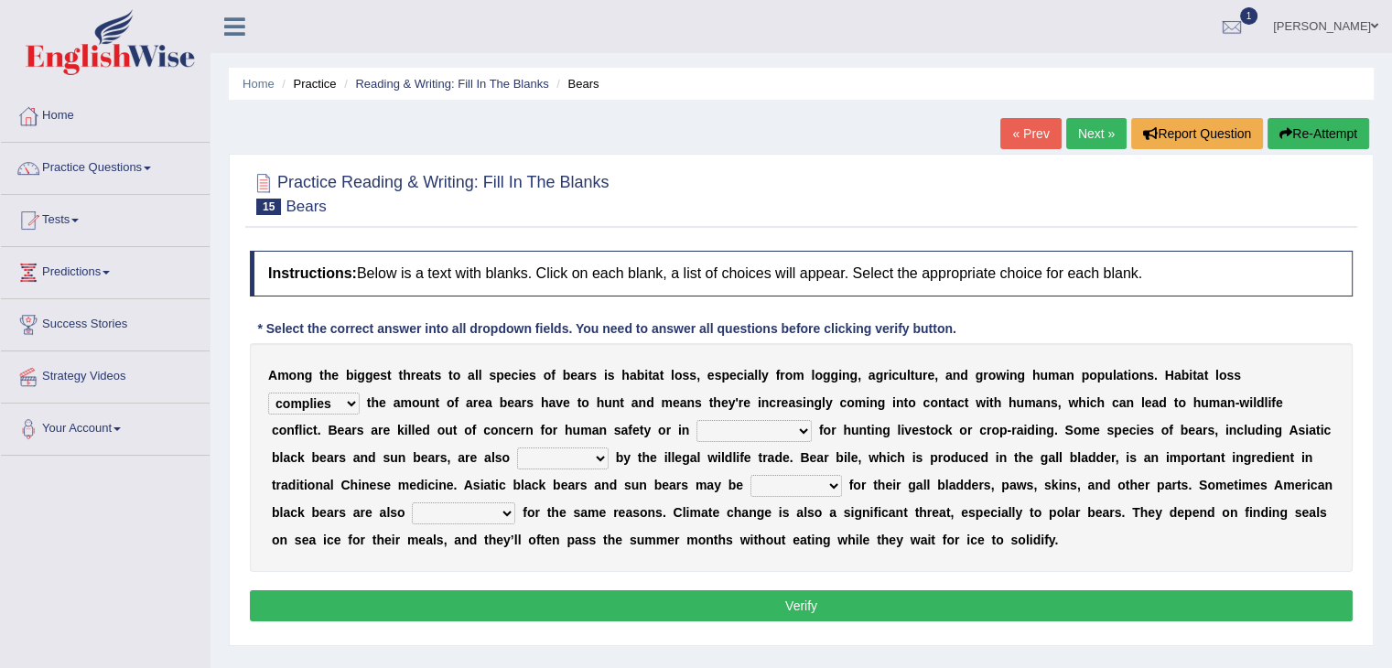
click at [778, 431] on select "coalition retaliation appreciation disinformation" at bounding box center [753, 431] width 115 height 22
select select "disinformation"
click at [696, 420] on select "coalition retaliation appreciation disinformation" at bounding box center [753, 431] width 115 height 22
click at [587, 453] on select "protected prohibited fattened threatened" at bounding box center [563, 458] width 92 height 22
select select "prohibited"
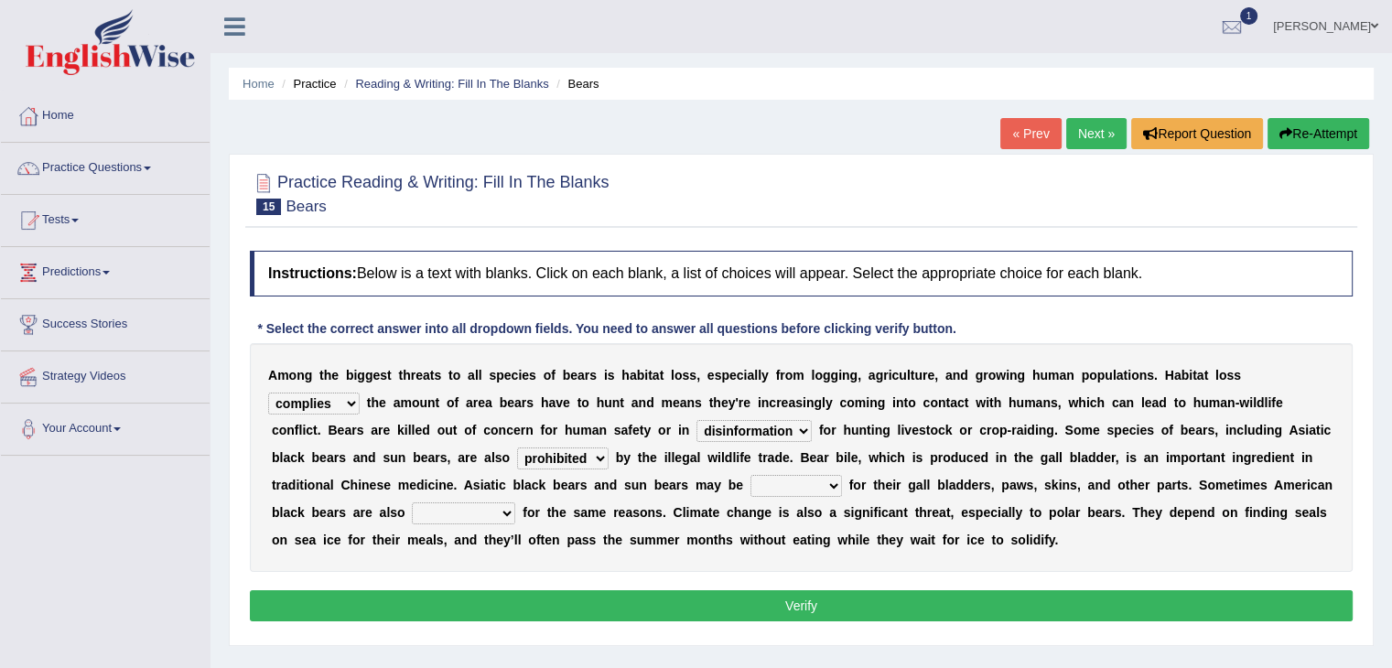
click at [517, 447] on select "protected prohibited fattened threatened" at bounding box center [563, 458] width 92 height 22
click at [807, 488] on select "poached squelched coached blenched" at bounding box center [796, 486] width 92 height 22
select select "squelched"
click at [750, 475] on select "poached squelched coached blenched" at bounding box center [796, 486] width 92 height 22
click at [489, 511] on select "begot foreseen encountered targeted" at bounding box center [463, 513] width 103 height 22
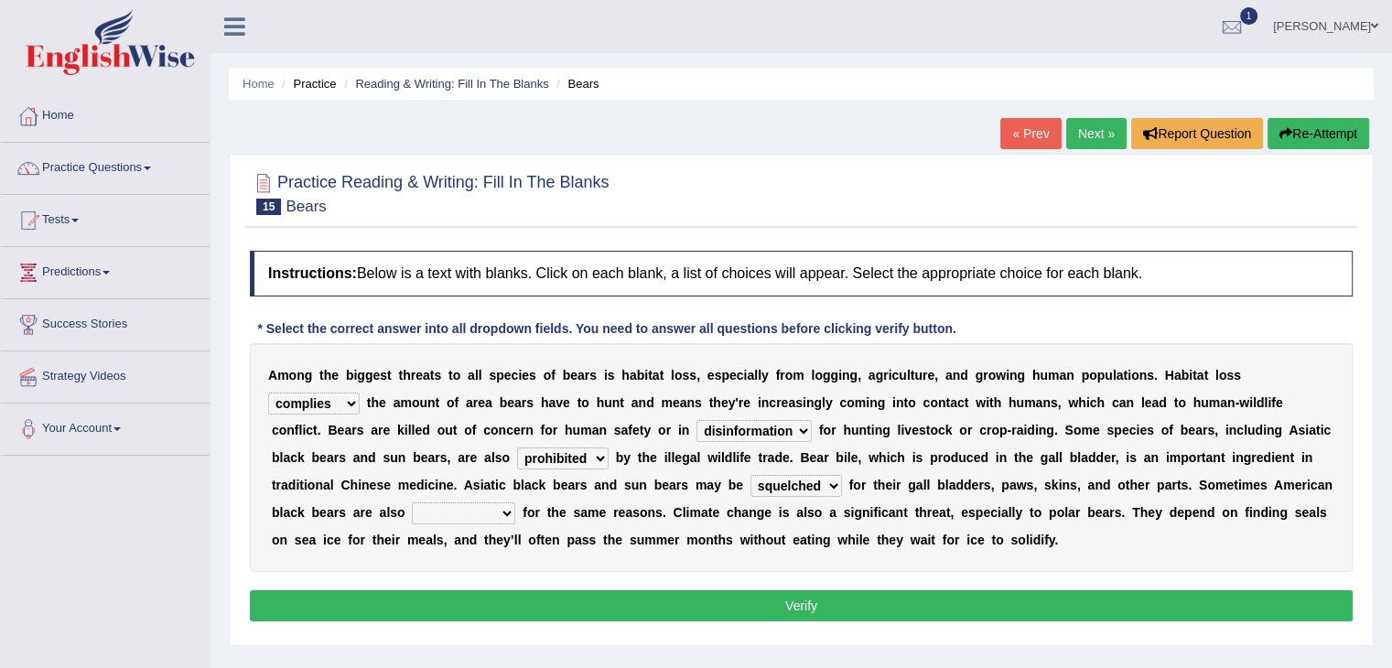
select select "targeted"
click at [412, 502] on select "begot foreseen encountered targeted" at bounding box center [463, 513] width 103 height 22
click at [512, 594] on button "Verify" at bounding box center [801, 605] width 1103 height 31
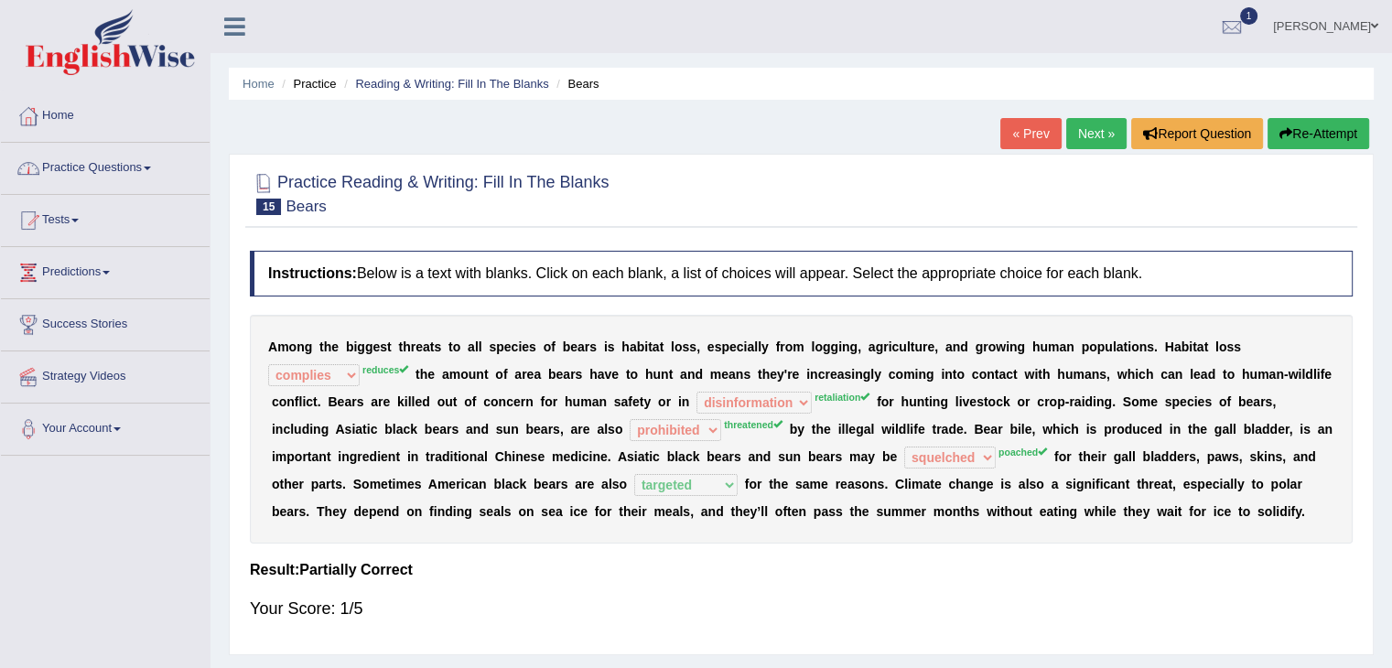
click at [151, 167] on span at bounding box center [147, 169] width 7 height 4
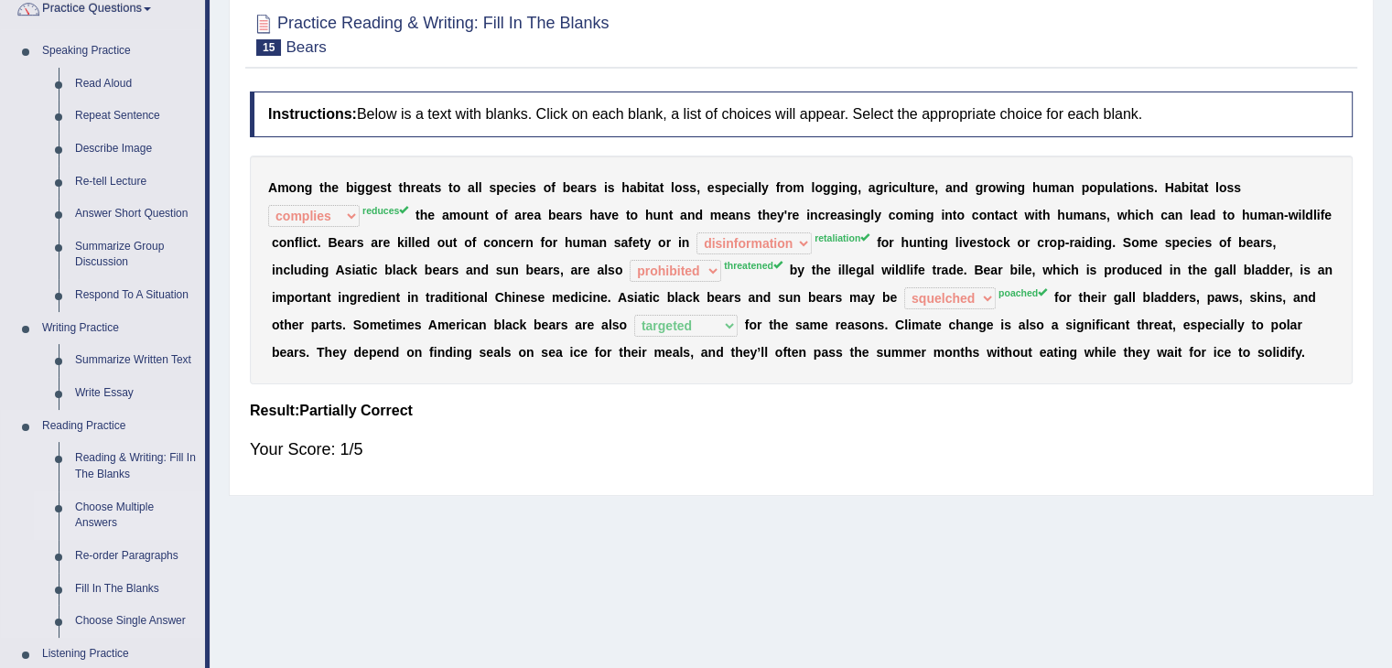
scroll to position [183, 0]
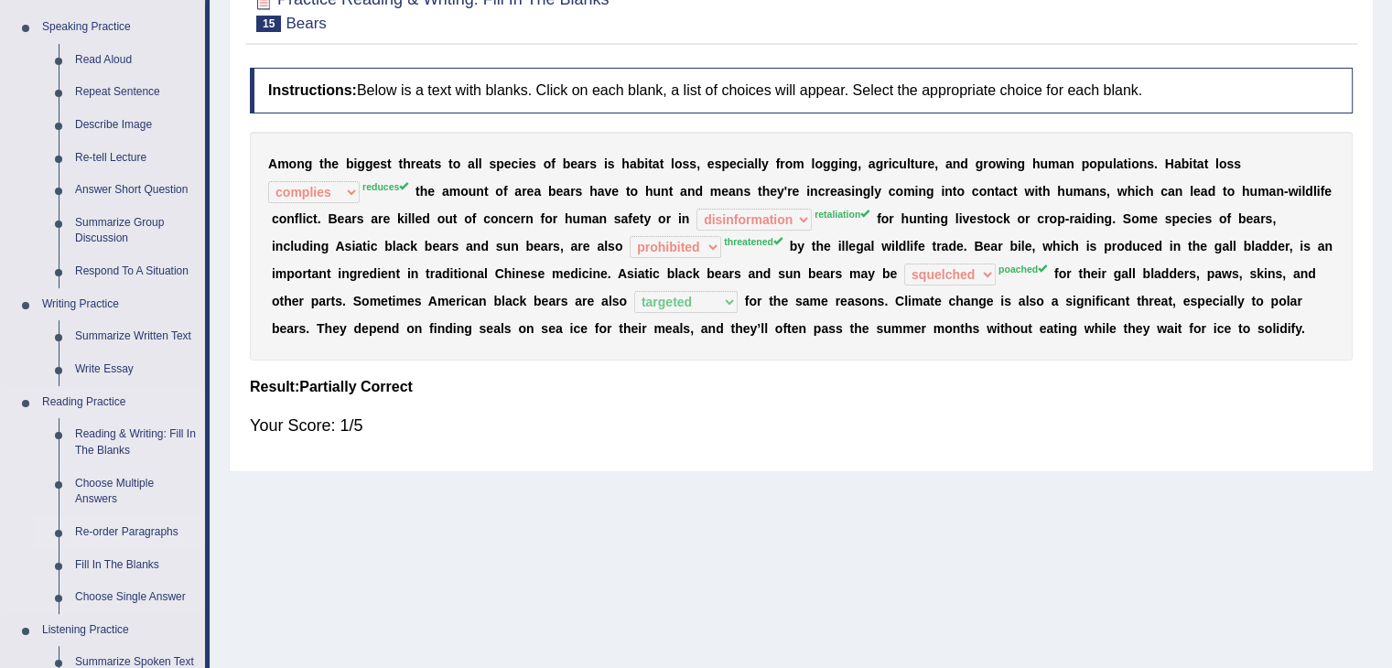
click at [139, 528] on link "Re-order Paragraphs" at bounding box center [136, 532] width 138 height 33
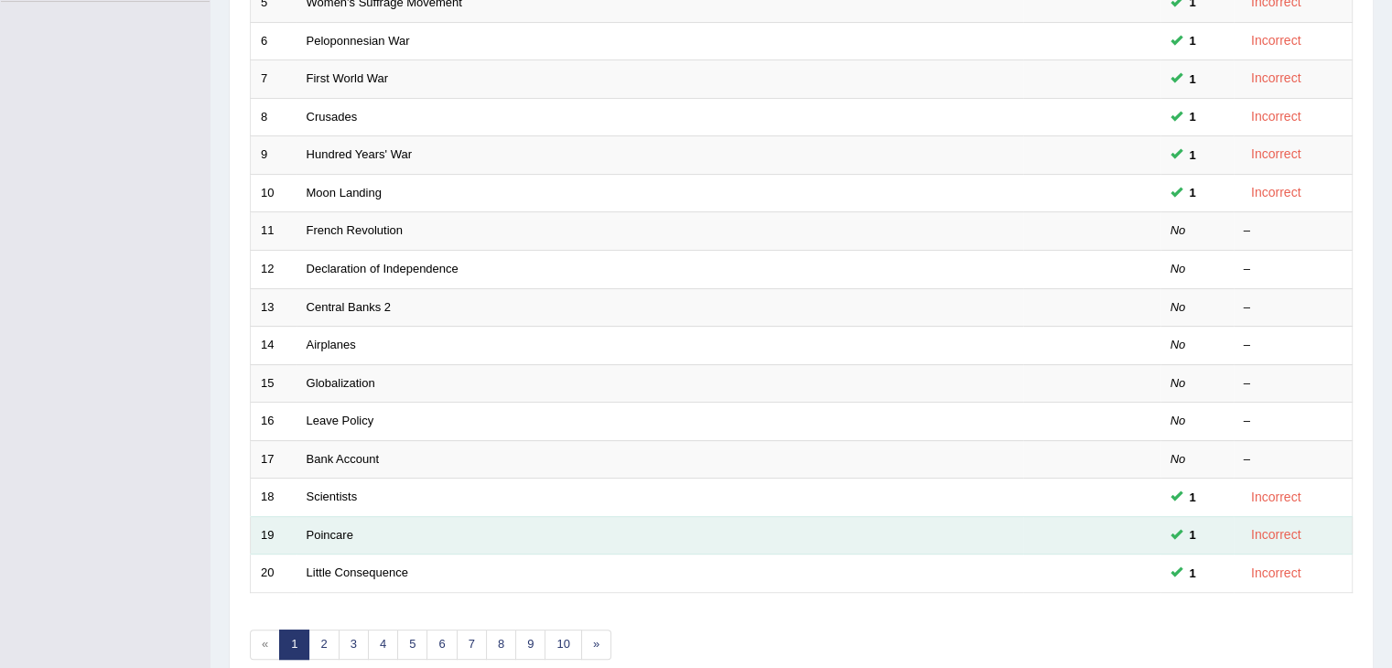
scroll to position [518, 0]
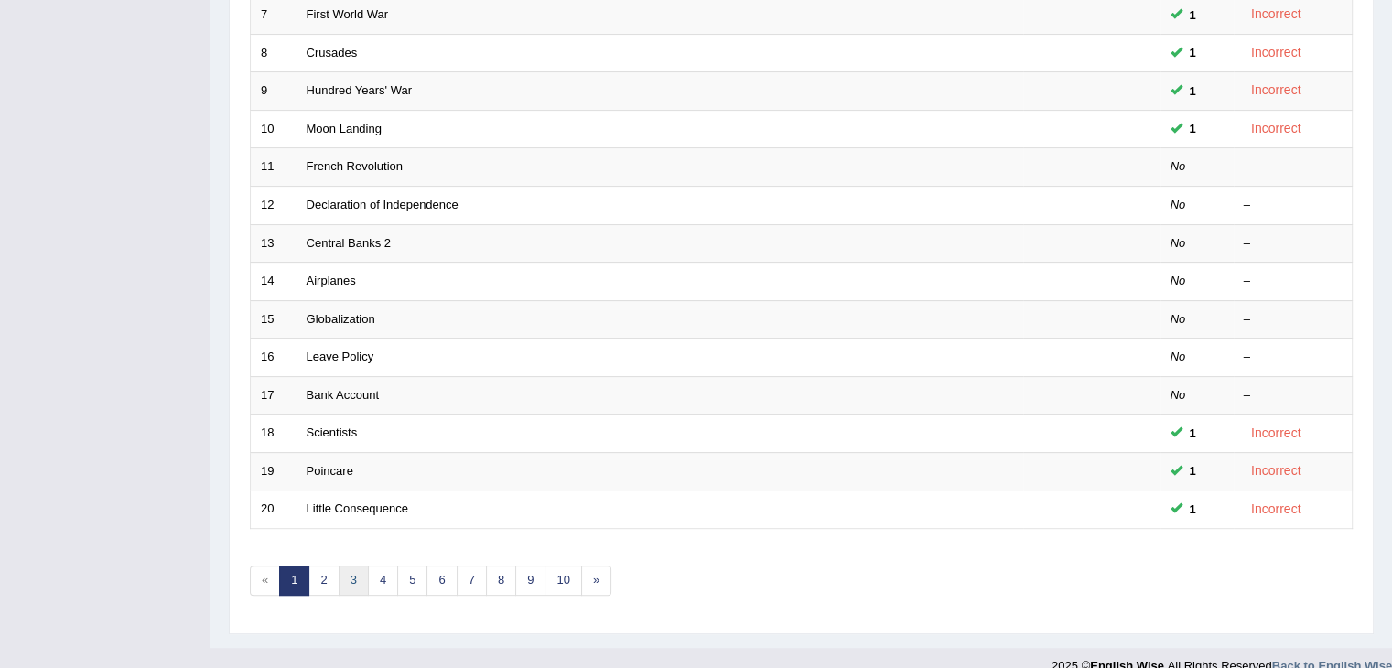
click at [343, 584] on link "3" at bounding box center [354, 581] width 30 height 30
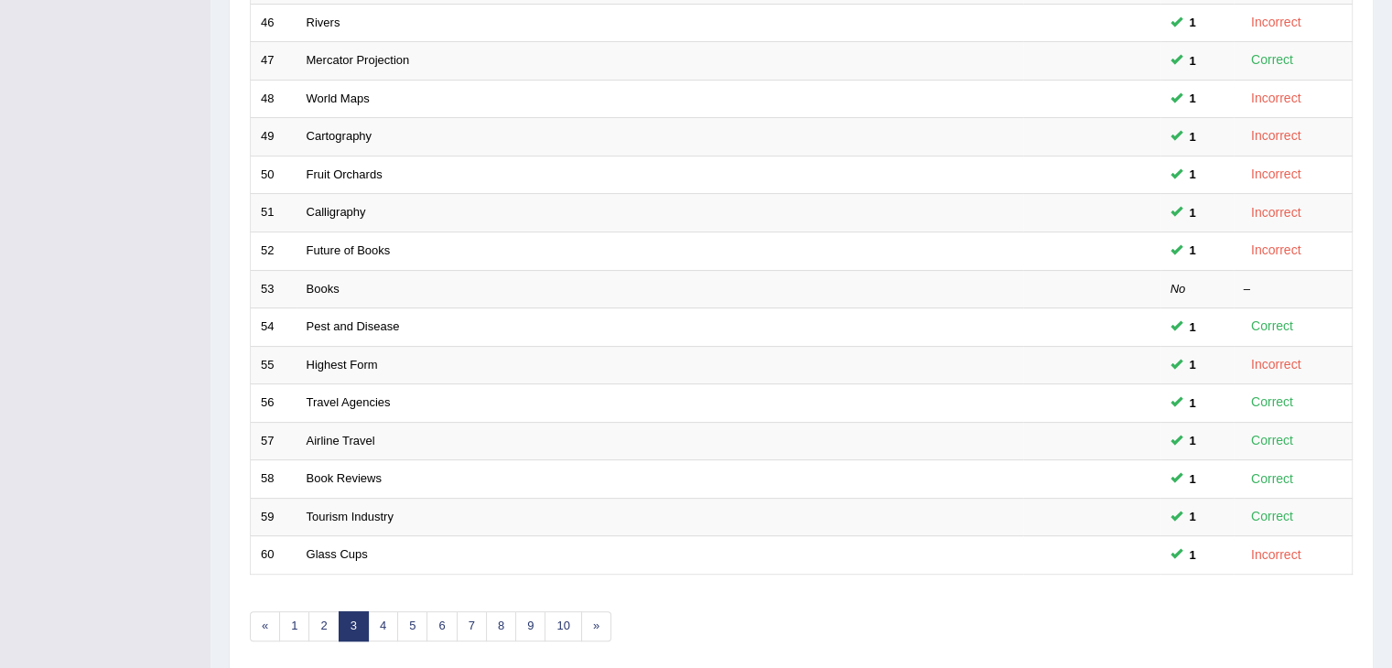
scroll to position [518, 0]
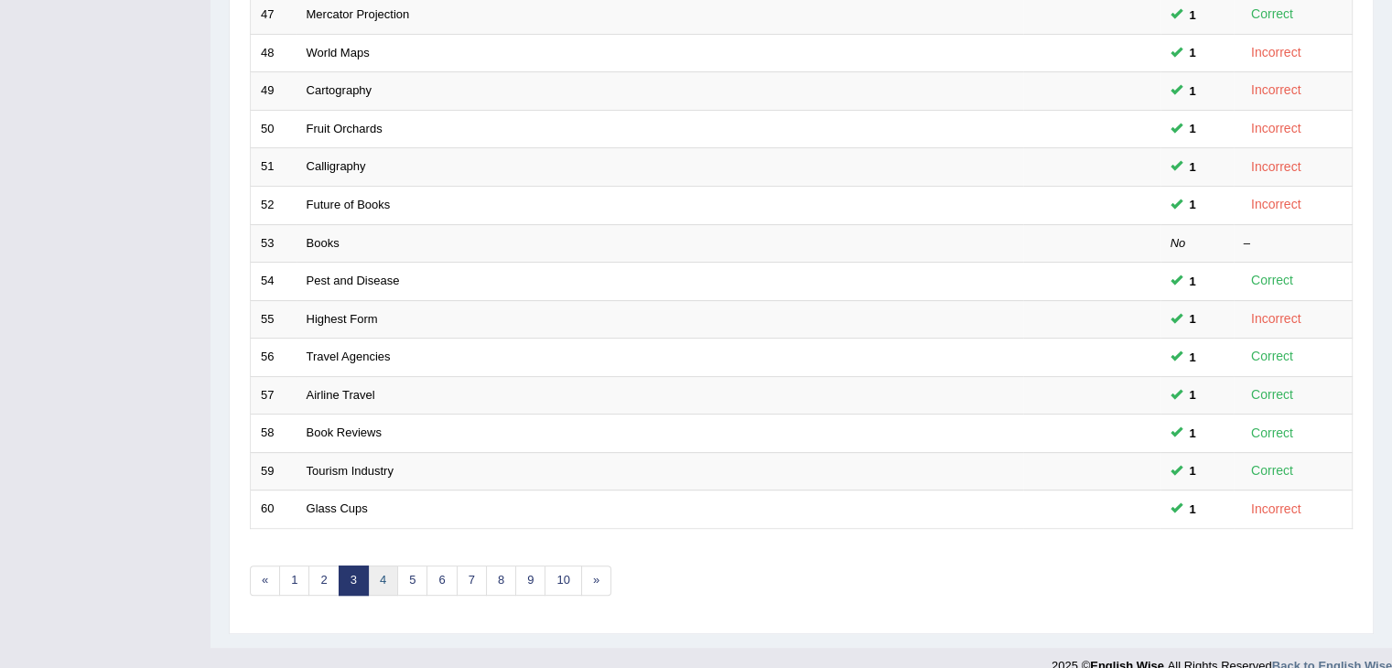
click at [376, 581] on link "4" at bounding box center [383, 581] width 30 height 30
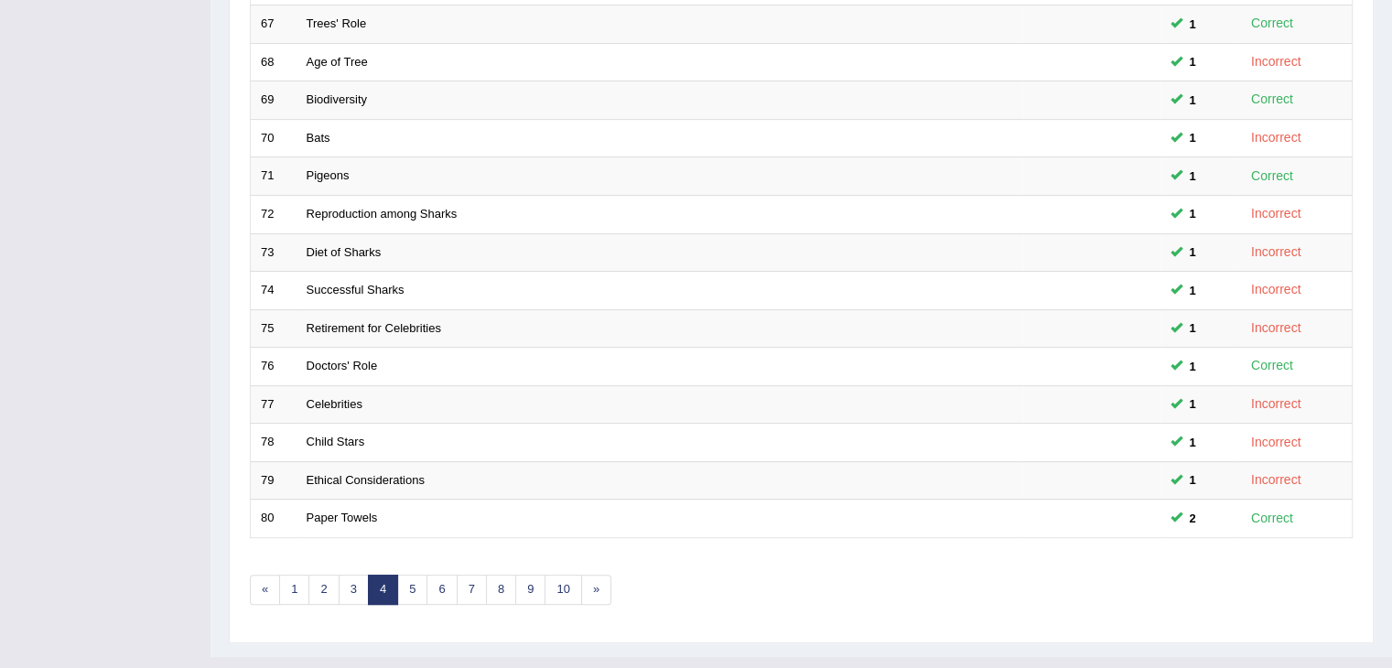
scroll to position [538, 0]
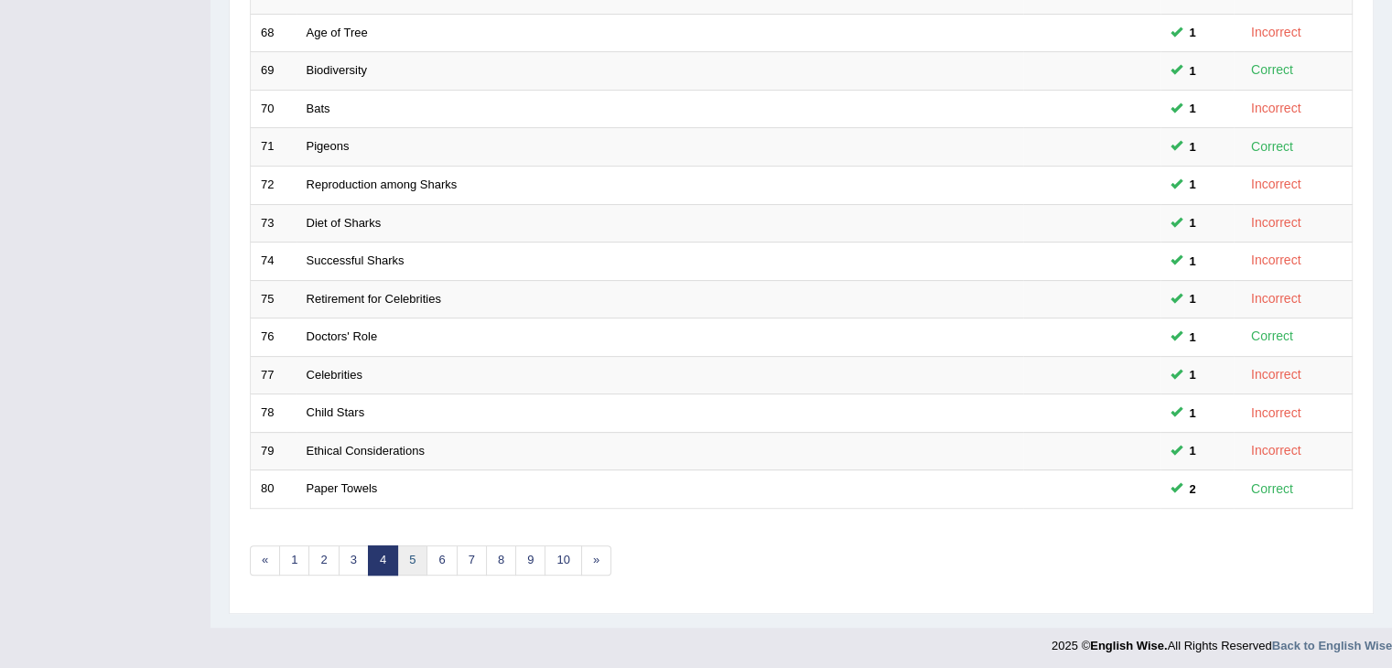
click at [402, 565] on link "5" at bounding box center [412, 560] width 30 height 30
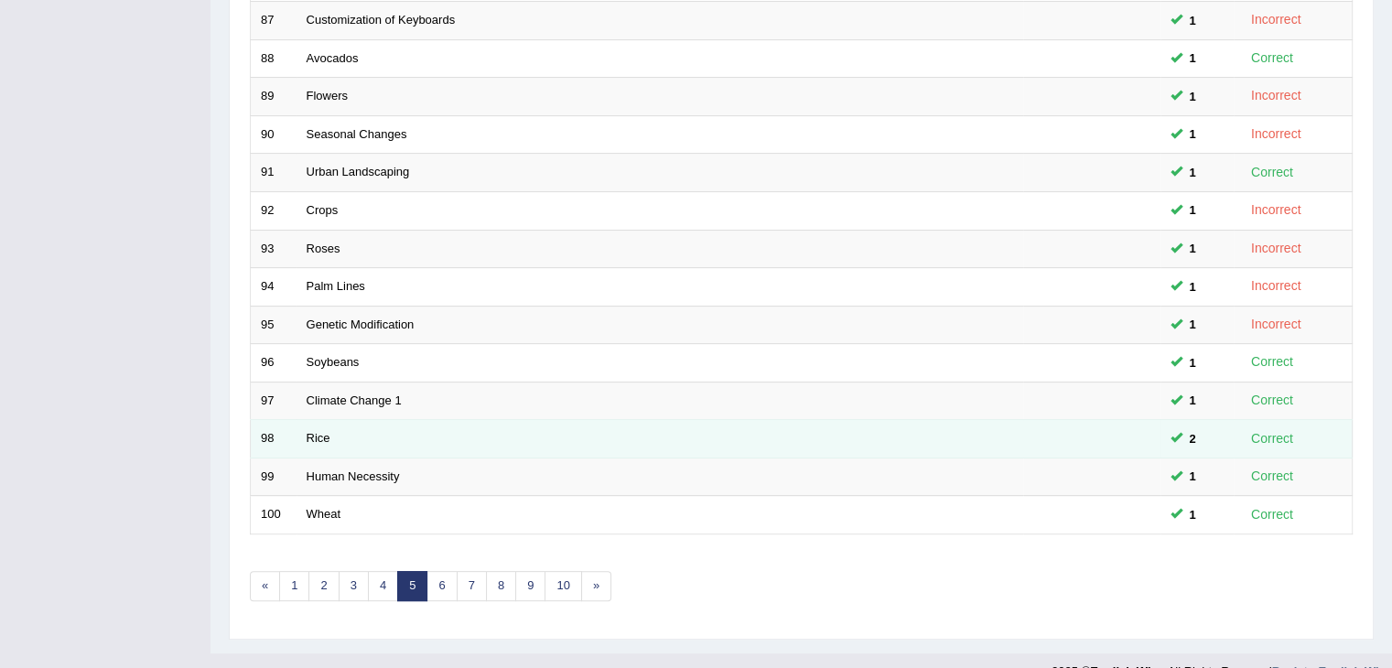
scroll to position [538, 0]
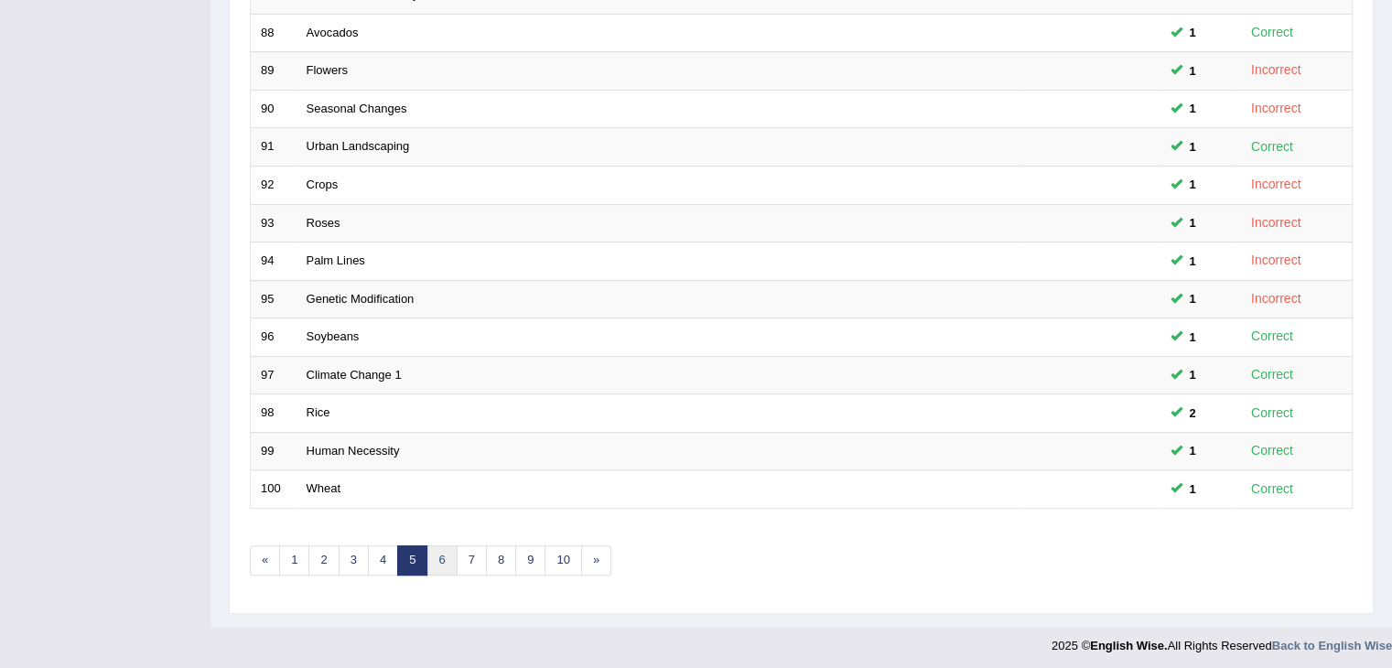
click at [428, 553] on link "6" at bounding box center [441, 560] width 30 height 30
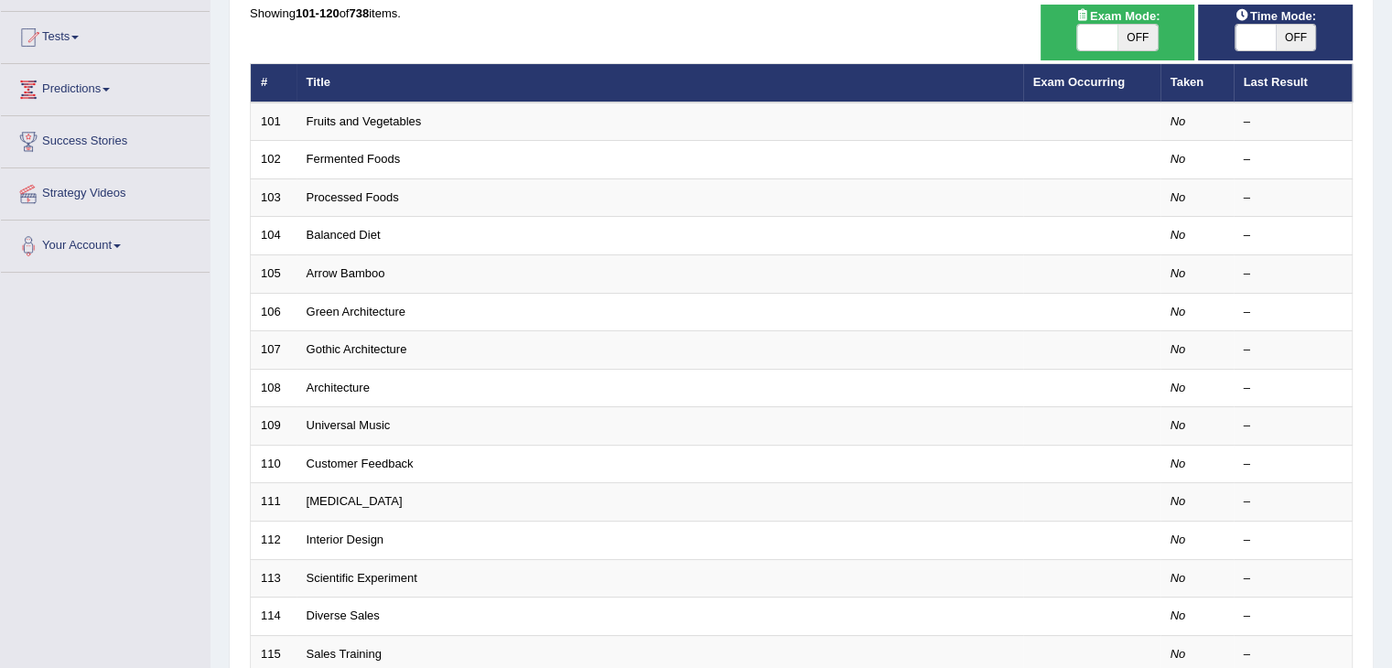
scroll to position [183, 0]
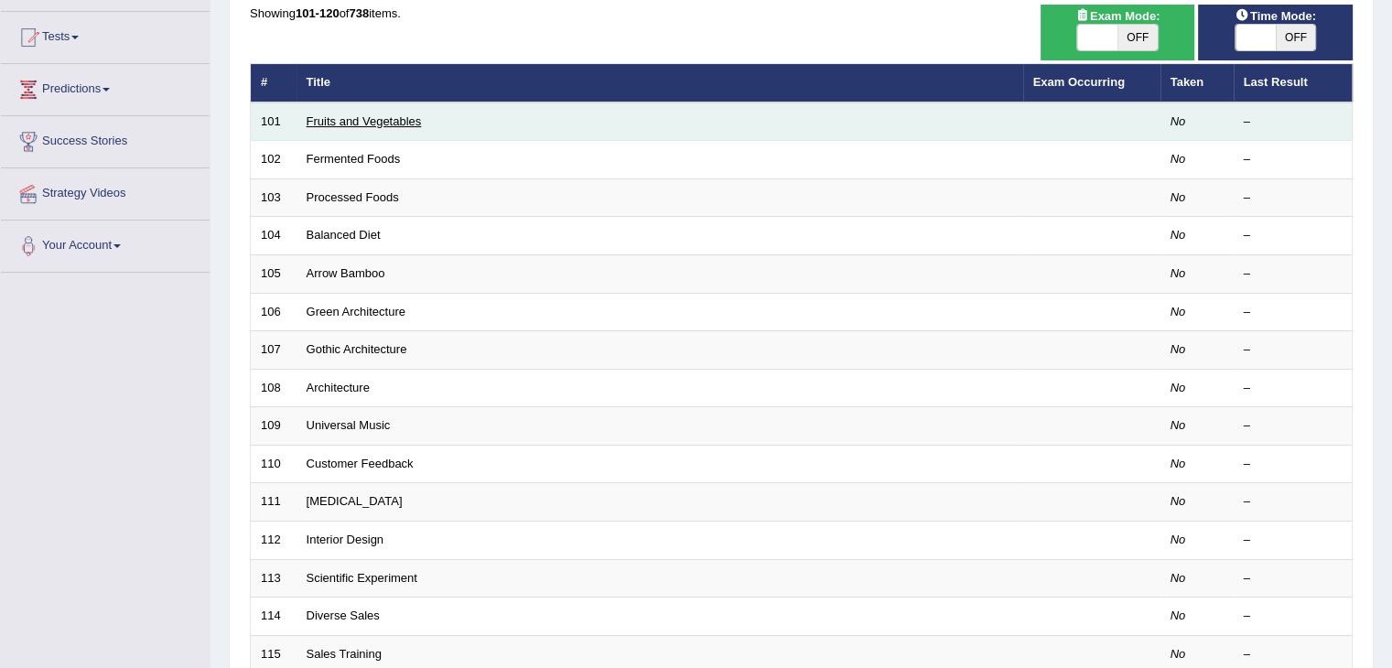
click at [329, 121] on link "Fruits and Vegetables" at bounding box center [364, 121] width 115 height 14
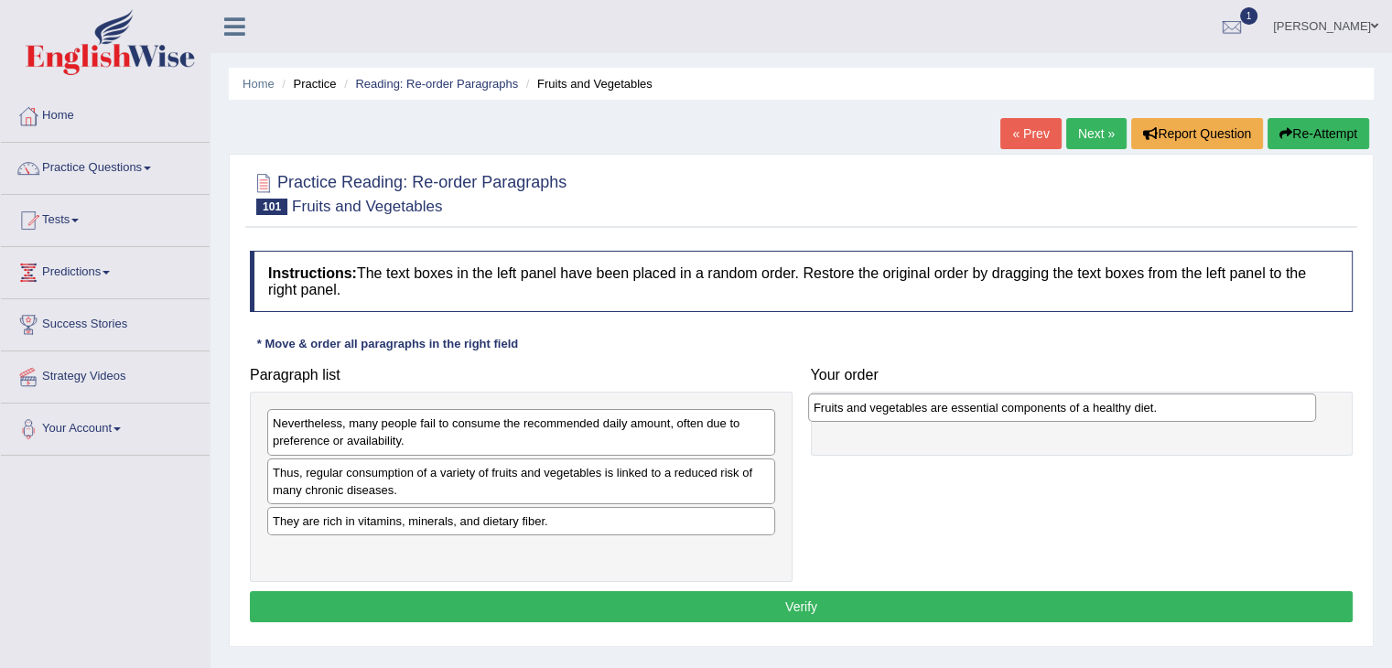
drag, startPoint x: 374, startPoint y: 471, endPoint x: 915, endPoint y: 407, distance: 544.6
click at [915, 407] on div "Fruits and vegetables are essential components of a healthy diet." at bounding box center [1062, 407] width 508 height 28
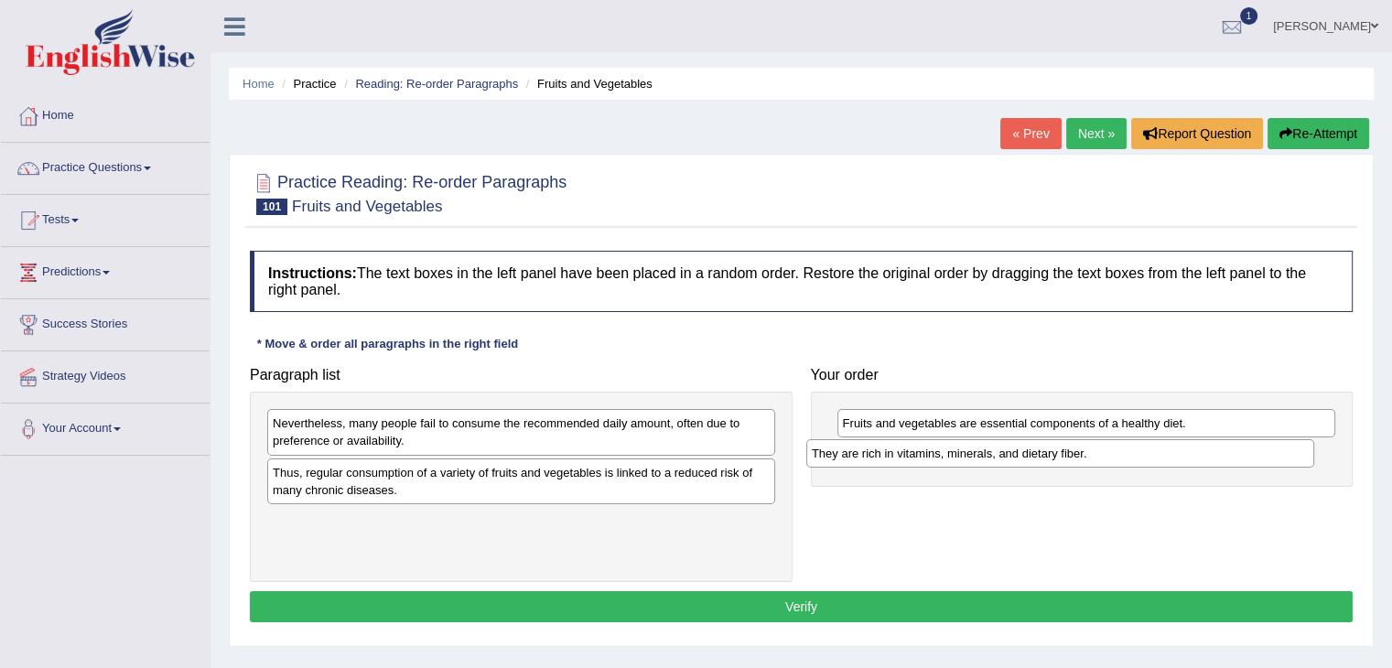
drag, startPoint x: 429, startPoint y: 521, endPoint x: 968, endPoint y: 454, distance: 543.1
click at [968, 454] on div "They are rich in vitamins, minerals, and dietary fiber." at bounding box center [1060, 453] width 508 height 28
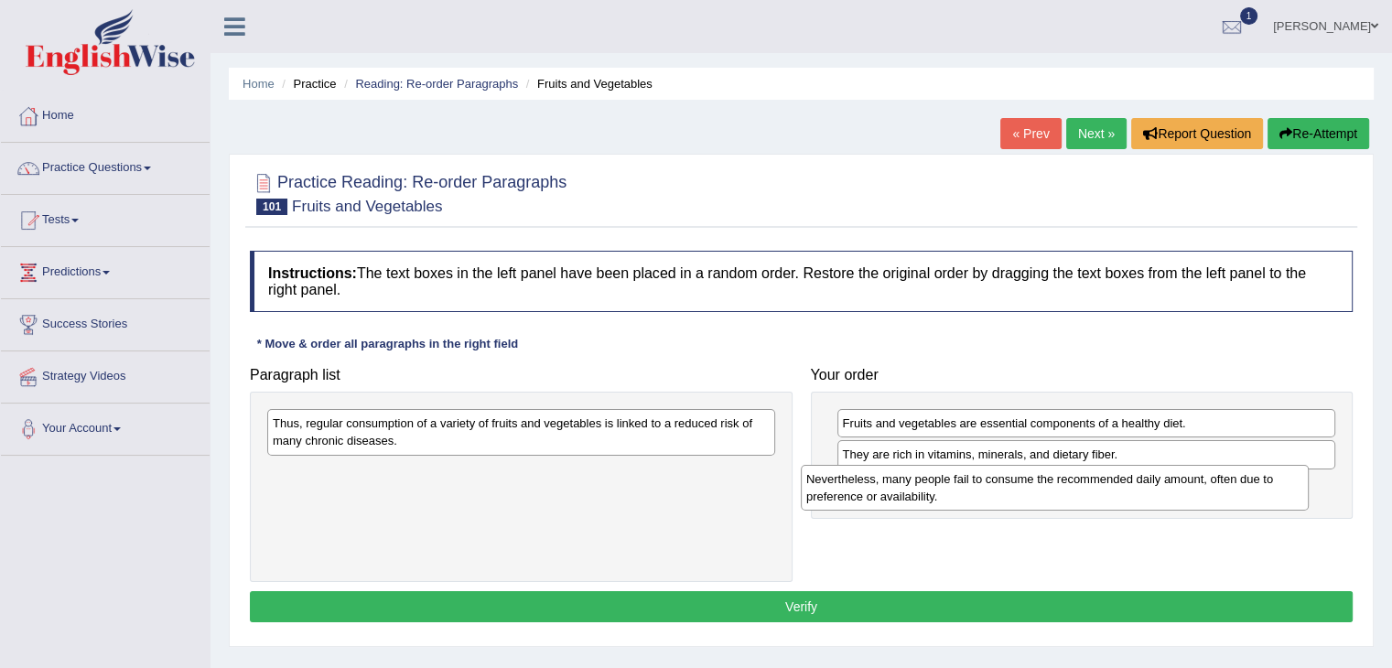
drag, startPoint x: 528, startPoint y: 436, endPoint x: 1049, endPoint y: 487, distance: 523.1
click at [1070, 492] on div "Nevertheless, many people fail to consume the recommended daily amount, often d…" at bounding box center [1055, 488] width 508 height 46
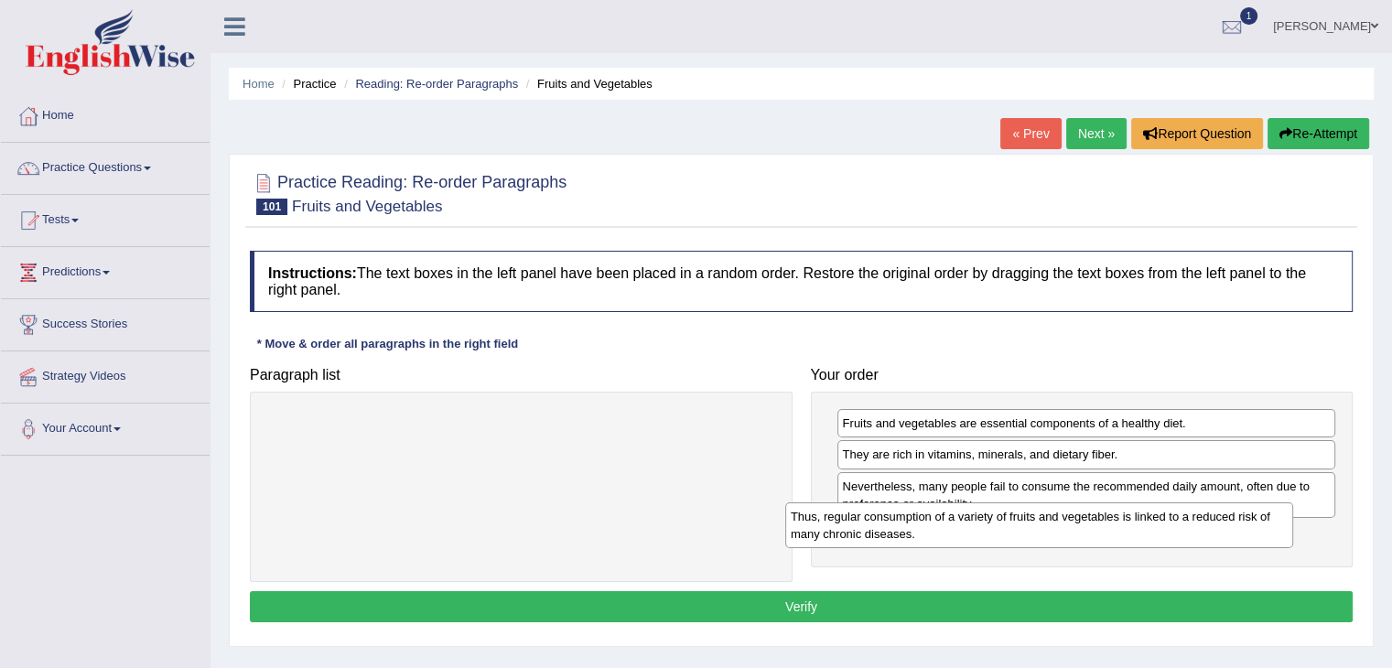
drag, startPoint x: 647, startPoint y: 424, endPoint x: 1208, endPoint y: 521, distance: 569.3
click at [1208, 521] on div "Thus, regular consumption of a variety of fruits and vegetables is linked to a …" at bounding box center [1039, 525] width 508 height 46
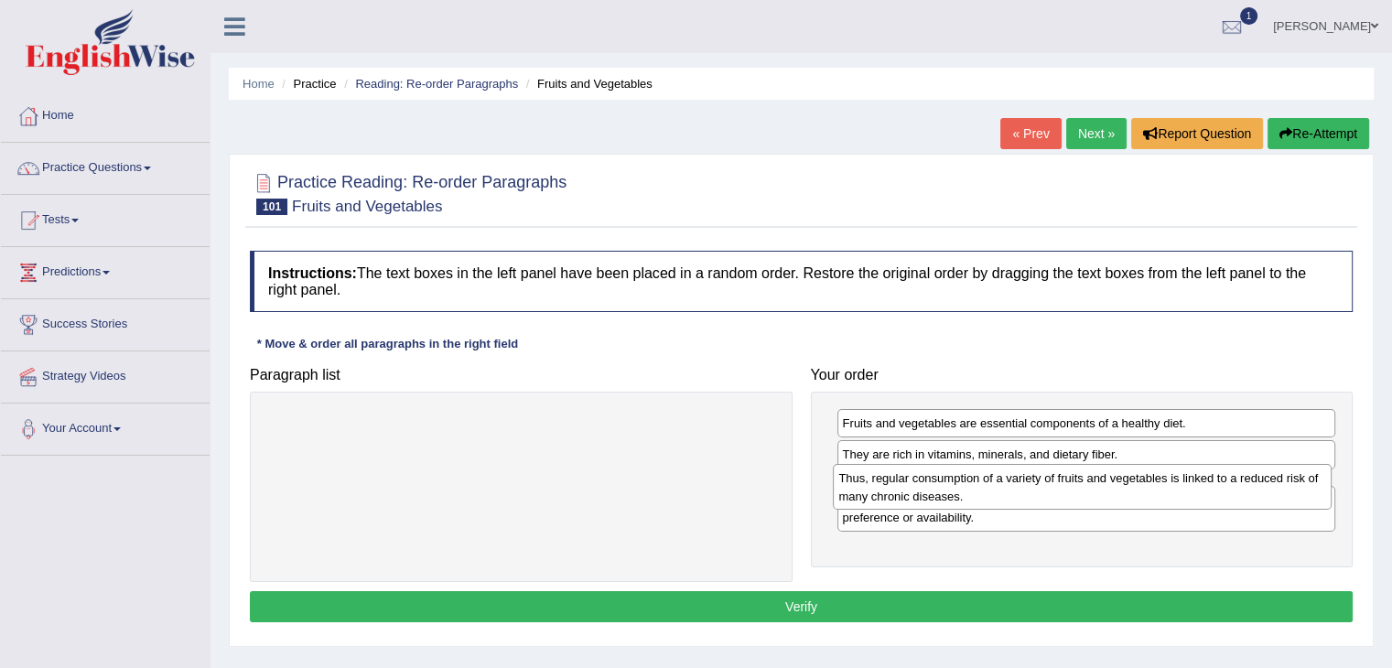
drag, startPoint x: 951, startPoint y: 528, endPoint x: 947, endPoint y: 494, distance: 34.1
click at [947, 494] on div "Thus, regular consumption of a variety of fruits and vegetables is linked to a …" at bounding box center [1082, 487] width 499 height 46
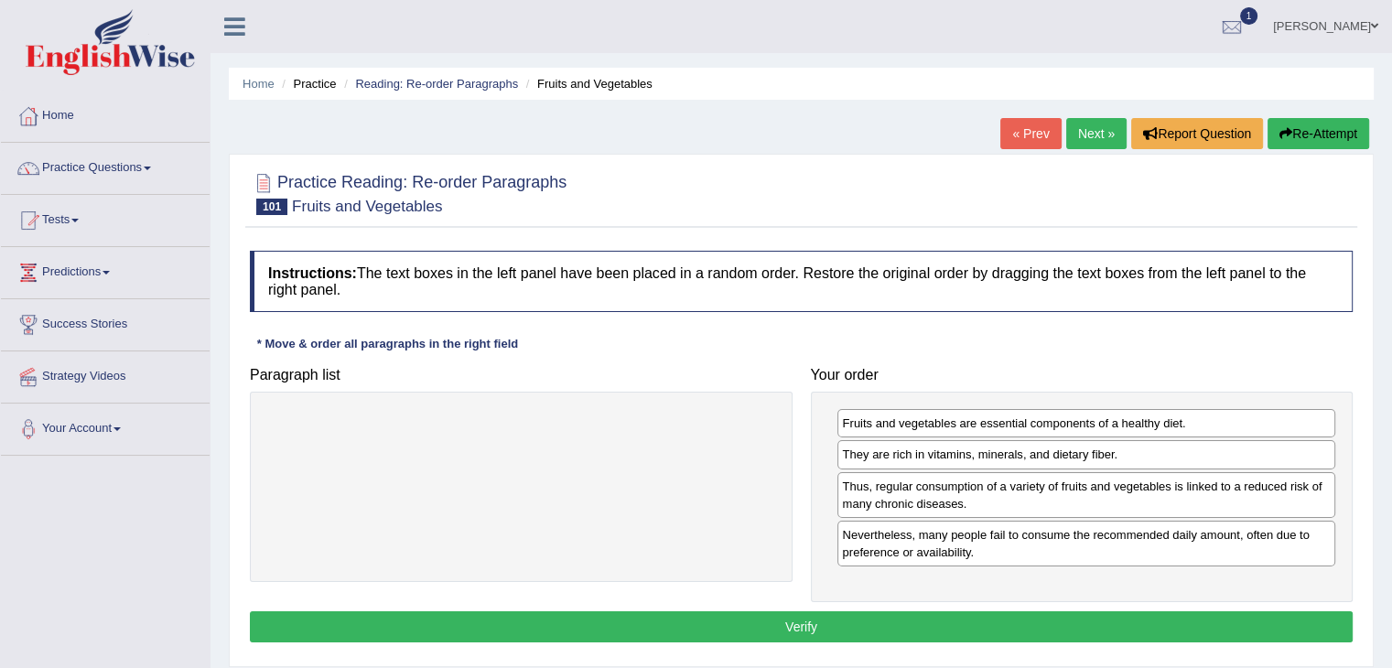
click at [846, 622] on button "Verify" at bounding box center [801, 626] width 1103 height 31
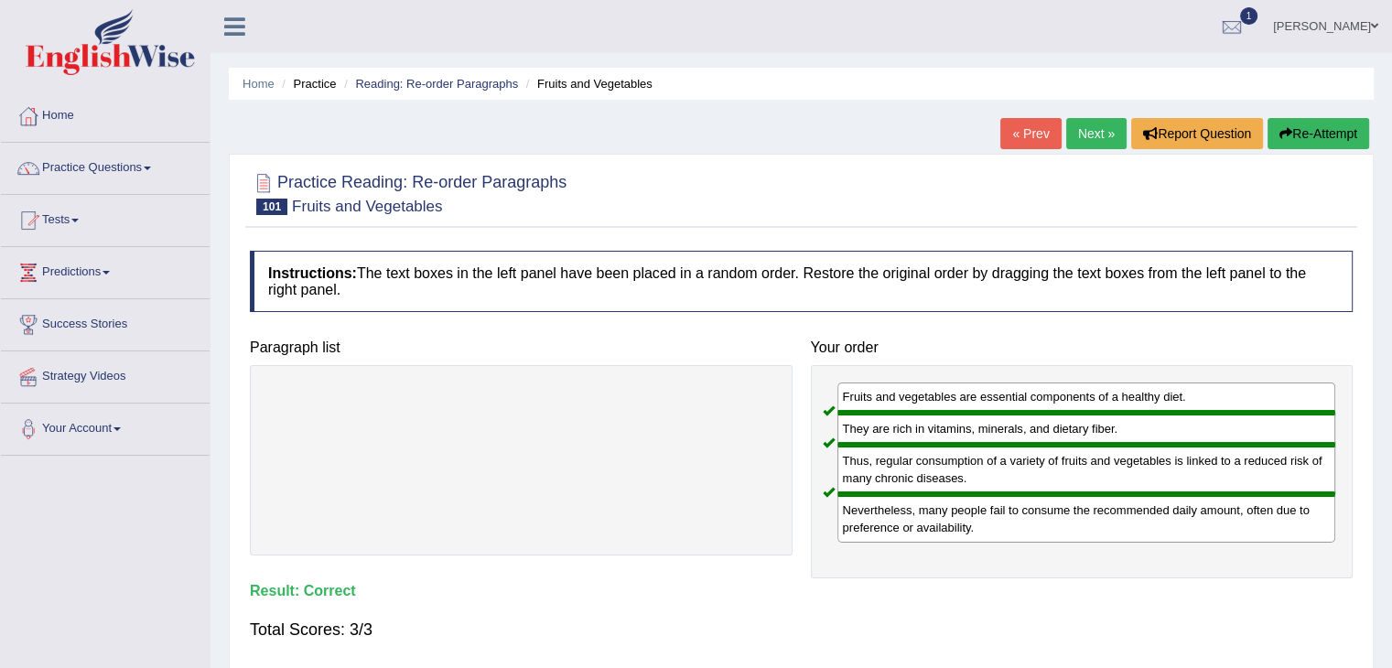
click at [1102, 135] on link "Next »" at bounding box center [1096, 133] width 60 height 31
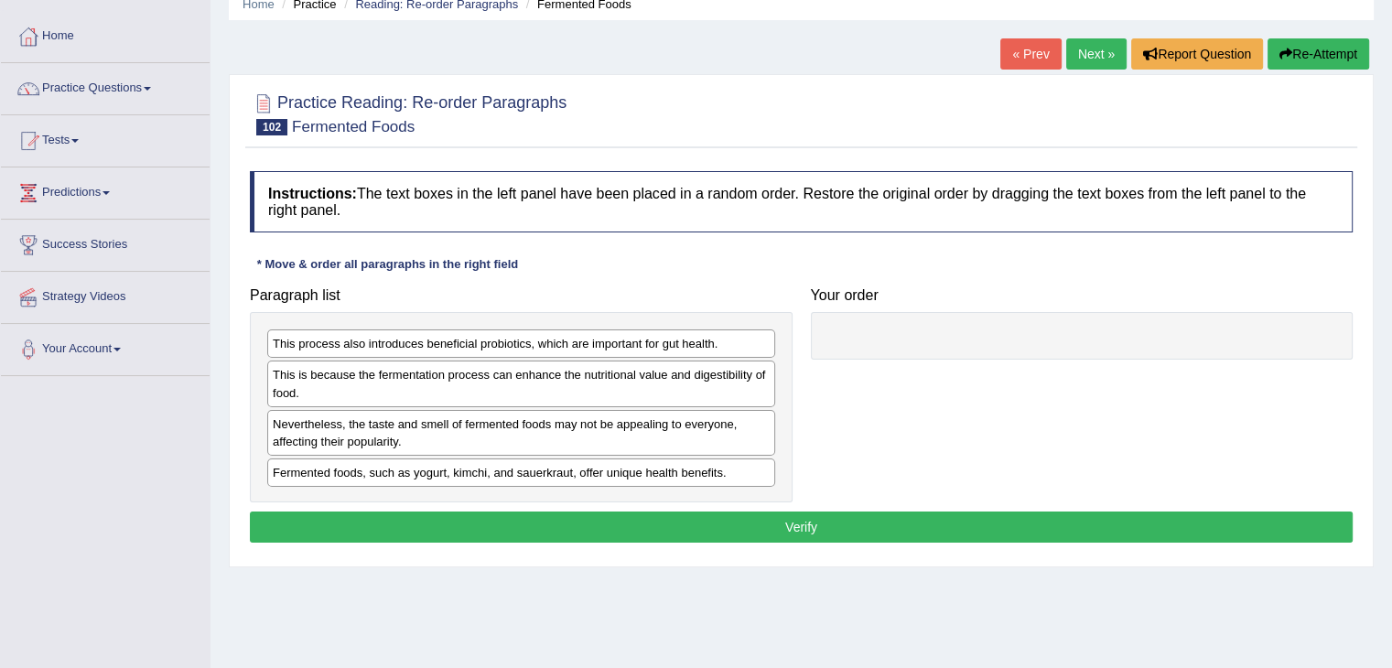
scroll to position [92, 0]
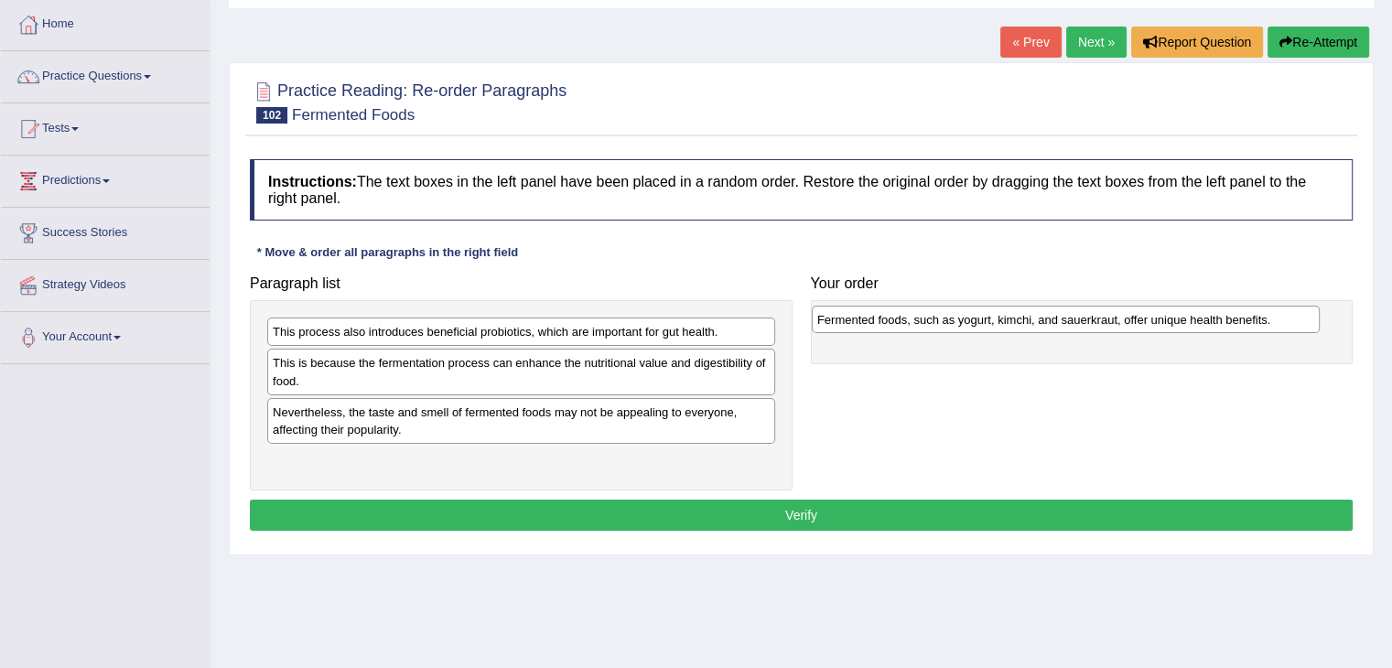
drag, startPoint x: 417, startPoint y: 459, endPoint x: 962, endPoint y: 319, distance: 562.2
click at [962, 319] on div "Fermented foods, such as yogurt, kimchi, and sauerkraut, offer unique health be…" at bounding box center [1066, 320] width 508 height 28
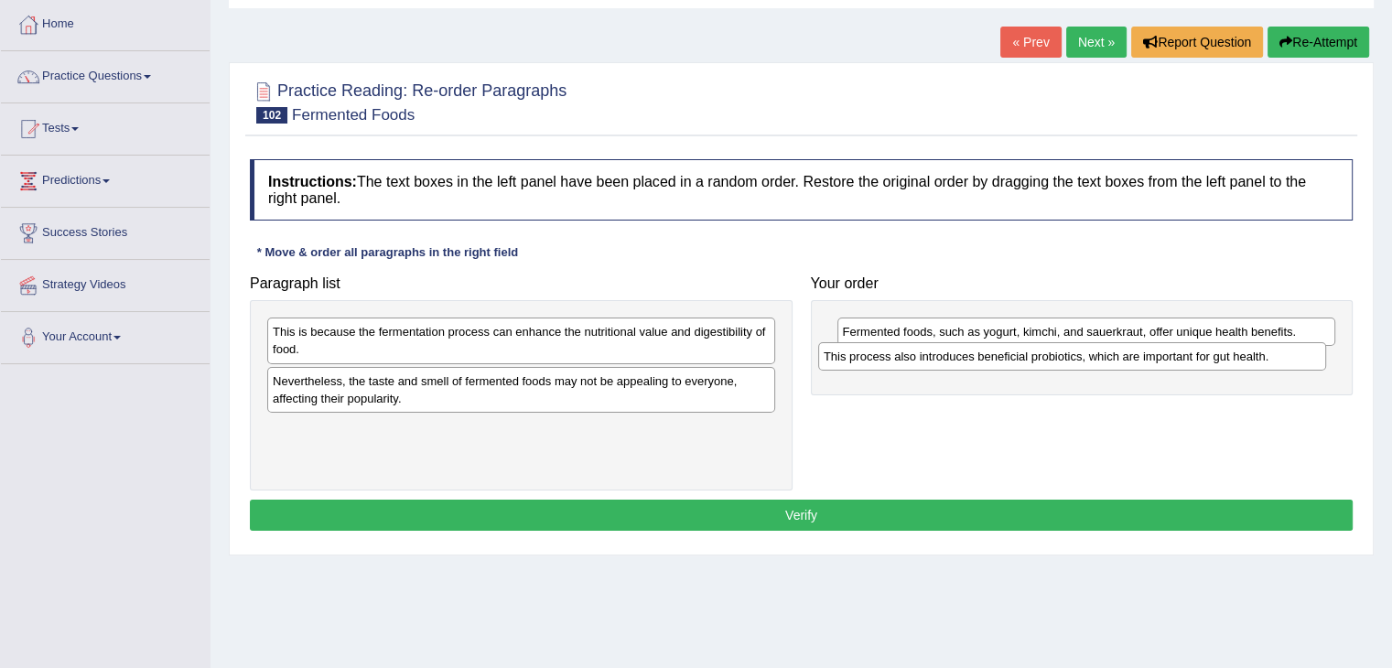
drag, startPoint x: 461, startPoint y: 330, endPoint x: 1023, endPoint y: 352, distance: 562.3
click at [1023, 352] on div "This process also introduces beneficial probiotics, which are important for gut…" at bounding box center [1072, 356] width 508 height 28
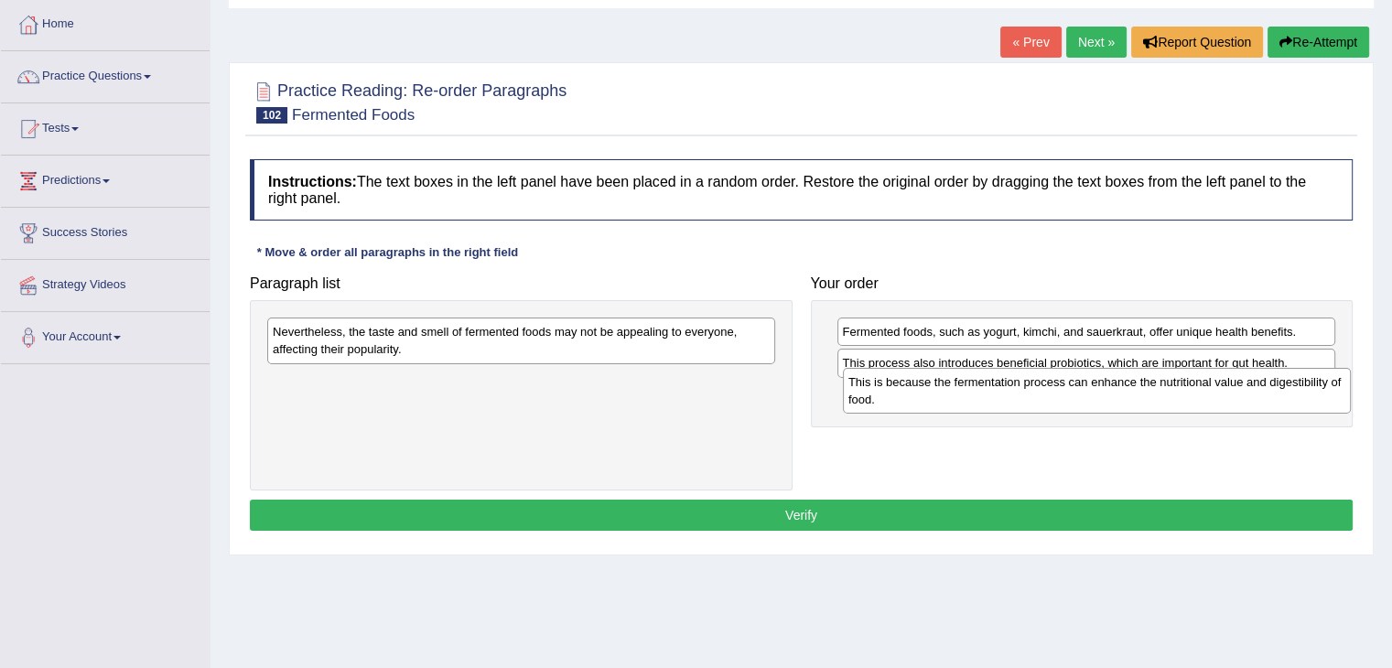
drag, startPoint x: 454, startPoint y: 341, endPoint x: 1031, endPoint y: 392, distance: 579.6
click at [1031, 392] on div "This is because the fermentation process can enhance the nutritional value and …" at bounding box center [1097, 391] width 508 height 46
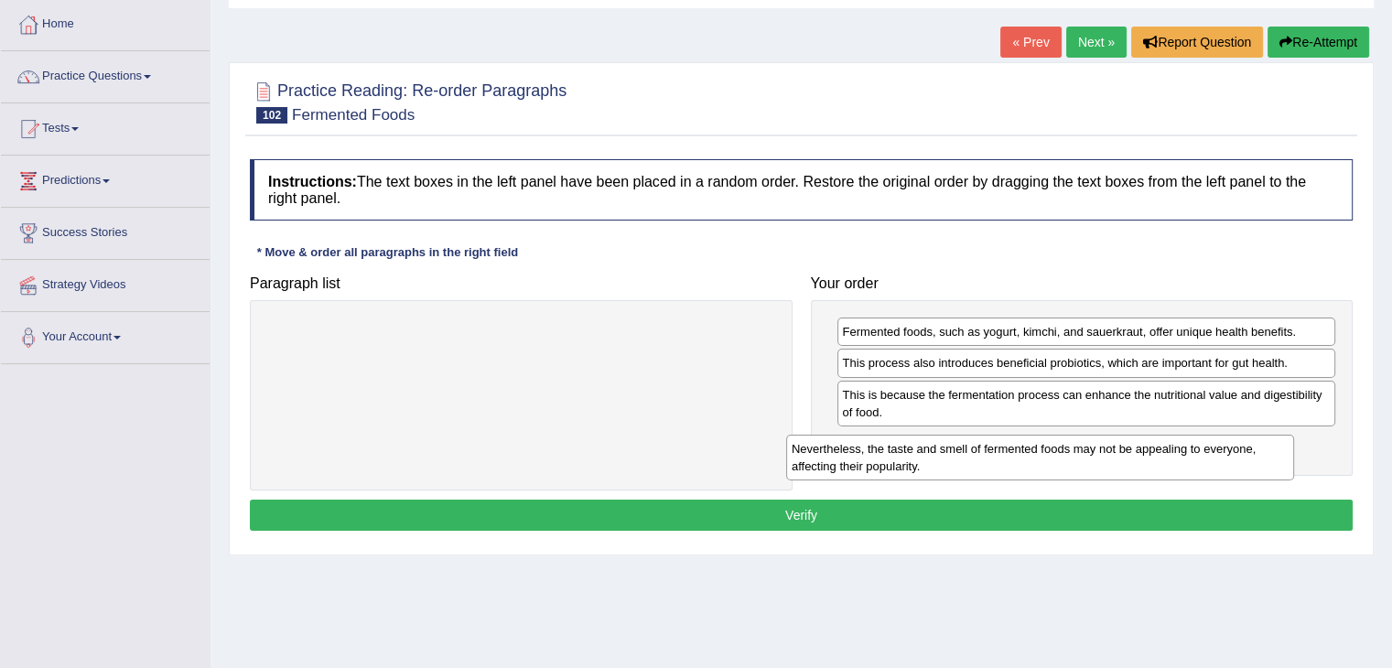
drag, startPoint x: 460, startPoint y: 344, endPoint x: 1021, endPoint y: 454, distance: 571.6
click at [1018, 454] on div "Nevertheless, the taste and smell of fermented foods may not be appealing to ev…" at bounding box center [1040, 458] width 508 height 46
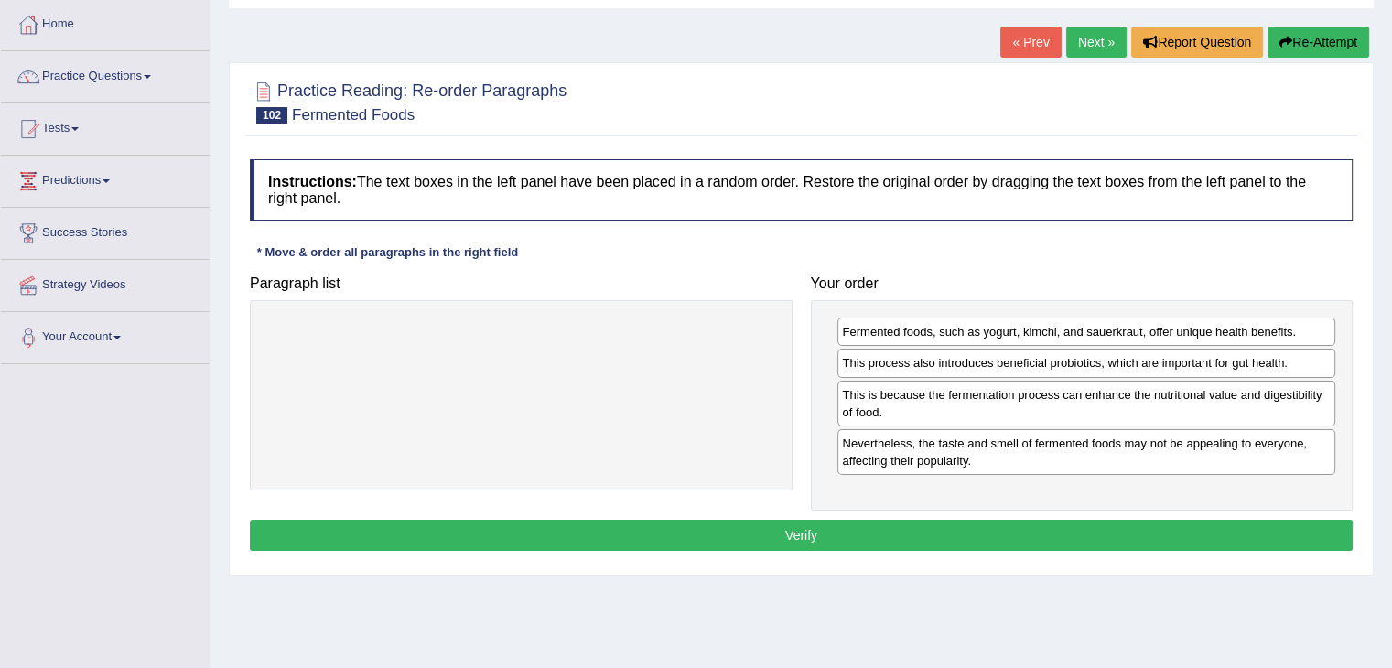
click at [955, 523] on button "Verify" at bounding box center [801, 535] width 1103 height 31
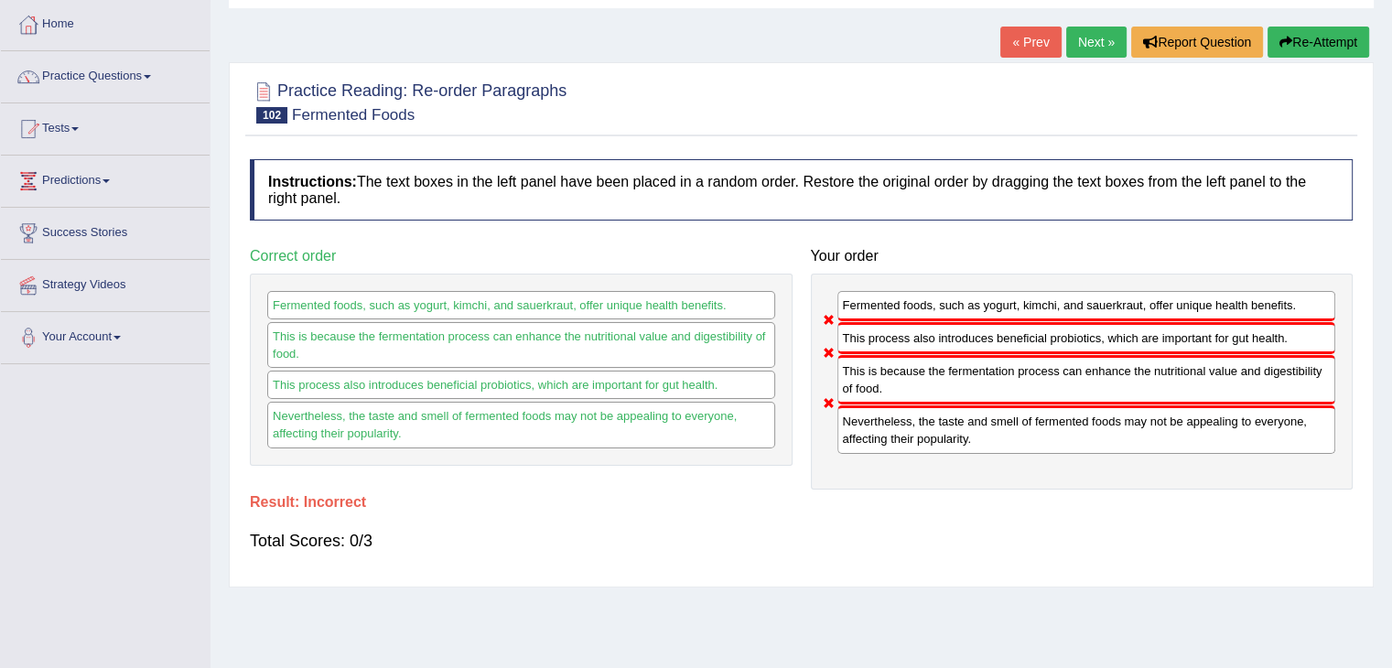
click at [1088, 49] on link "Next »" at bounding box center [1096, 42] width 60 height 31
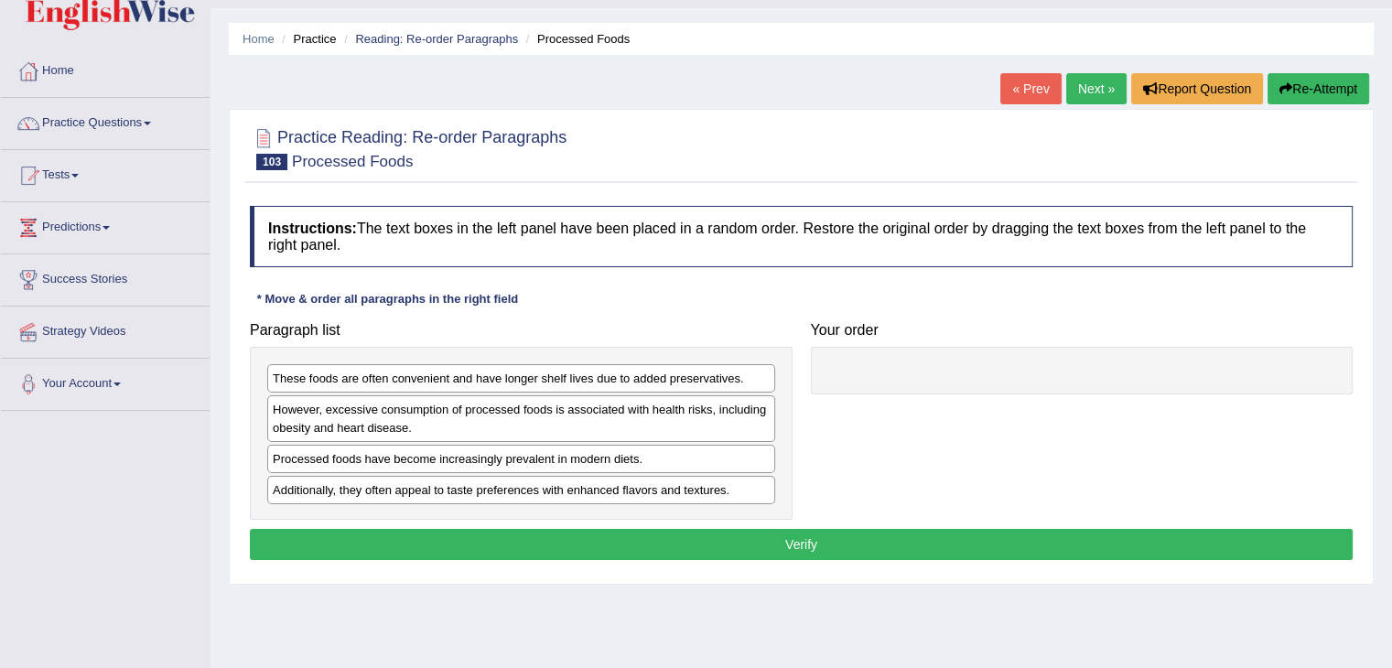
scroll to position [60, 0]
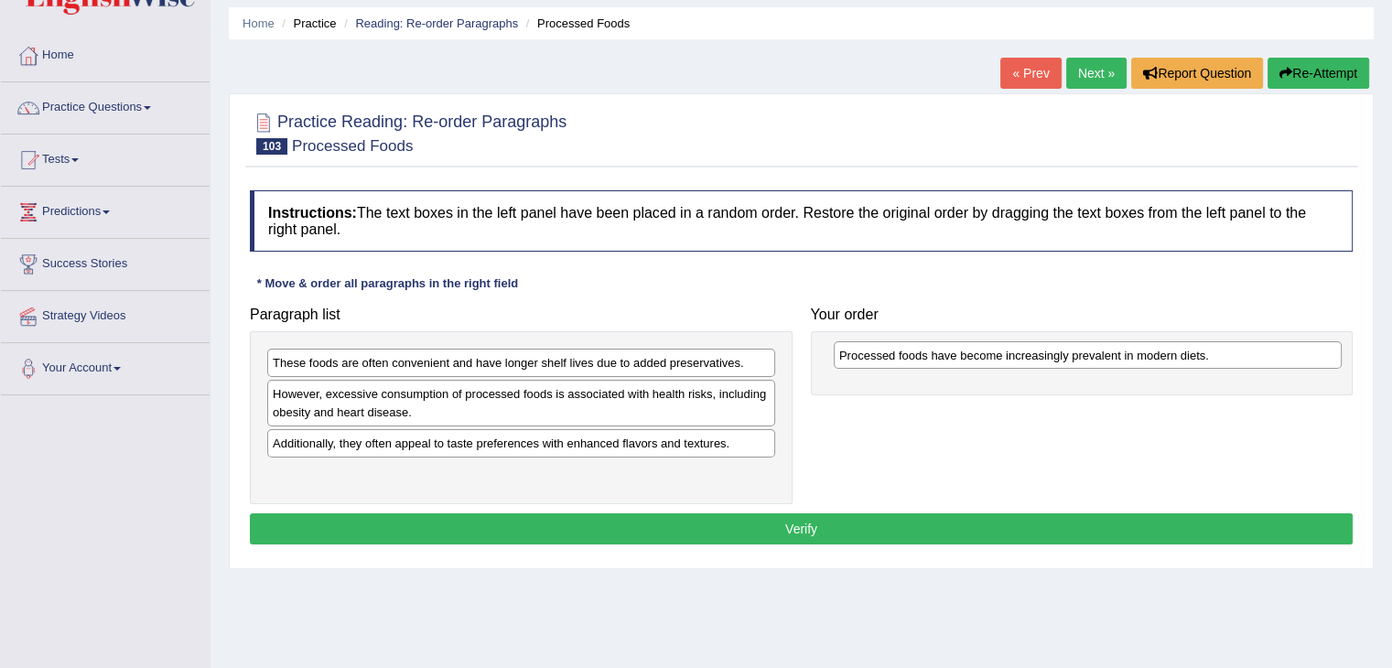
drag, startPoint x: 371, startPoint y: 445, endPoint x: 937, endPoint y: 359, distance: 572.9
click at [937, 359] on div "Processed foods have become increasingly prevalent in modern diets." at bounding box center [1088, 355] width 508 height 28
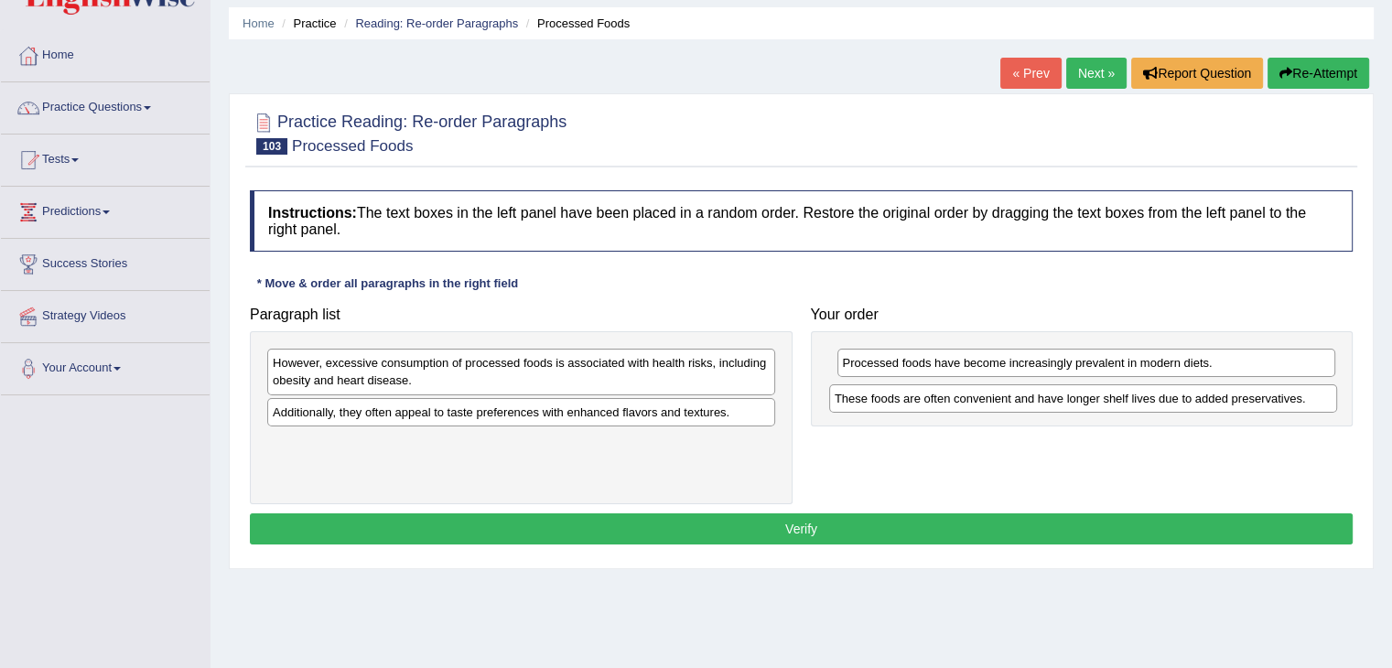
drag, startPoint x: 471, startPoint y: 360, endPoint x: 1040, endPoint y: 393, distance: 569.2
click at [1040, 393] on div "These foods are often convenient and have longer shelf lives due to added prese…" at bounding box center [1083, 398] width 508 height 28
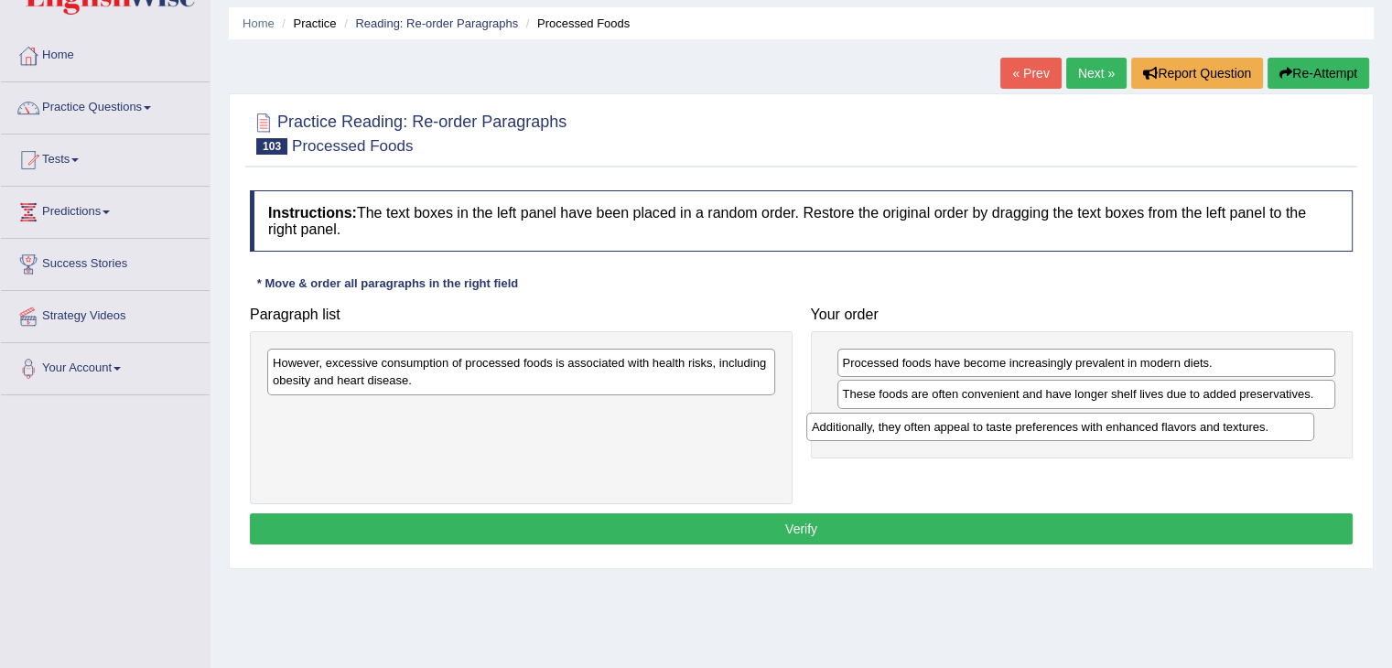
drag, startPoint x: 582, startPoint y: 410, endPoint x: 1121, endPoint y: 424, distance: 539.1
click at [1131, 426] on div "Additionally, they often appeal to taste preferences with enhanced flavors and …" at bounding box center [1060, 427] width 508 height 28
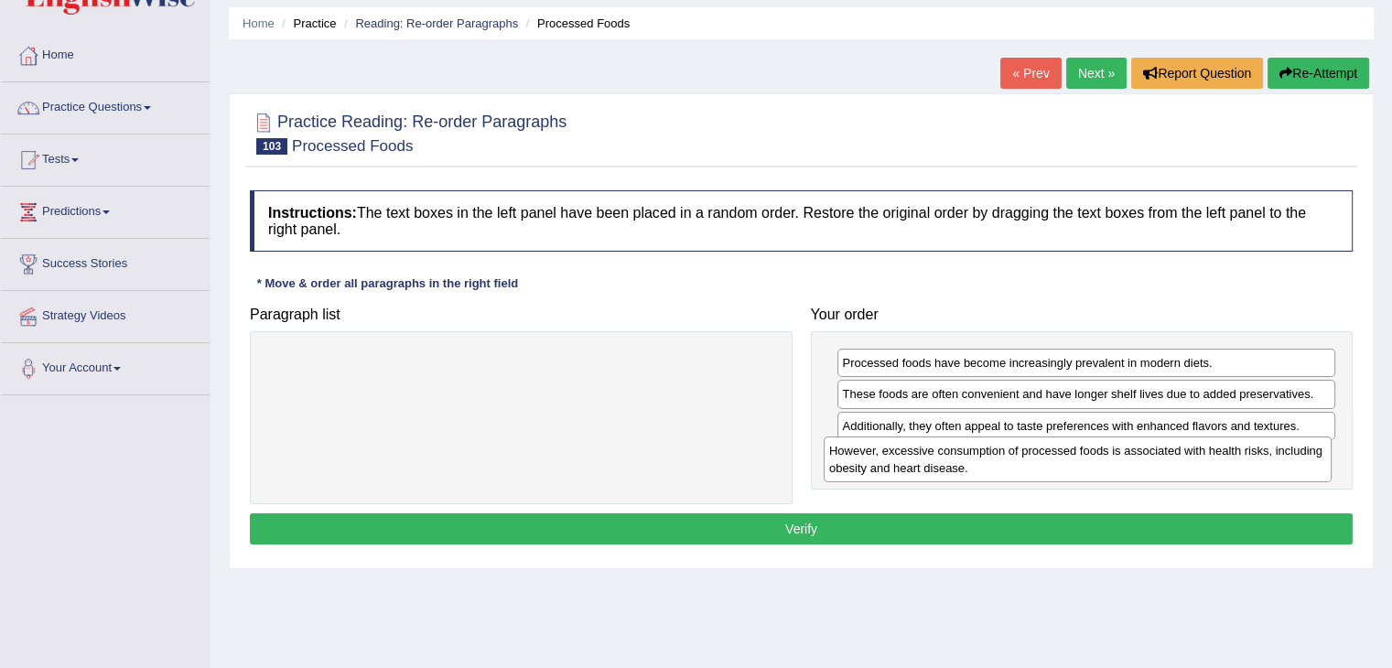
drag, startPoint x: 649, startPoint y: 377, endPoint x: 1205, endPoint y: 465, distance: 563.3
click at [1205, 465] on div "However, excessive consumption of processed foods is associated with health ris…" at bounding box center [1078, 459] width 508 height 46
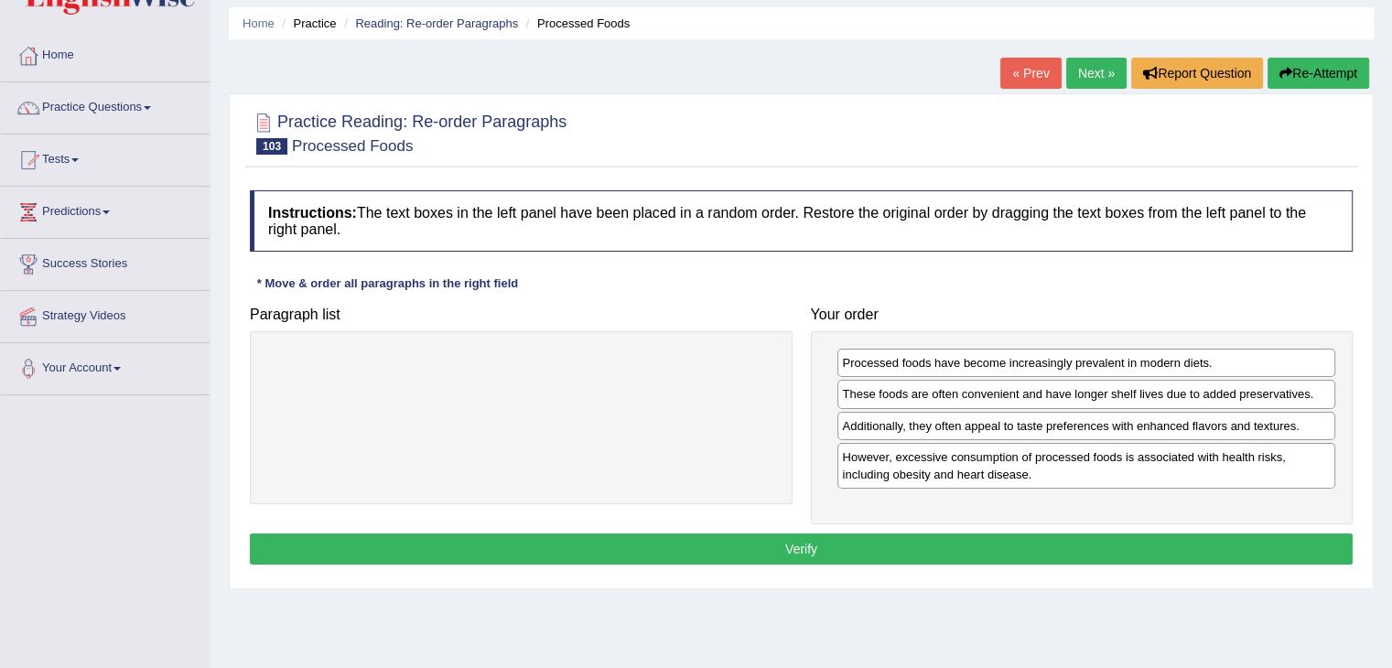
click at [1113, 543] on button "Verify" at bounding box center [801, 548] width 1103 height 31
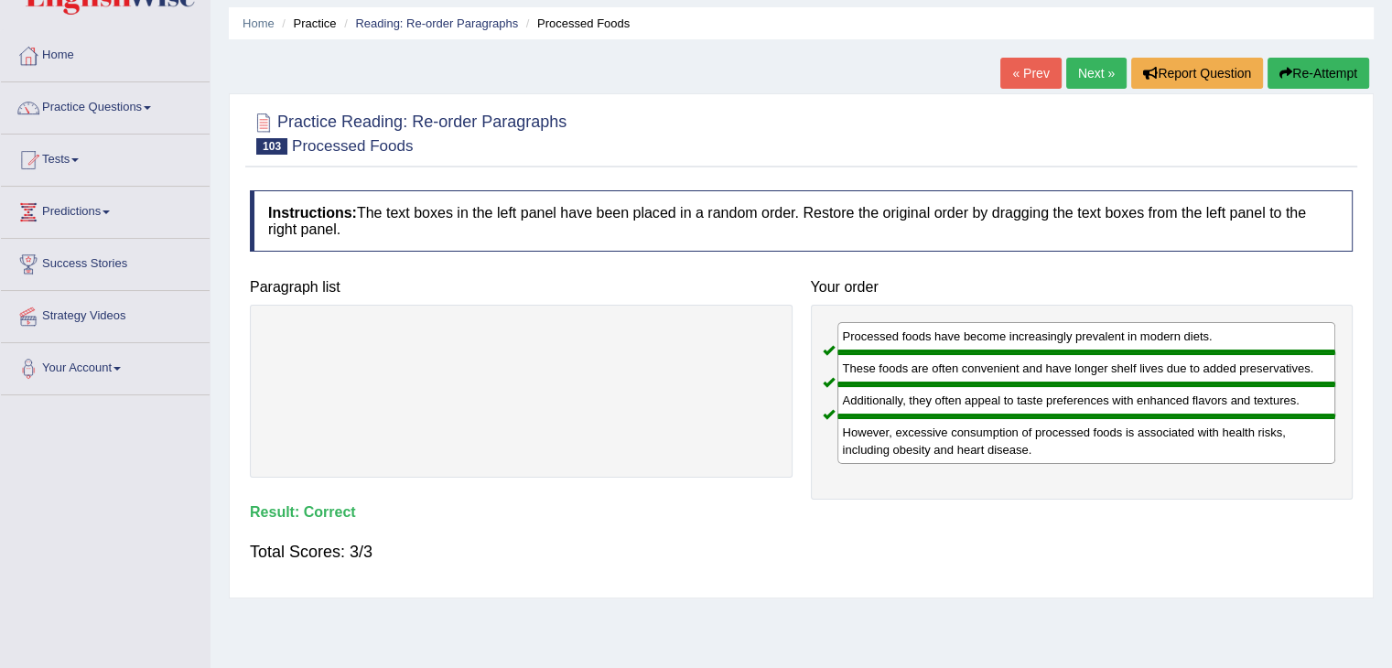
click at [1080, 81] on link "Next »" at bounding box center [1096, 73] width 60 height 31
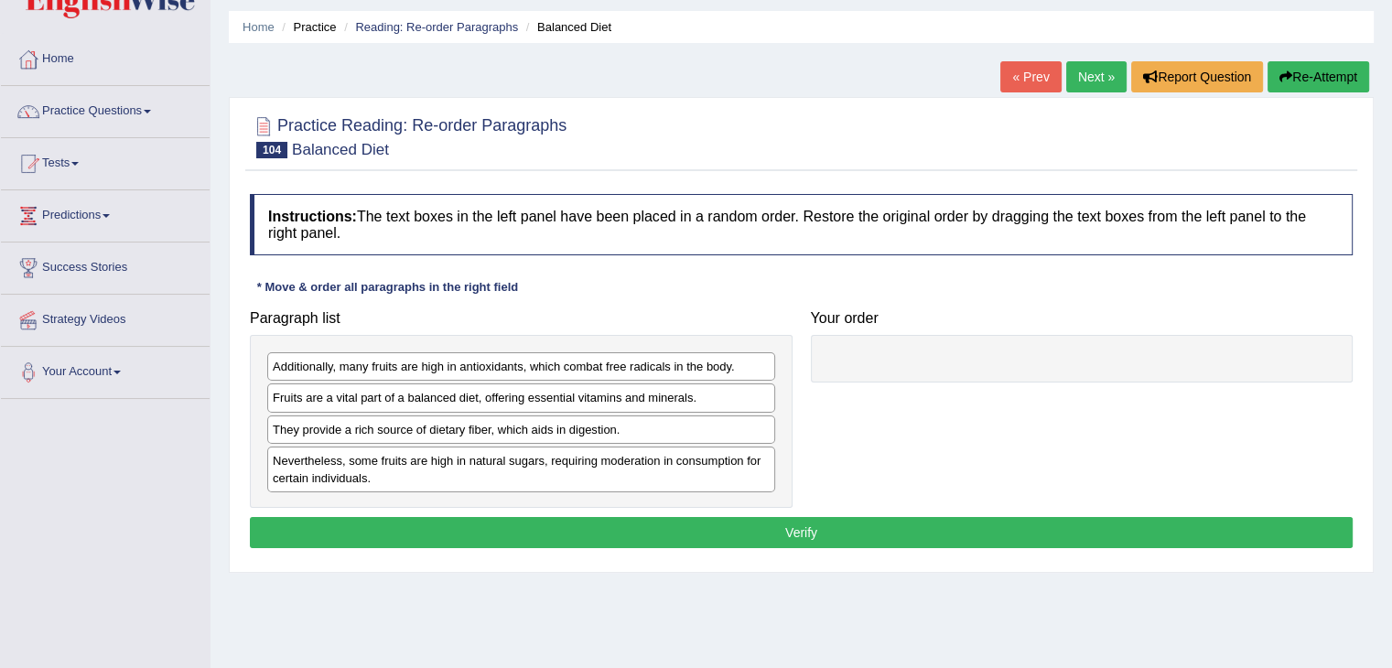
scroll to position [92, 0]
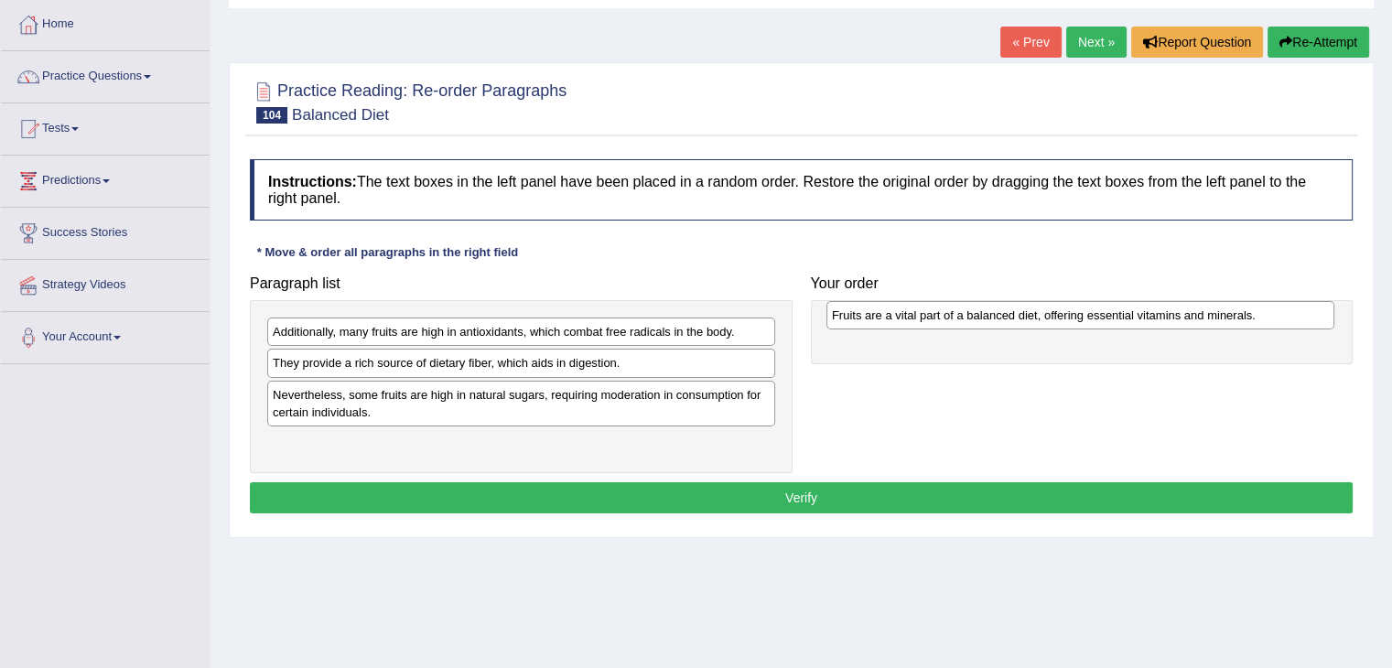
drag, startPoint x: 390, startPoint y: 363, endPoint x: 926, endPoint y: 327, distance: 537.5
click at [948, 316] on div "Fruits are a vital part of a balanced diet, offering essential vitamins and min…" at bounding box center [1080, 315] width 508 height 28
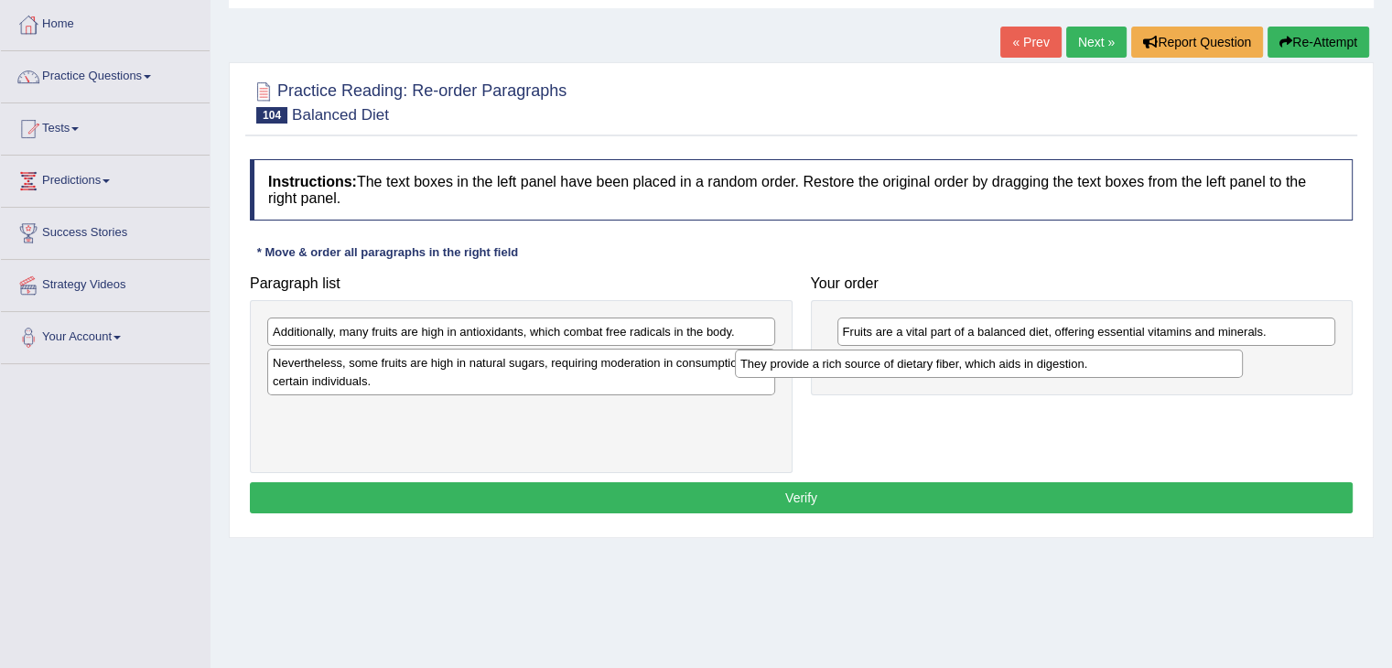
drag, startPoint x: 501, startPoint y: 364, endPoint x: 1046, endPoint y: 360, distance: 545.4
click at [1046, 360] on div "They provide a rich source of dietary fiber, which aids in digestion." at bounding box center [989, 364] width 508 height 28
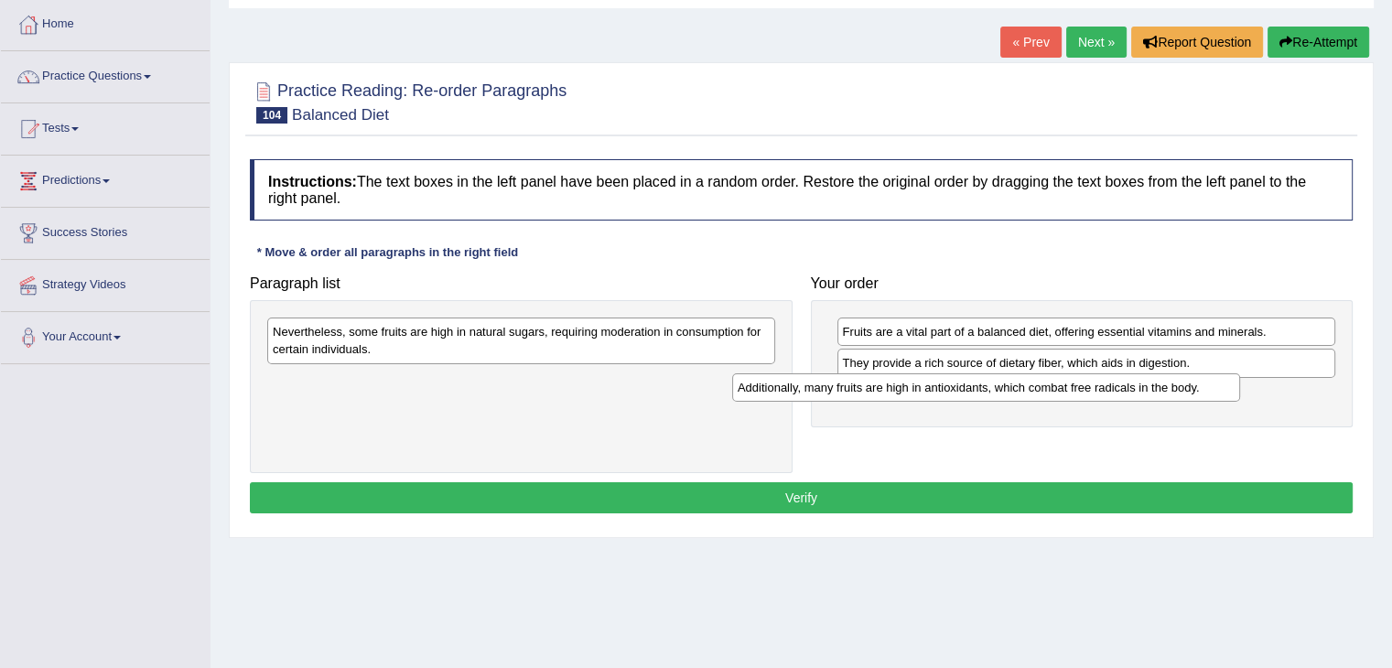
drag, startPoint x: 586, startPoint y: 330, endPoint x: 1072, endPoint y: 386, distance: 489.1
click at [1058, 386] on div "Additionally, many fruits are high in antioxidants, which combat free radicals …" at bounding box center [986, 387] width 508 height 28
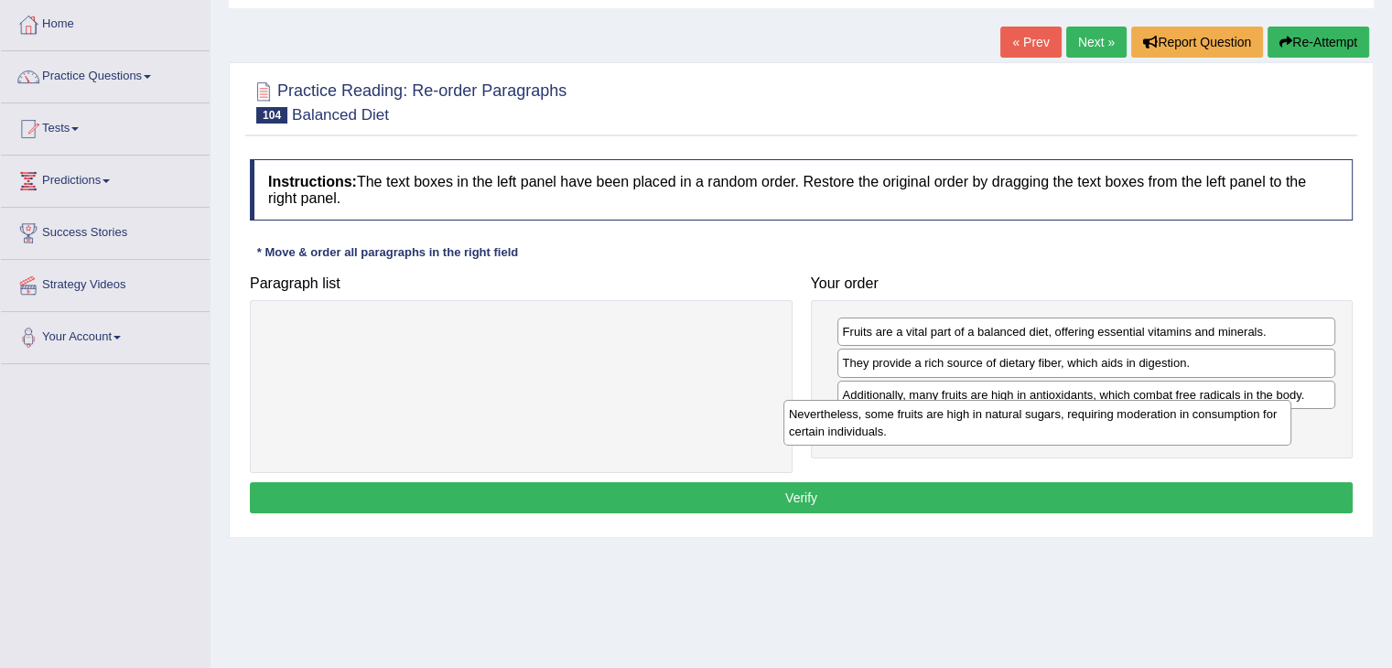
drag, startPoint x: 595, startPoint y: 340, endPoint x: 1054, endPoint y: 471, distance: 477.6
click at [1126, 426] on div "Nevertheless, some fruits are high in natural sugars, requiring moderation in c…" at bounding box center [1037, 423] width 508 height 46
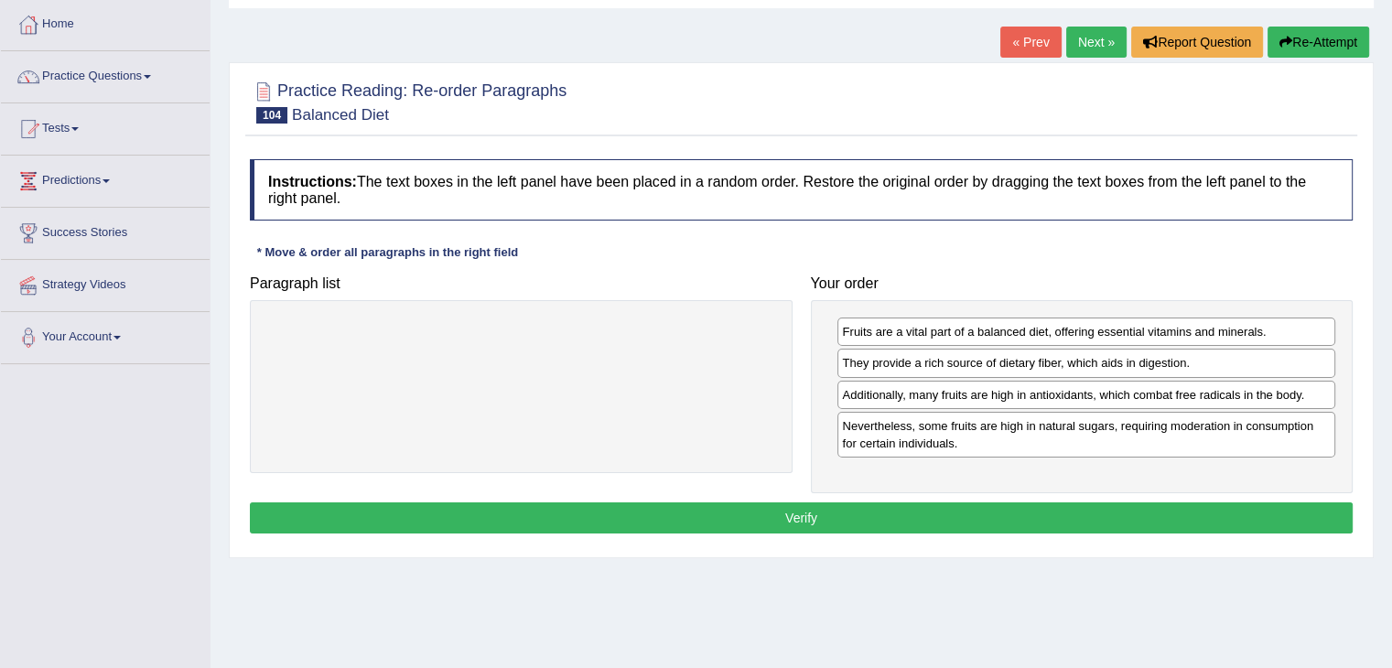
click at [932, 510] on button "Verify" at bounding box center [801, 517] width 1103 height 31
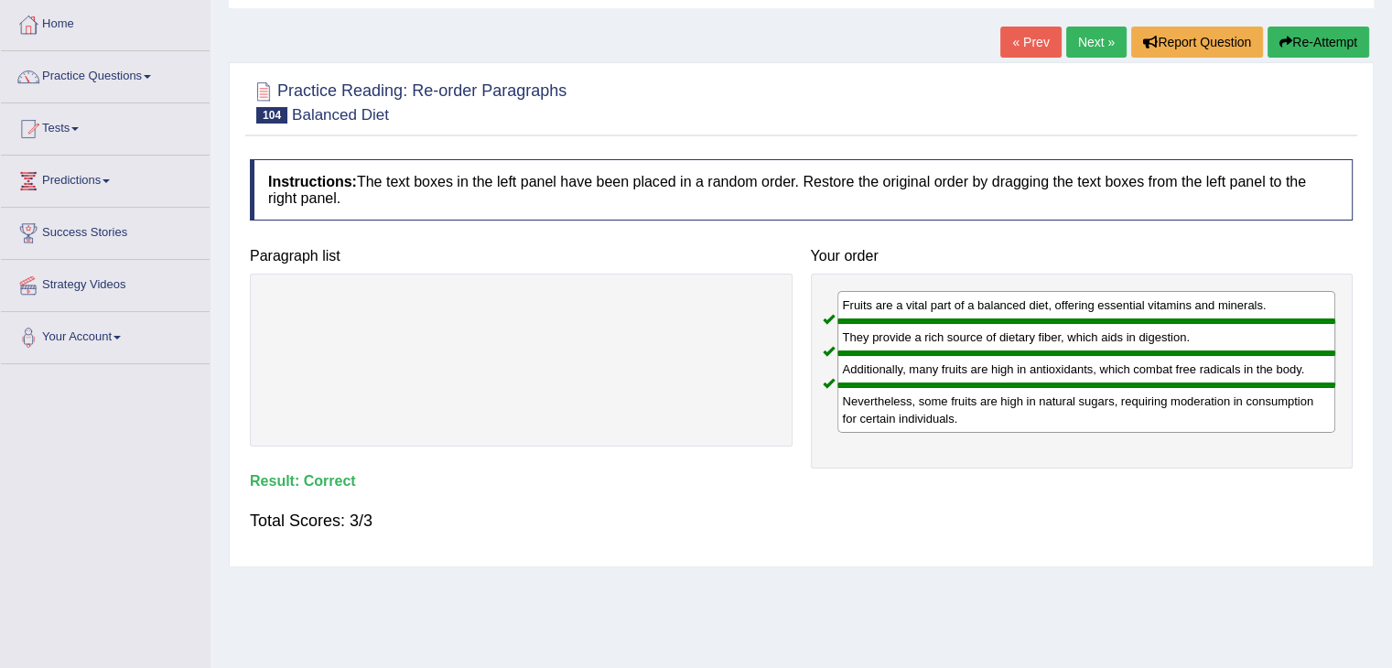
click at [1095, 41] on link "Next »" at bounding box center [1096, 42] width 60 height 31
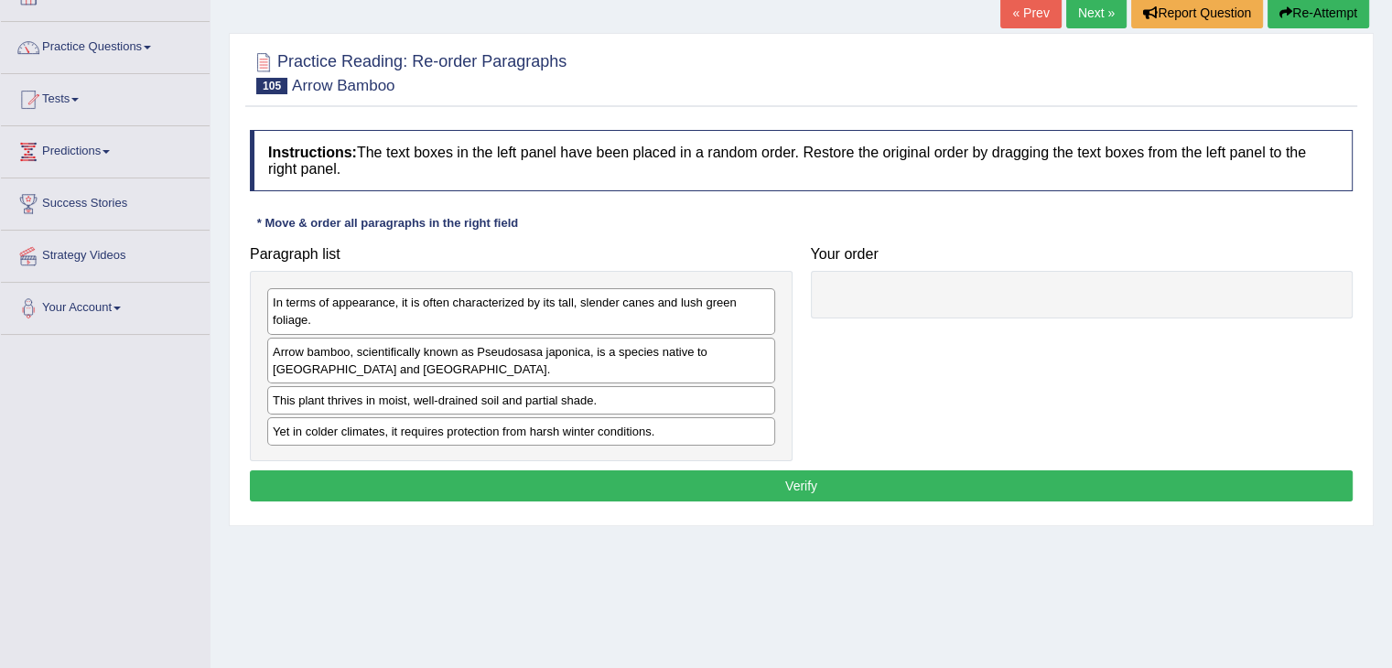
scroll to position [122, 0]
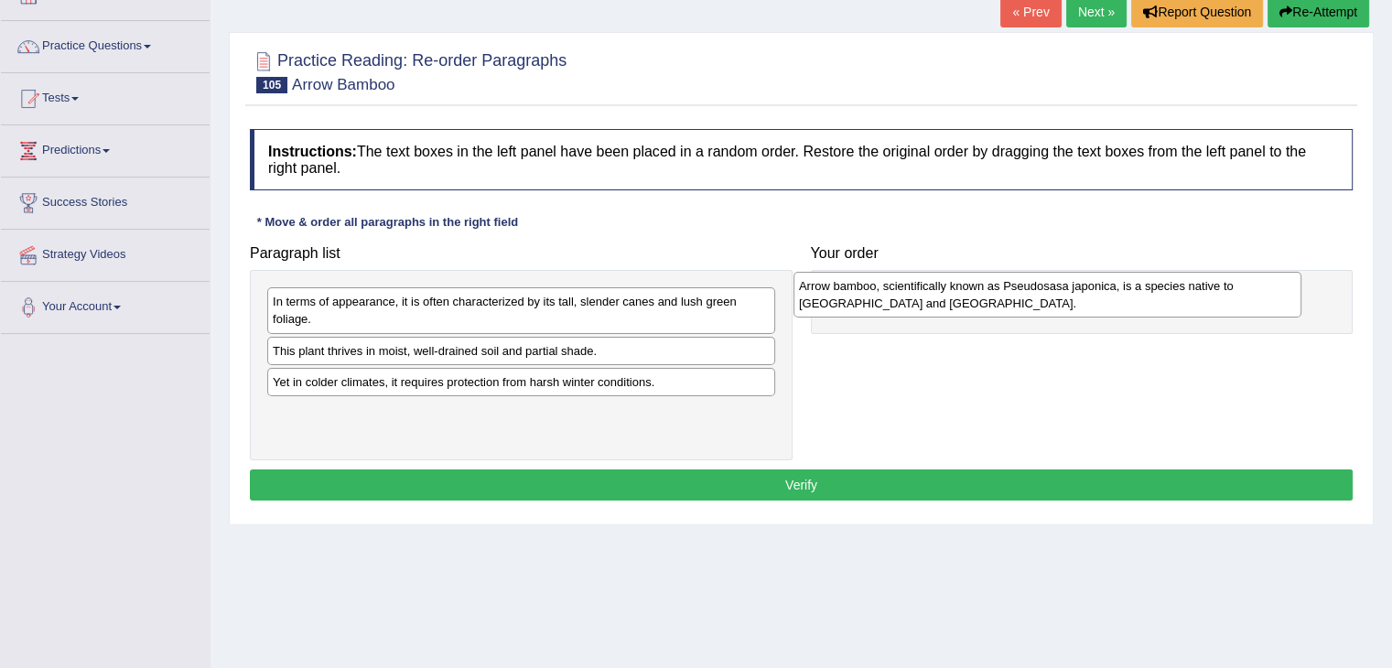
drag, startPoint x: 360, startPoint y: 371, endPoint x: 900, endPoint y: 305, distance: 544.8
click at [900, 305] on div "Arrow bamboo, scientifically known as Pseudosasa japonica, is a species native …" at bounding box center [1047, 295] width 508 height 46
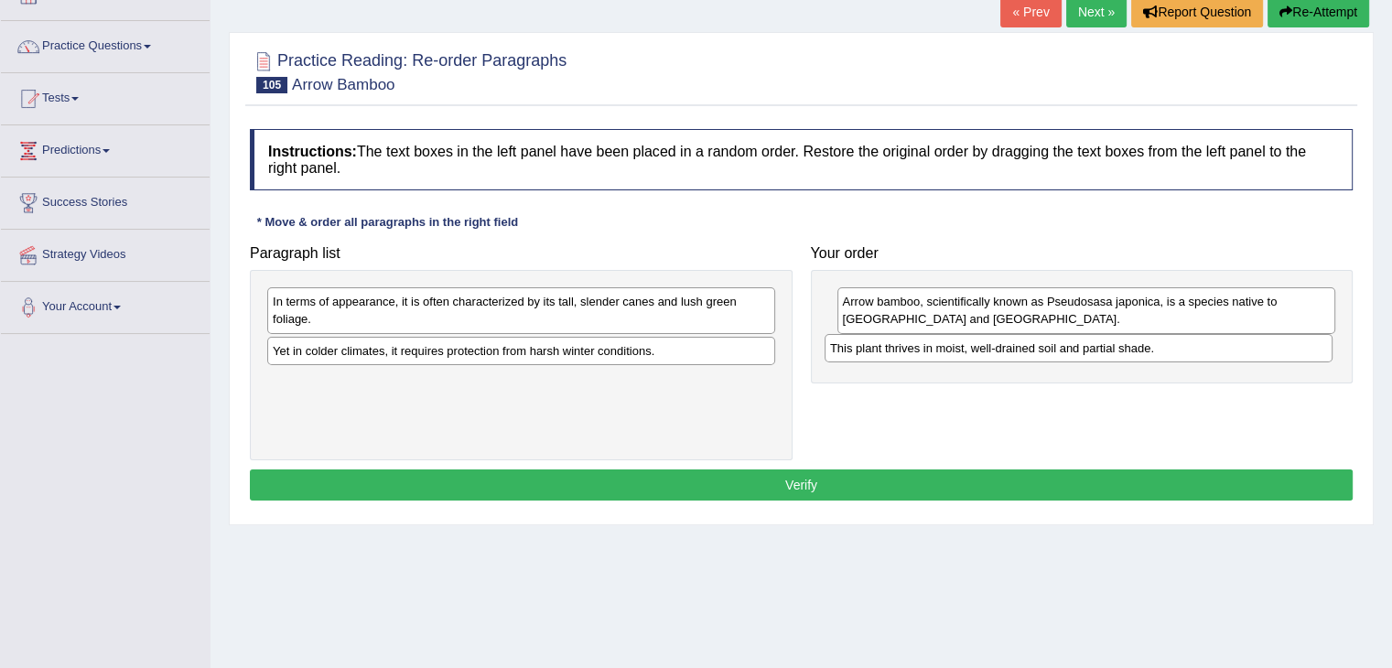
drag, startPoint x: 469, startPoint y: 347, endPoint x: 1026, endPoint y: 345, distance: 557.3
click at [1026, 345] on div "This plant thrives in moist, well-drained soil and partial shade." at bounding box center [1078, 348] width 508 height 28
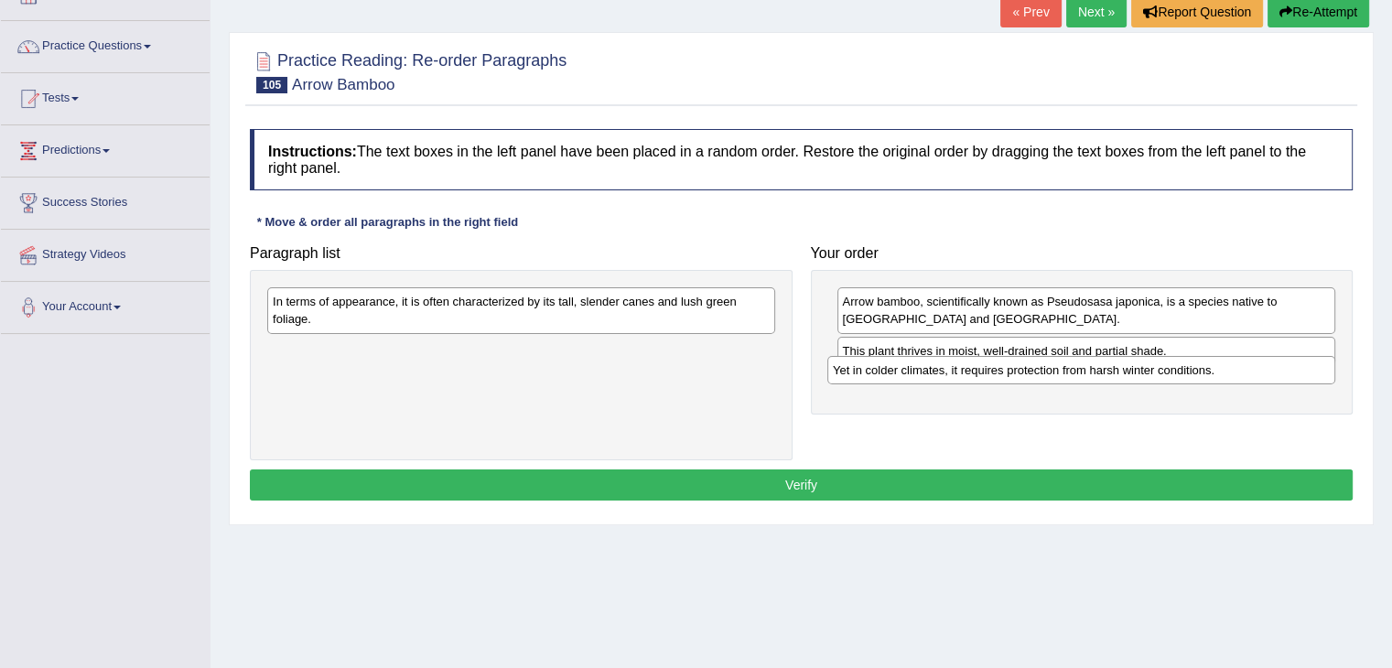
drag, startPoint x: 567, startPoint y: 354, endPoint x: 1126, endPoint y: 374, distance: 558.6
click at [1126, 374] on div "Yet in colder climates, it requires protection from harsh winter conditions." at bounding box center [1081, 370] width 508 height 28
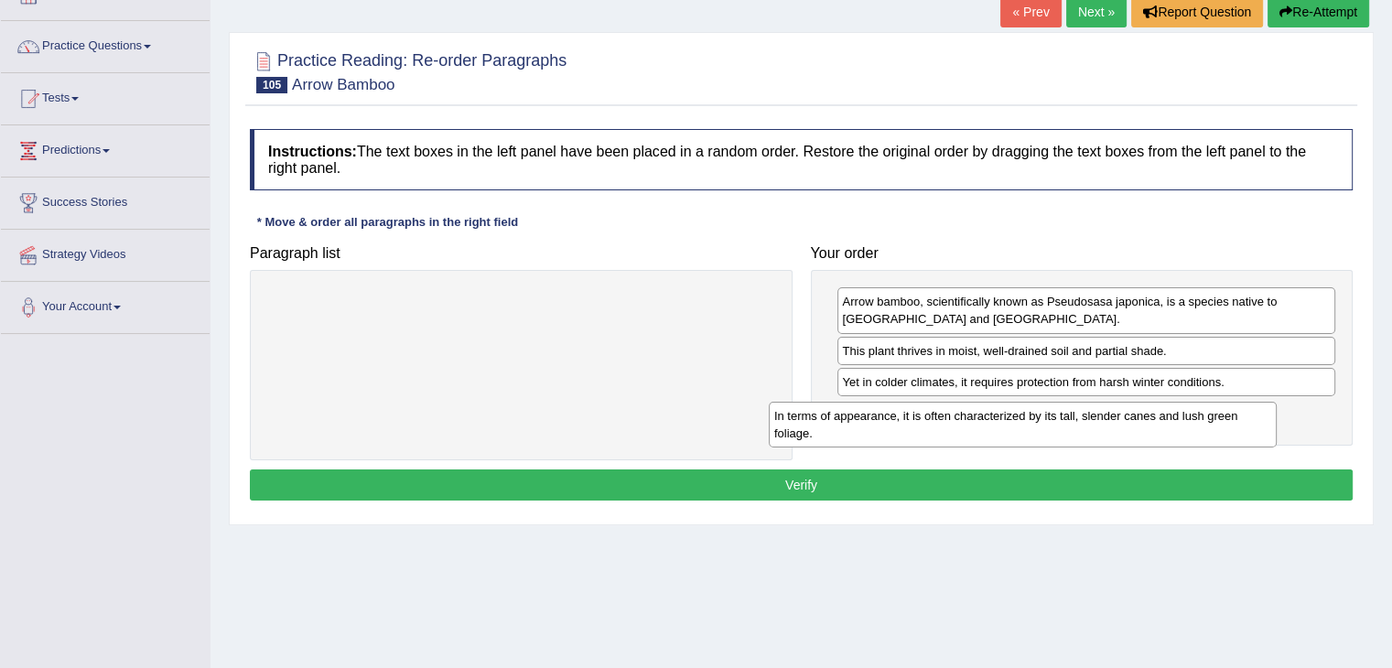
drag, startPoint x: 608, startPoint y: 301, endPoint x: 1166, endPoint y: 409, distance: 568.5
click at [1165, 410] on div "In terms of appearance, it is often characterized by its tall, slender canes an…" at bounding box center [1023, 425] width 508 height 46
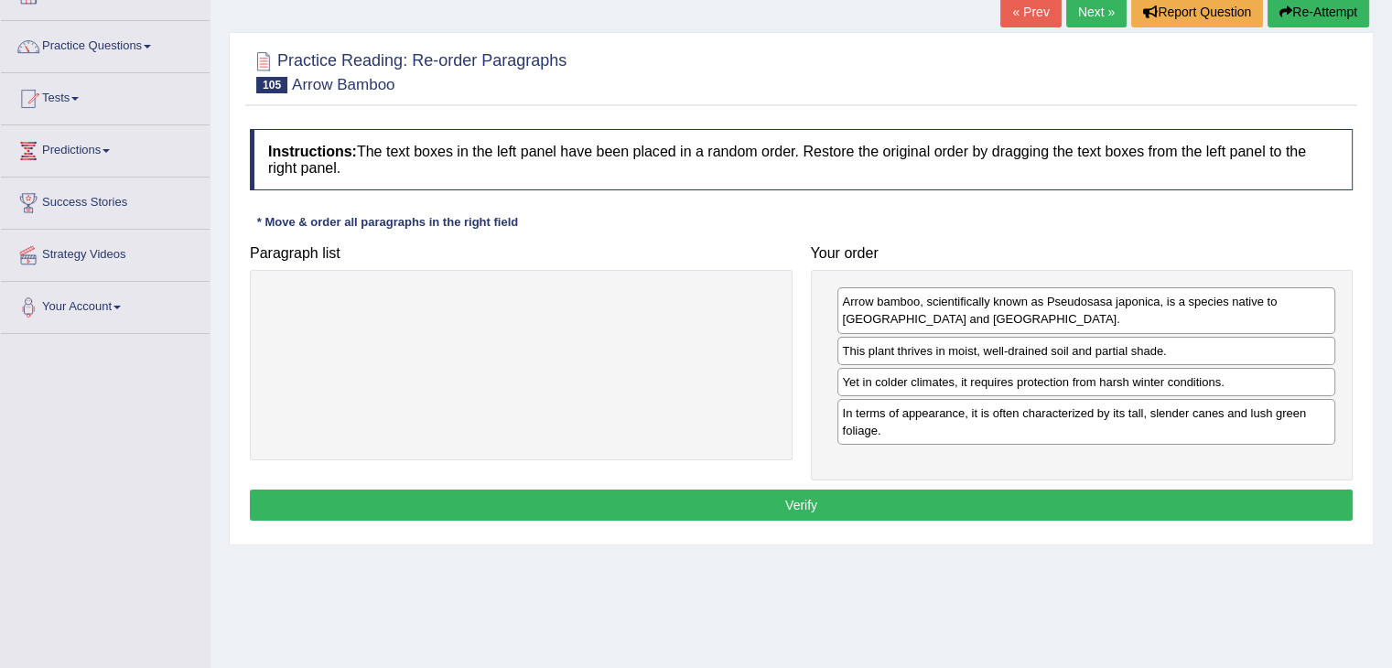
click at [1019, 497] on button "Verify" at bounding box center [801, 505] width 1103 height 31
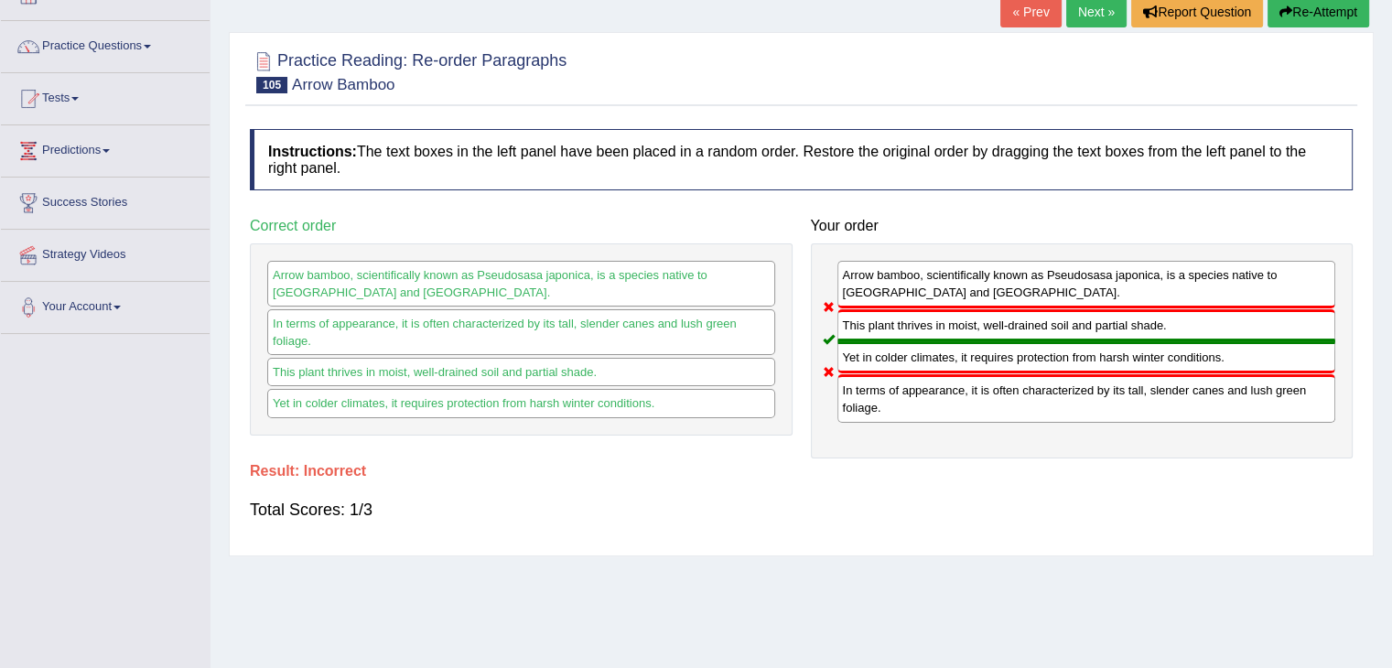
drag, startPoint x: 940, startPoint y: 373, endPoint x: 920, endPoint y: 406, distance: 38.6
click at [1094, 15] on link "Next »" at bounding box center [1096, 11] width 60 height 31
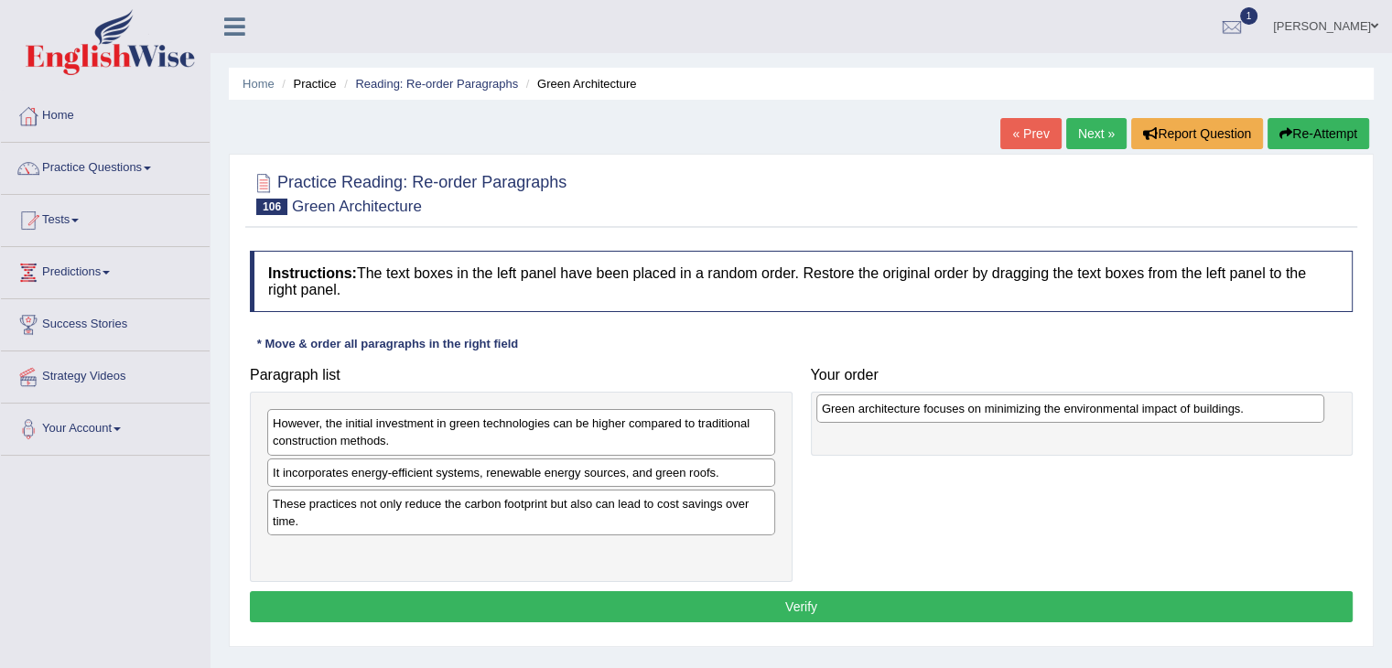
drag, startPoint x: 421, startPoint y: 471, endPoint x: 970, endPoint y: 408, distance: 552.7
click at [970, 408] on div "Green architecture focuses on minimizing the environmental impact of buildings." at bounding box center [1070, 408] width 508 height 28
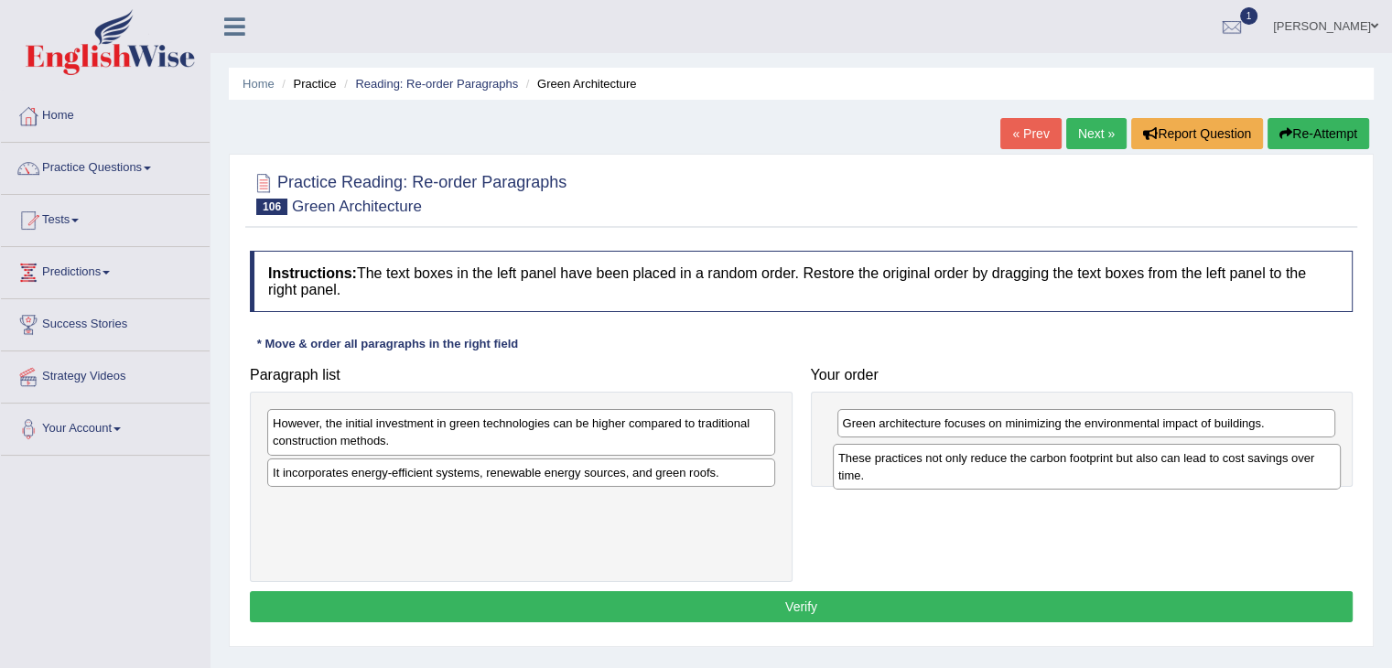
drag, startPoint x: 591, startPoint y: 524, endPoint x: 1152, endPoint y: 479, distance: 562.8
click at [1152, 479] on div "These practices not only reduce the carbon footprint but also can lead to cost …" at bounding box center [1087, 467] width 508 height 46
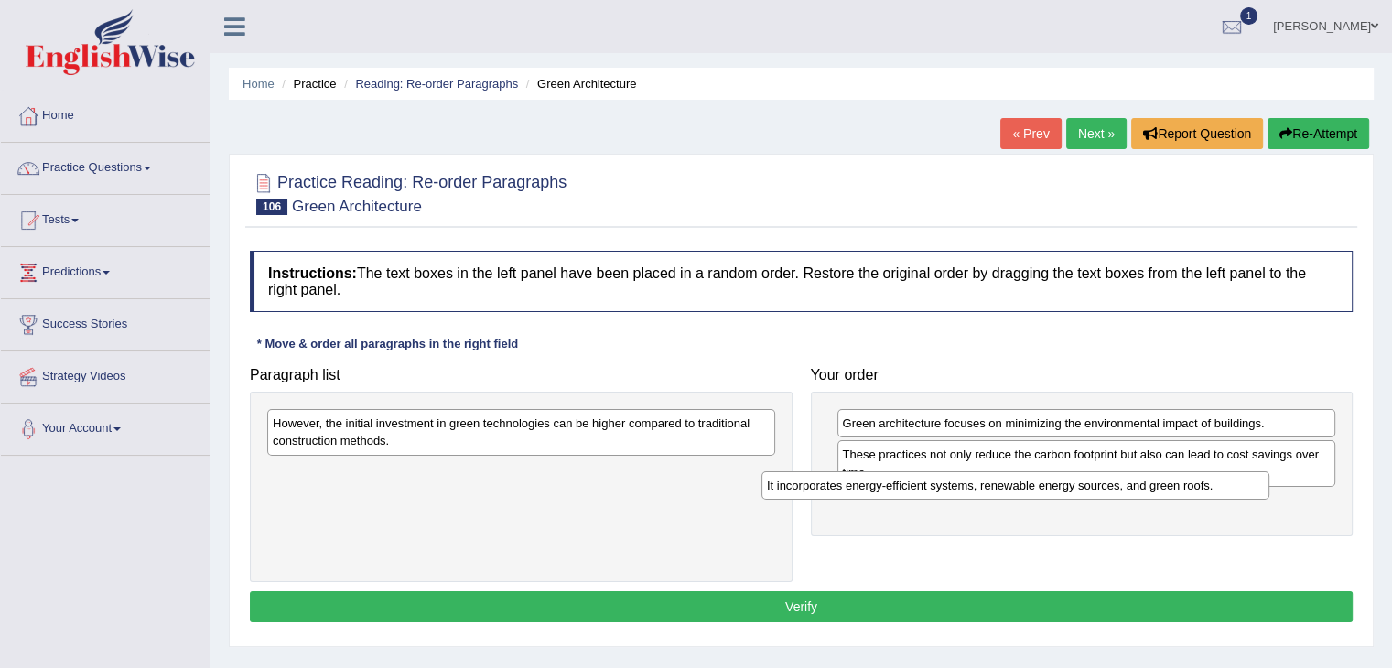
drag, startPoint x: 612, startPoint y: 473, endPoint x: 1126, endPoint y: 490, distance: 514.5
click at [1124, 489] on div "It incorporates energy-efficient systems, renewable energy sources, and green r…" at bounding box center [1015, 485] width 508 height 28
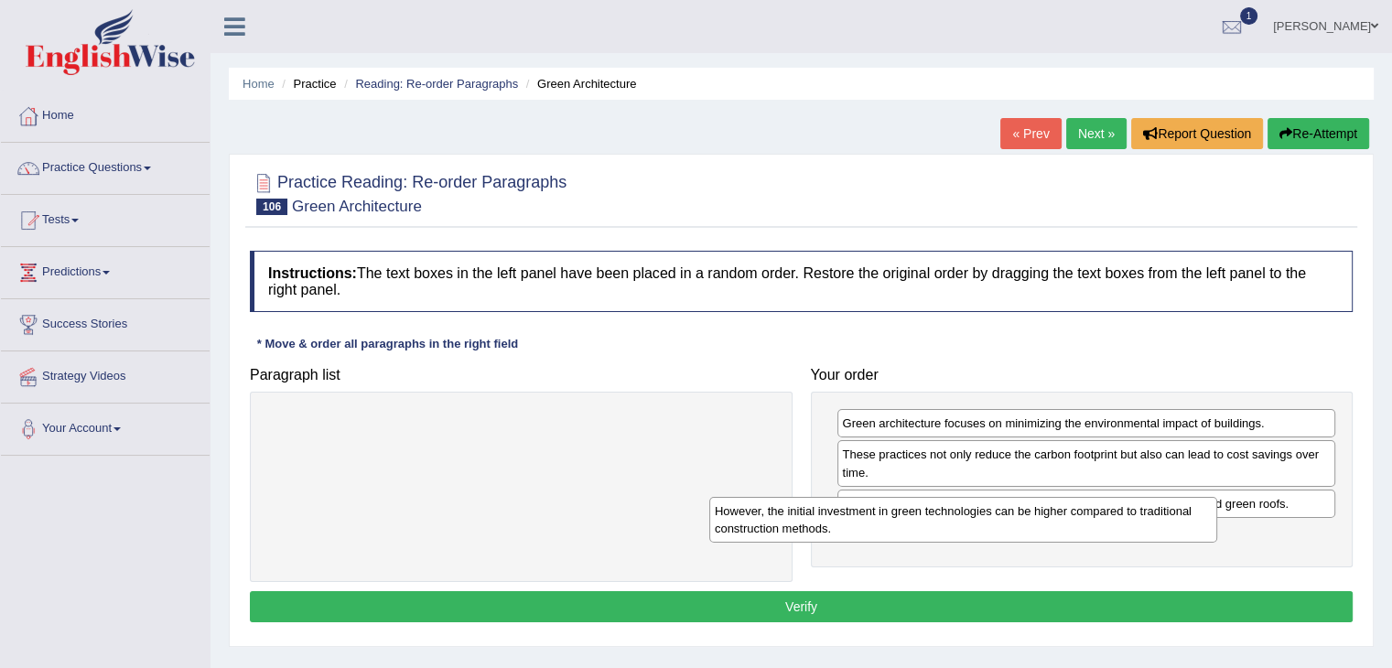
drag, startPoint x: 619, startPoint y: 443, endPoint x: 1115, endPoint y: 533, distance: 505.1
click at [1086, 527] on div "However, the initial investment in green technologies can be higher compared to…" at bounding box center [963, 520] width 508 height 46
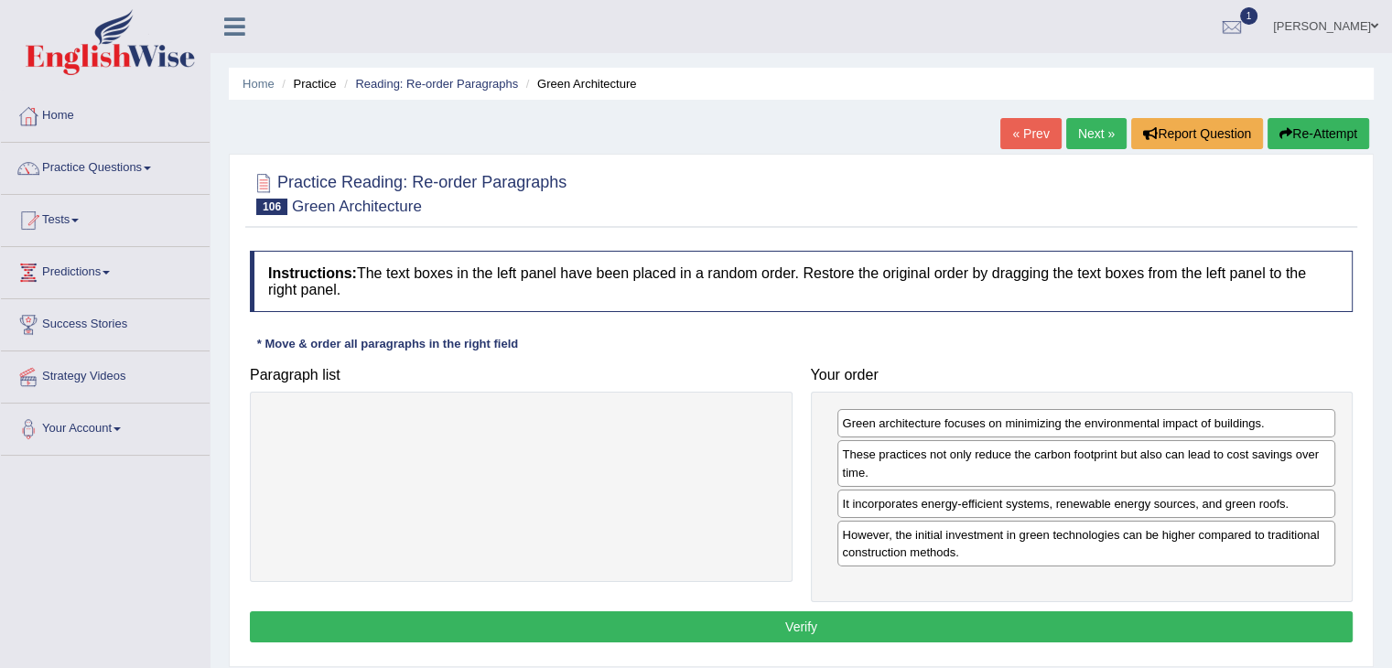
click at [880, 619] on button "Verify" at bounding box center [801, 626] width 1103 height 31
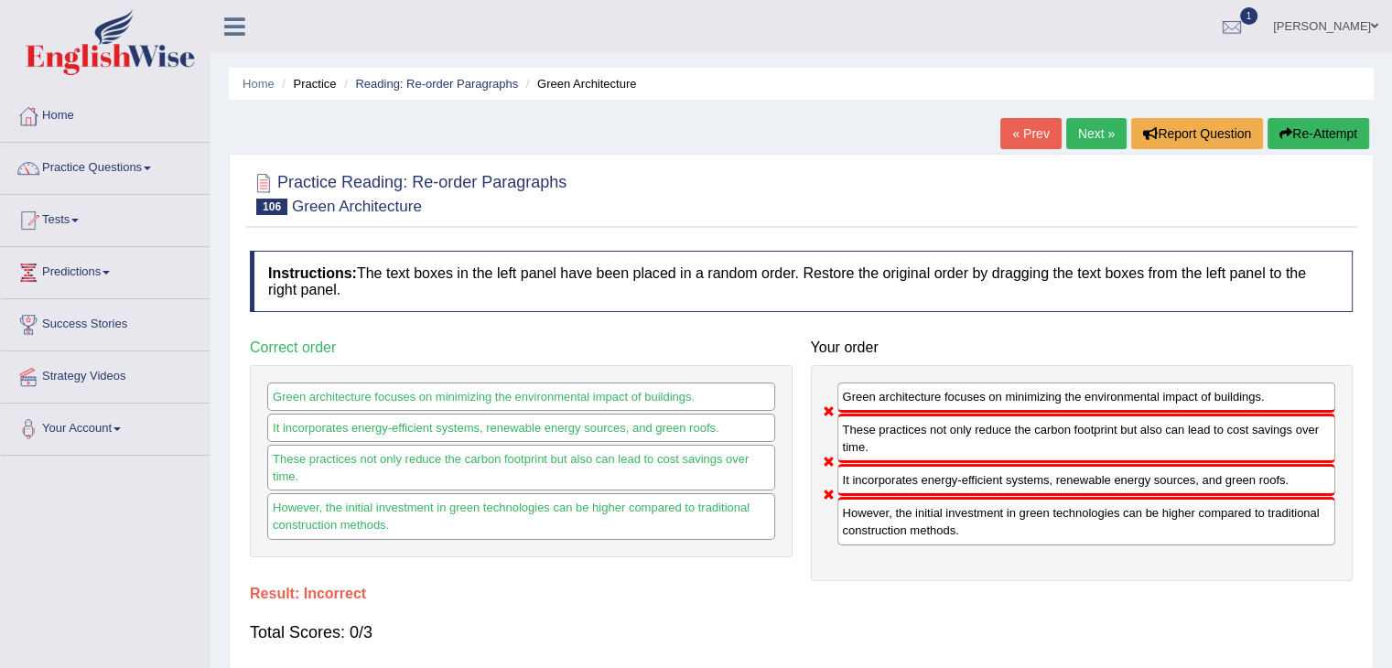
click at [1101, 134] on link "Next »" at bounding box center [1096, 133] width 60 height 31
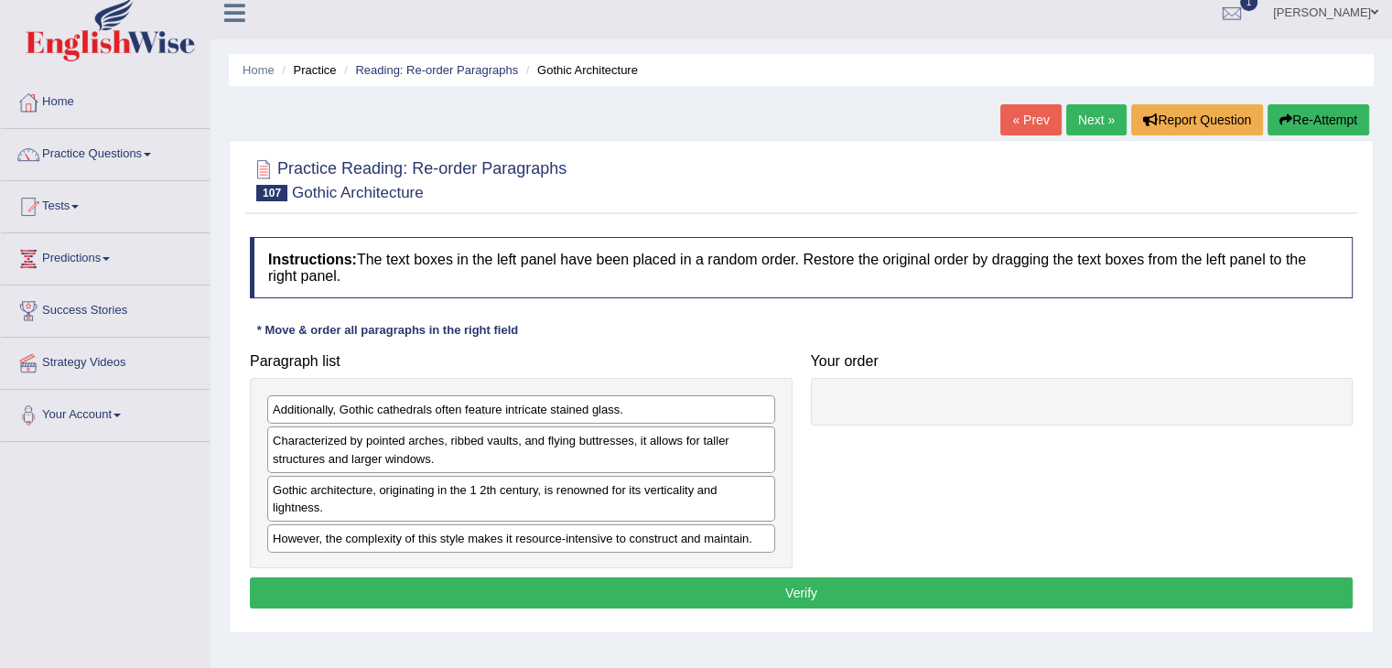
scroll to position [60, 0]
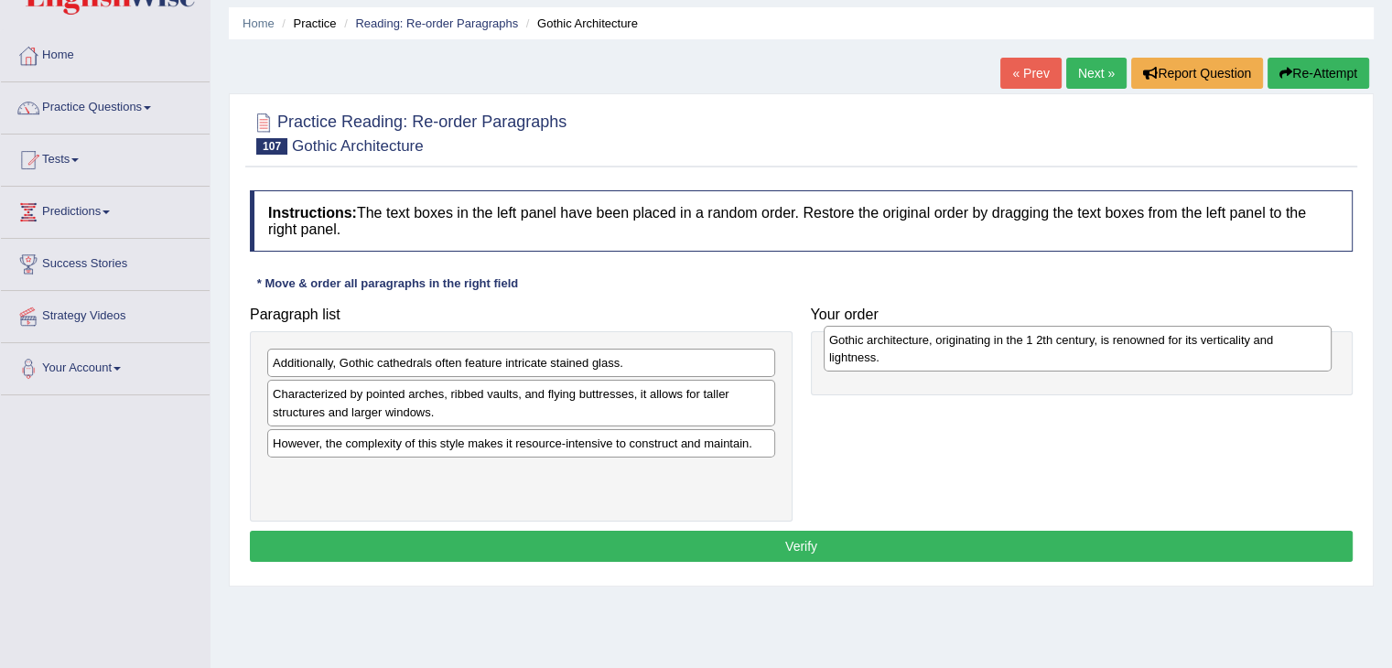
drag, startPoint x: 372, startPoint y: 458, endPoint x: 929, endPoint y: 353, distance: 567.1
click at [929, 353] on div "Gothic architecture, originating in the 1 2th century, is renowned for its vert…" at bounding box center [1078, 349] width 508 height 46
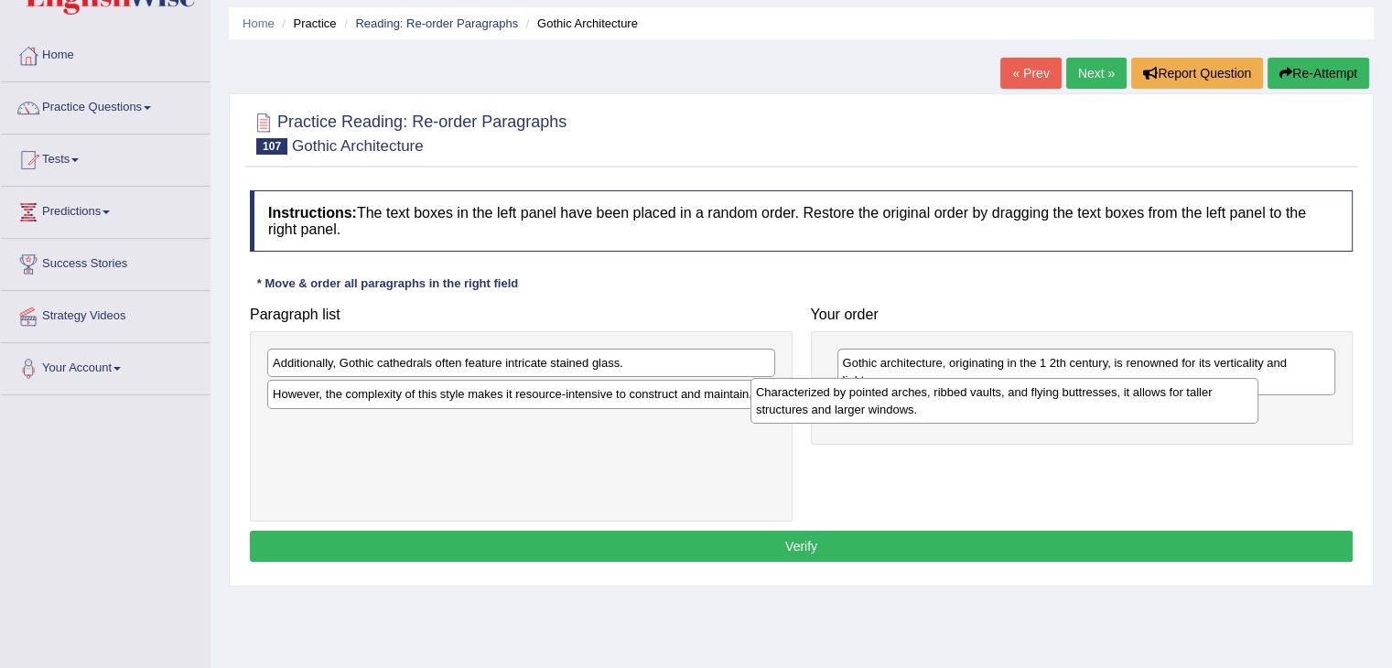
drag, startPoint x: 520, startPoint y: 404, endPoint x: 1098, endPoint y: 392, distance: 578.4
click at [1098, 392] on div "Characterized by pointed arches, ribbed vaults, and flying buttresses, it allow…" at bounding box center [1004, 401] width 508 height 46
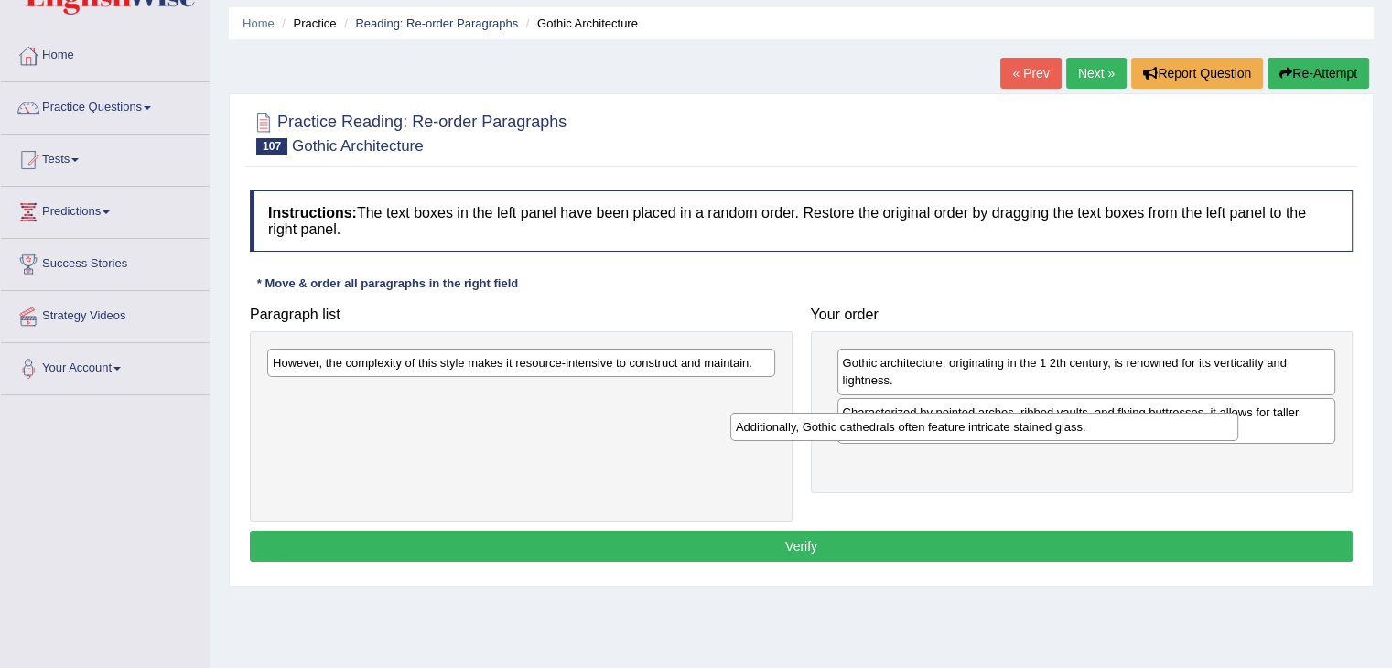
drag, startPoint x: 589, startPoint y: 358, endPoint x: 1143, endPoint y: 455, distance: 562.0
click at [1143, 441] on div "Additionally, Gothic cathedrals often feature intricate stained glass." at bounding box center [984, 427] width 508 height 28
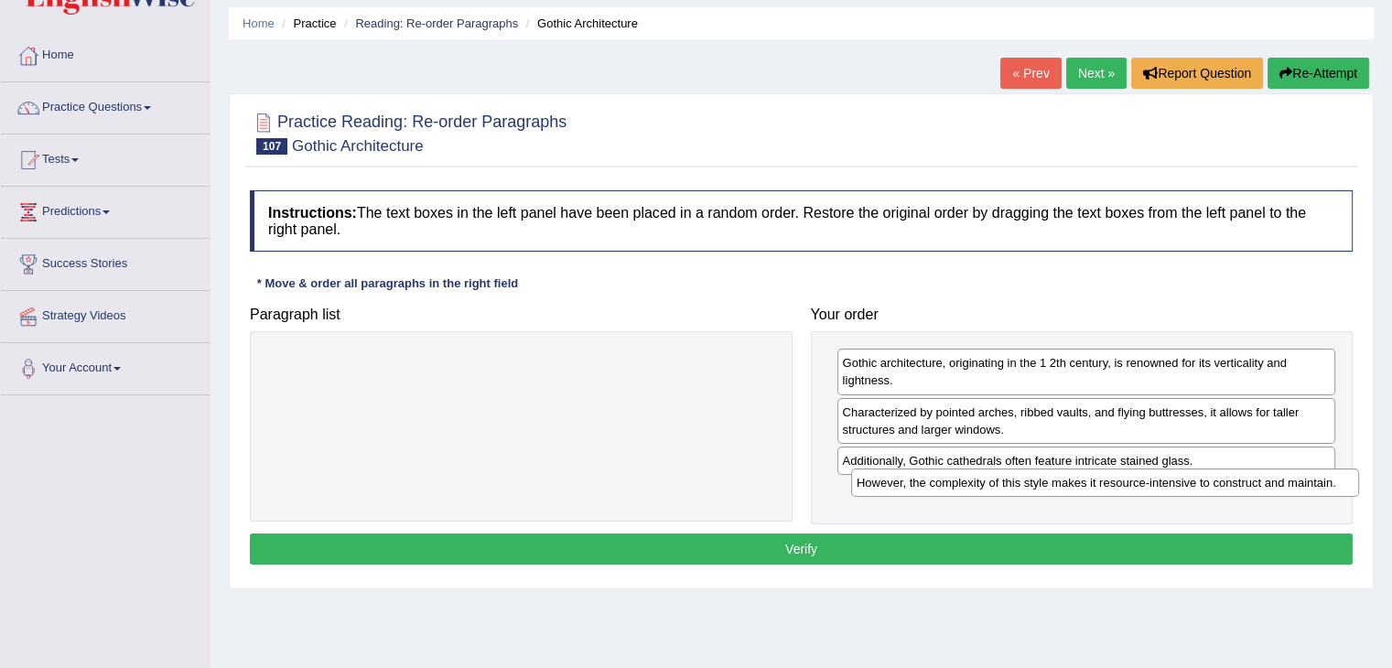
drag, startPoint x: 677, startPoint y: 359, endPoint x: 1266, endPoint y: 479, distance: 600.7
click at [1266, 479] on div "However, the complexity of this style makes it resource-intensive to construct …" at bounding box center [1105, 483] width 508 height 28
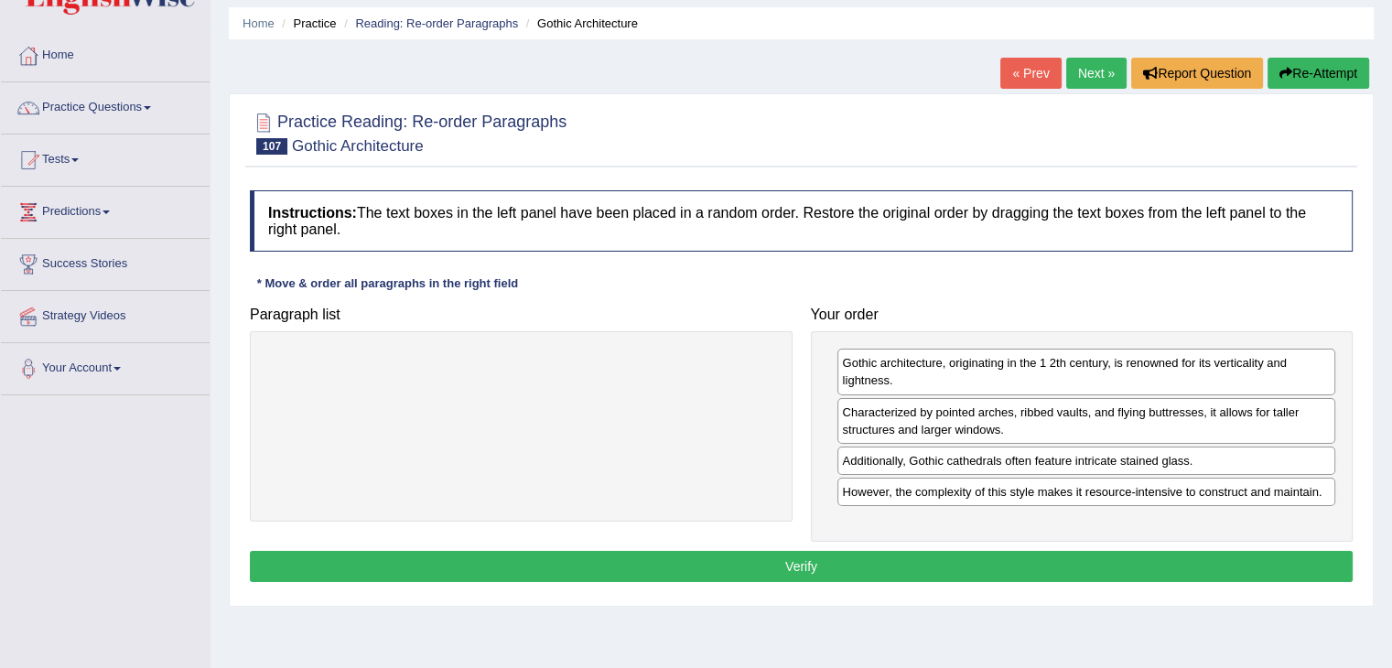
click at [953, 562] on button "Verify" at bounding box center [801, 566] width 1103 height 31
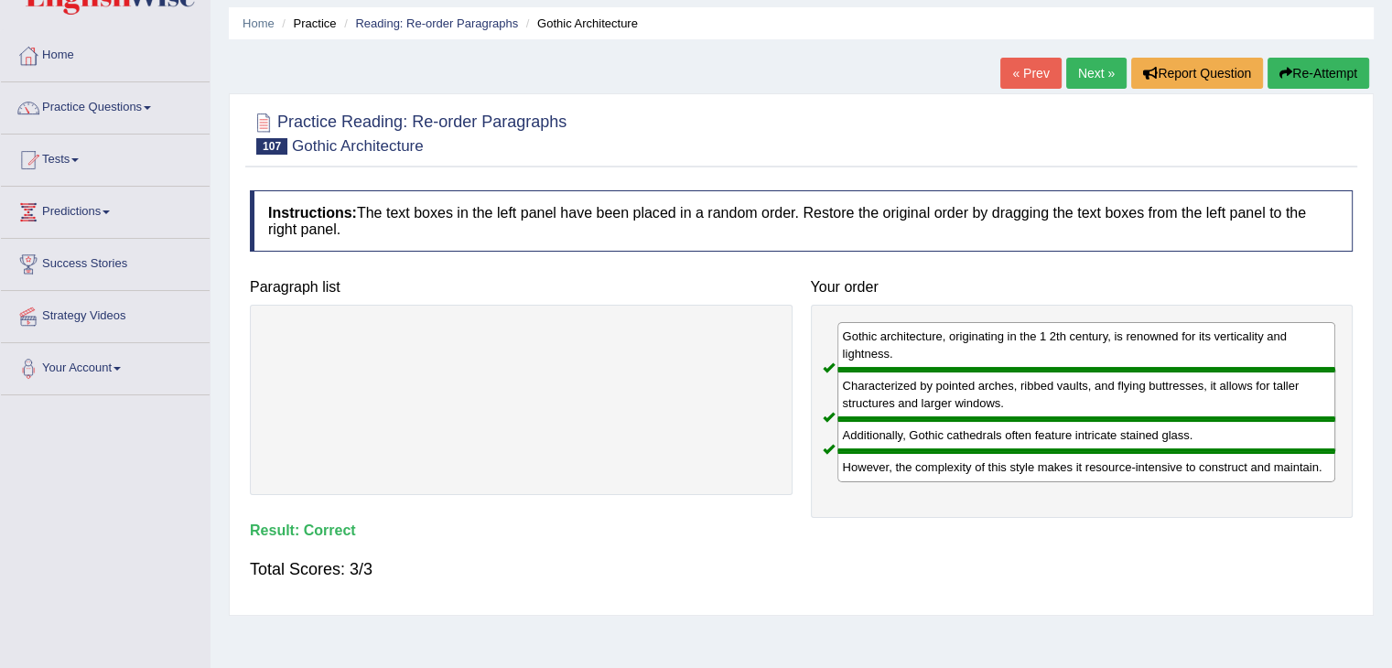
click at [1097, 67] on link "Next »" at bounding box center [1096, 73] width 60 height 31
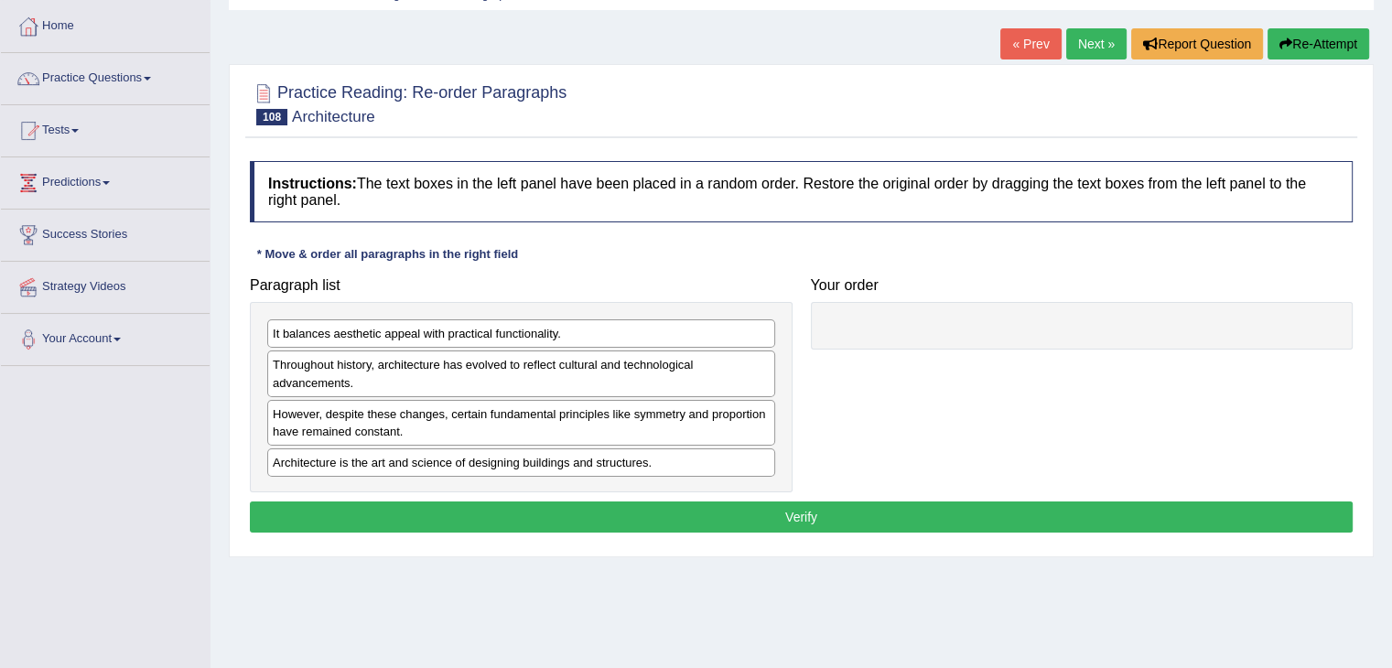
scroll to position [92, 0]
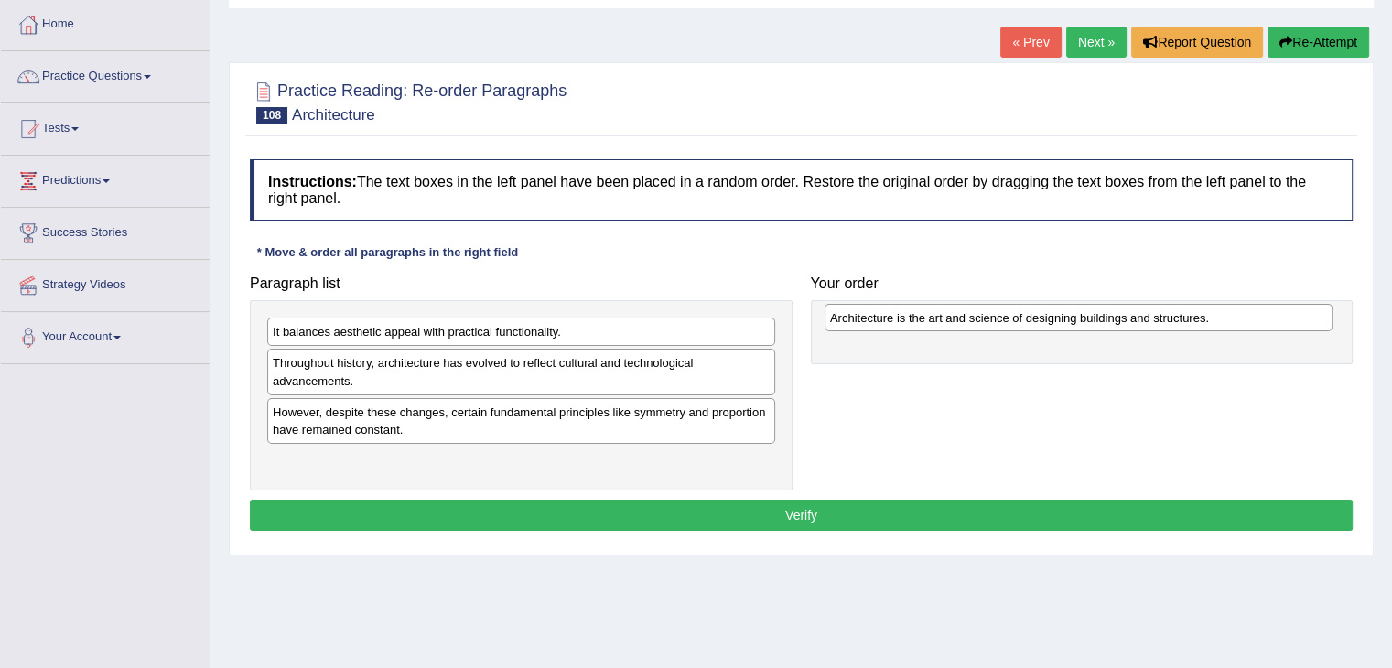
drag, startPoint x: 424, startPoint y: 462, endPoint x: 981, endPoint y: 320, distance: 575.0
click at [981, 320] on div "Architecture is the art and science of designing buildings and structures." at bounding box center [1078, 318] width 508 height 28
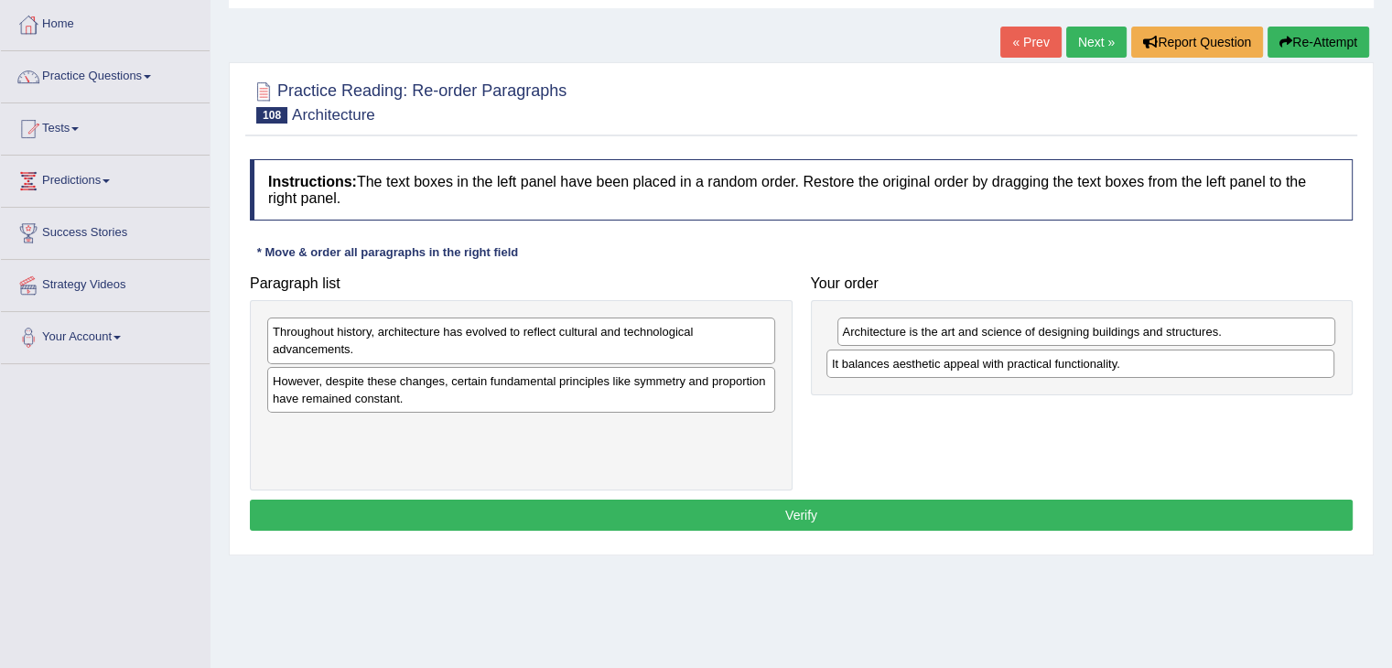
drag, startPoint x: 575, startPoint y: 328, endPoint x: 1142, endPoint y: 358, distance: 568.1
click at [1142, 358] on div "It balances aesthetic appeal with practical functionality." at bounding box center [1080, 364] width 508 height 28
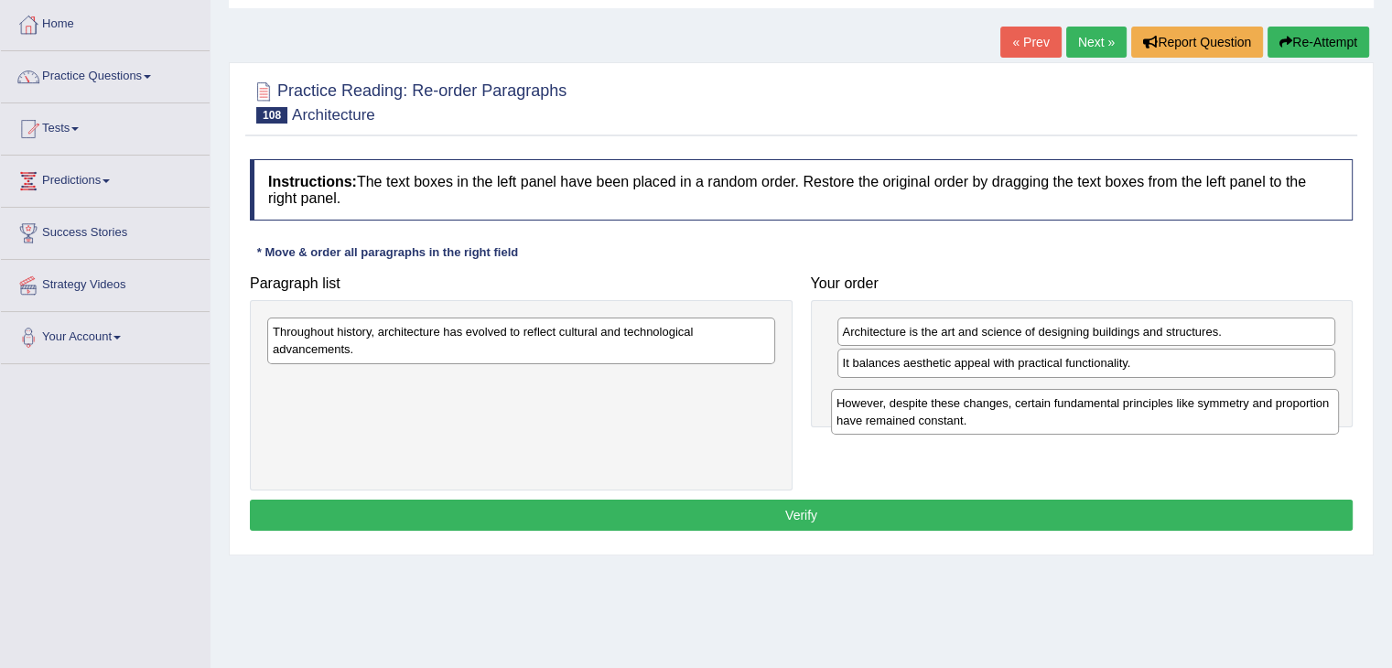
drag, startPoint x: 505, startPoint y: 393, endPoint x: 966, endPoint y: 395, distance: 461.2
click at [1069, 397] on div "However, despite these changes, certain fundamental principles like symmetry an…" at bounding box center [1085, 412] width 508 height 46
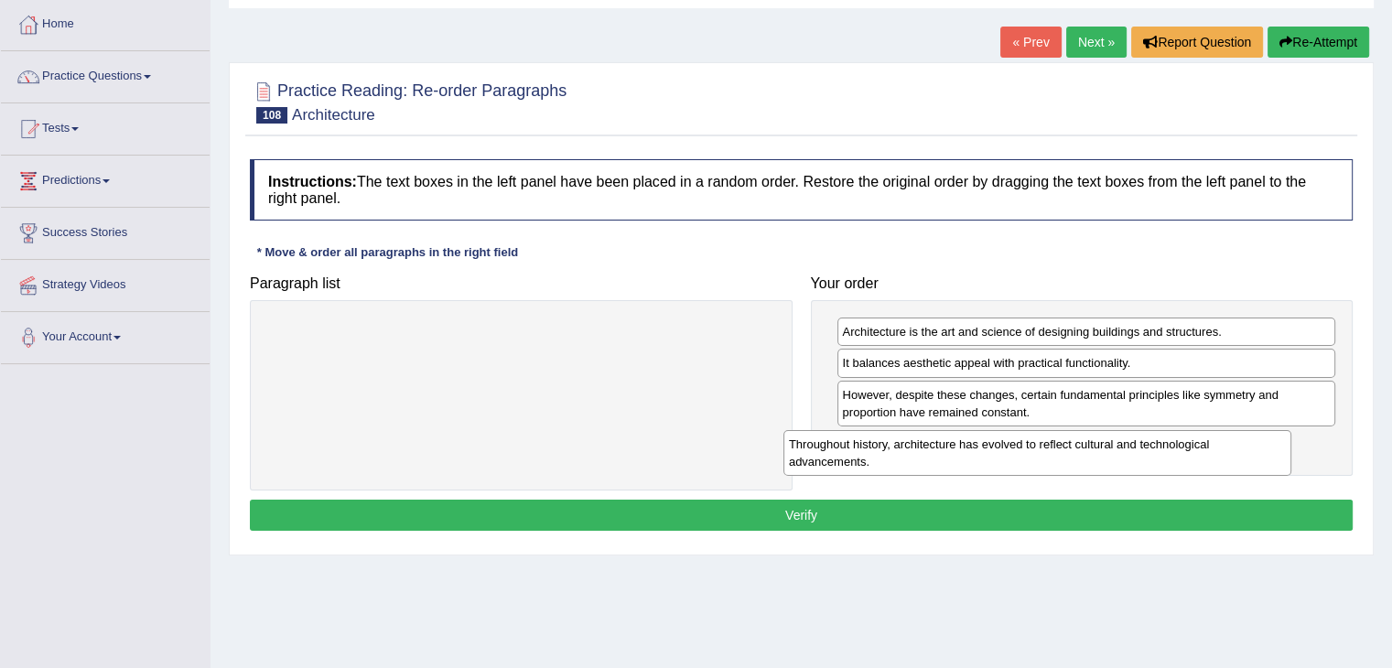
drag, startPoint x: 552, startPoint y: 339, endPoint x: 1063, endPoint y: 451, distance: 523.6
click at [1072, 451] on div "Throughout history, architecture has evolved to reflect cultural and technologi…" at bounding box center [1037, 453] width 508 height 46
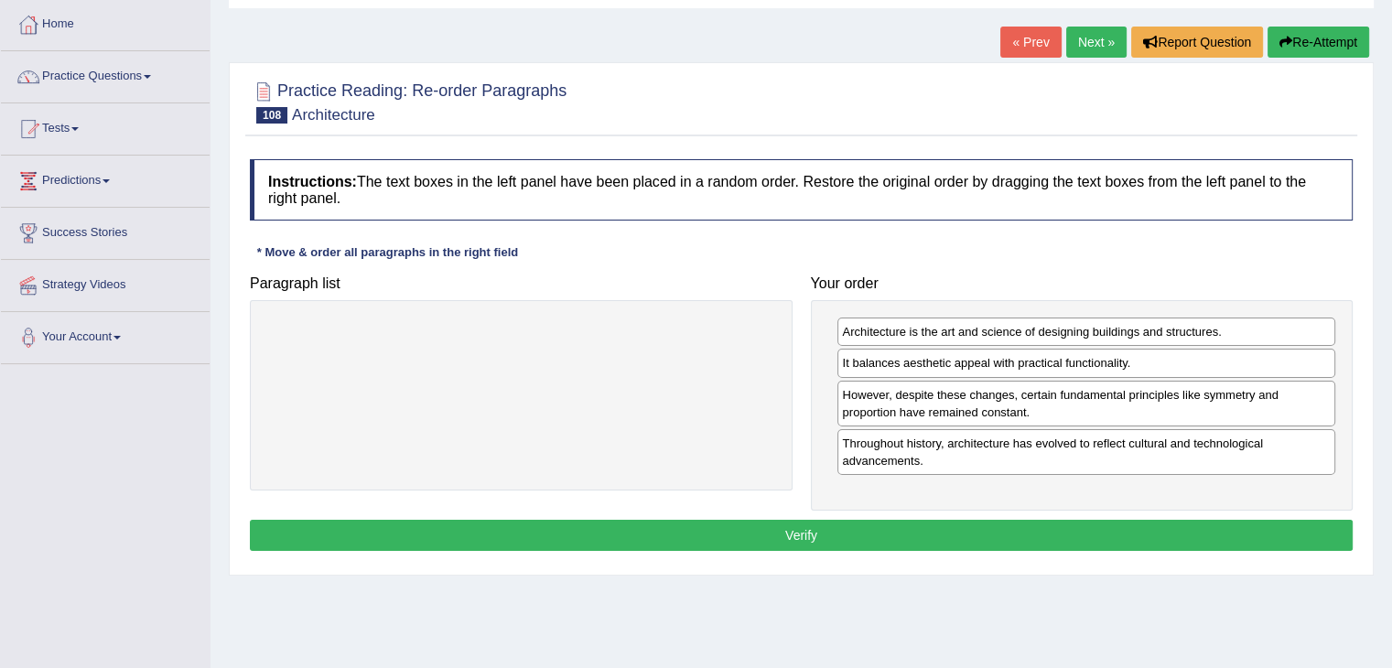
click at [878, 536] on button "Verify" at bounding box center [801, 535] width 1103 height 31
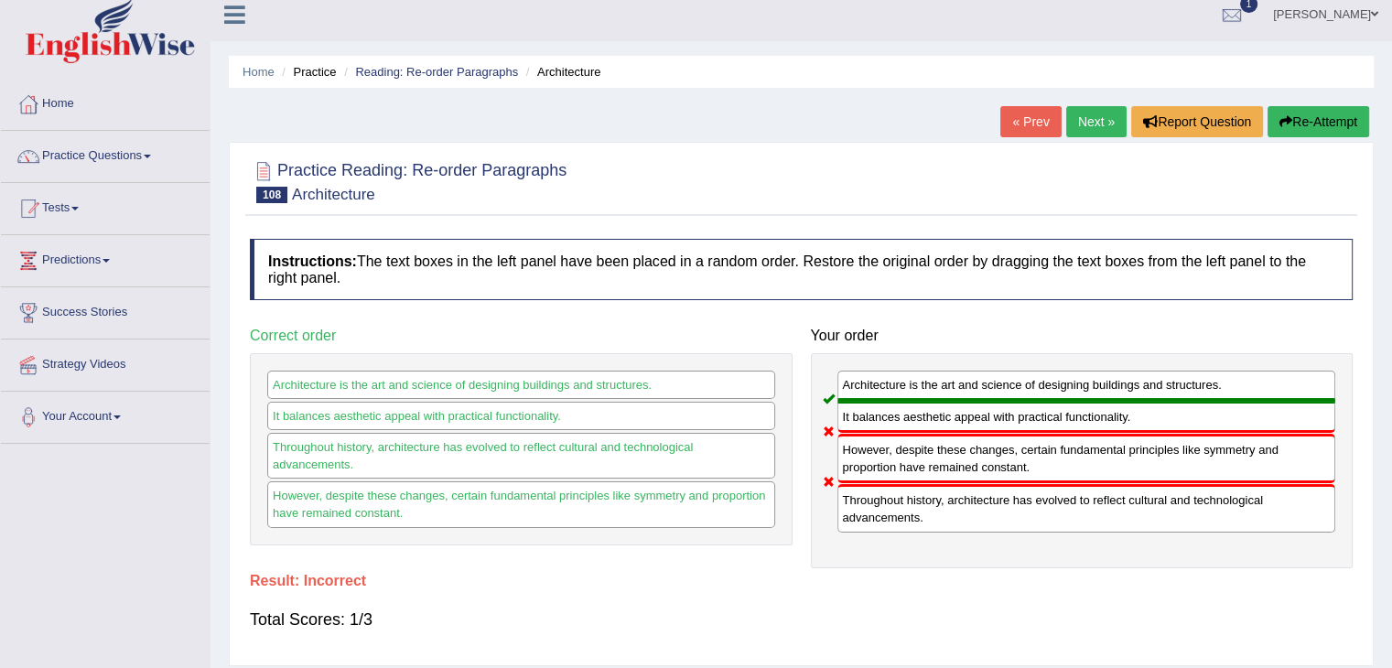
scroll to position [0, 0]
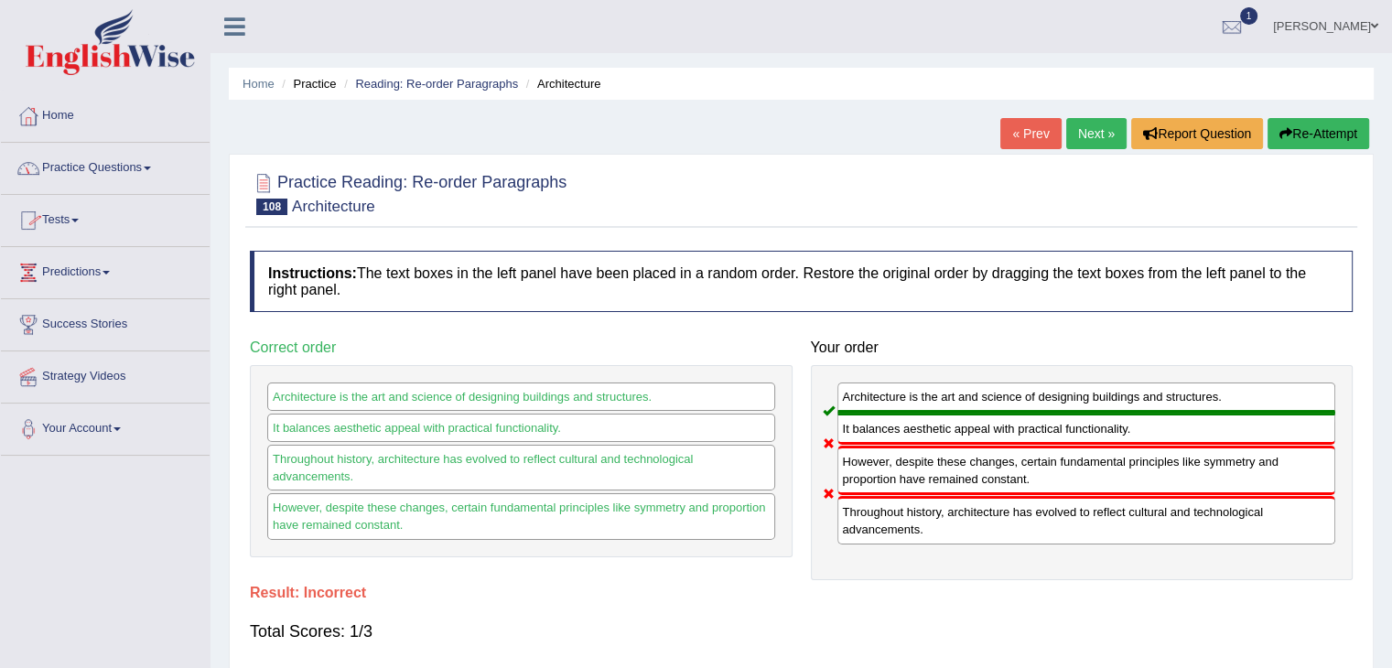
click at [1362, 19] on link "Lex Cajayon" at bounding box center [1325, 24] width 133 height 48
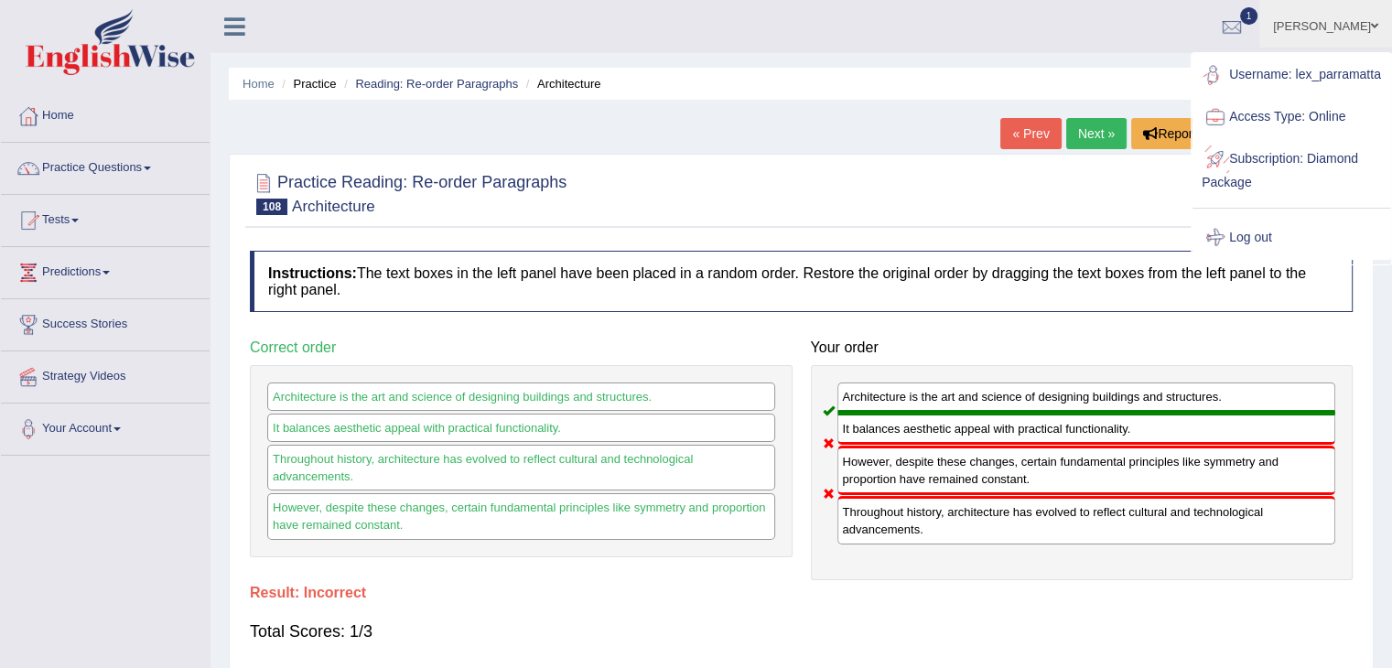
click at [1259, 258] on link "Log out" at bounding box center [1291, 238] width 198 height 42
